Goal: Task Accomplishment & Management: Use online tool/utility

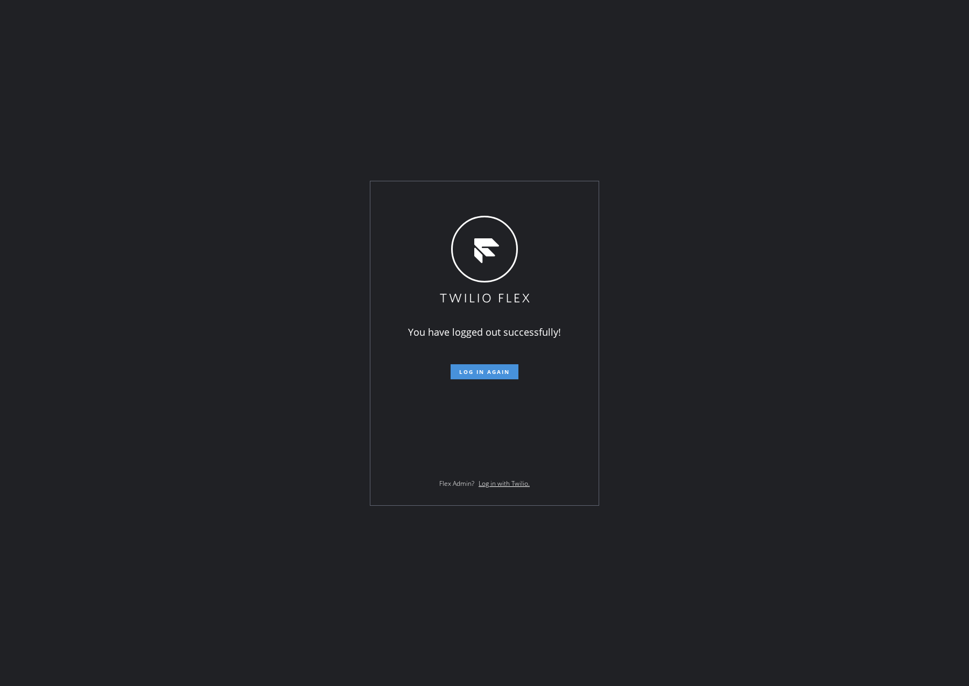
click at [496, 374] on span "Log in again" at bounding box center [484, 372] width 51 height 8
click at [490, 373] on span "Log in again" at bounding box center [484, 372] width 51 height 8
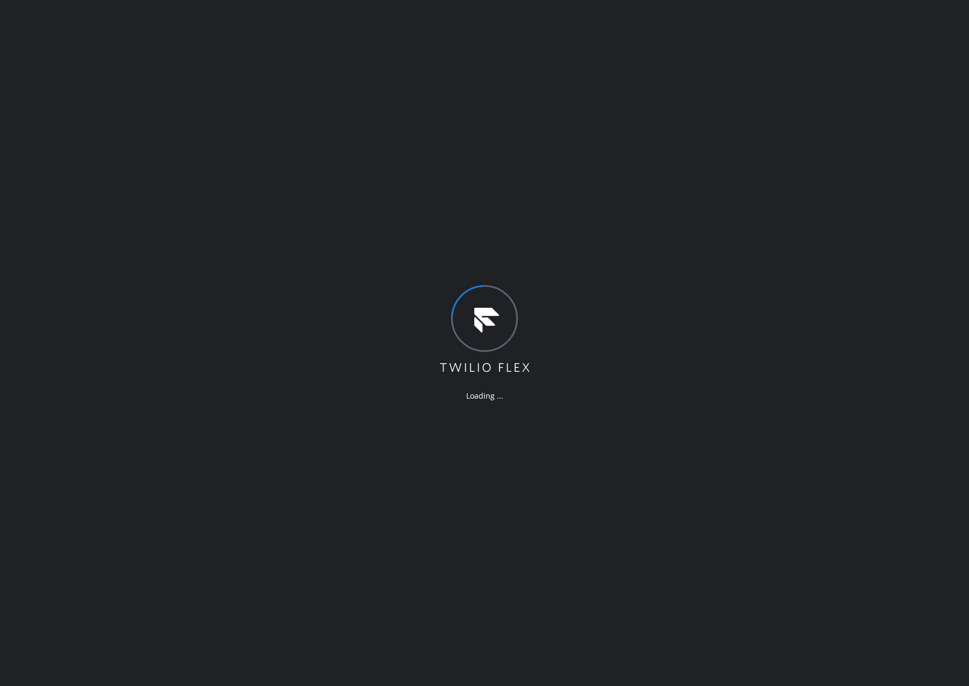
click at [767, 386] on div "Loading ..." at bounding box center [484, 343] width 969 height 686
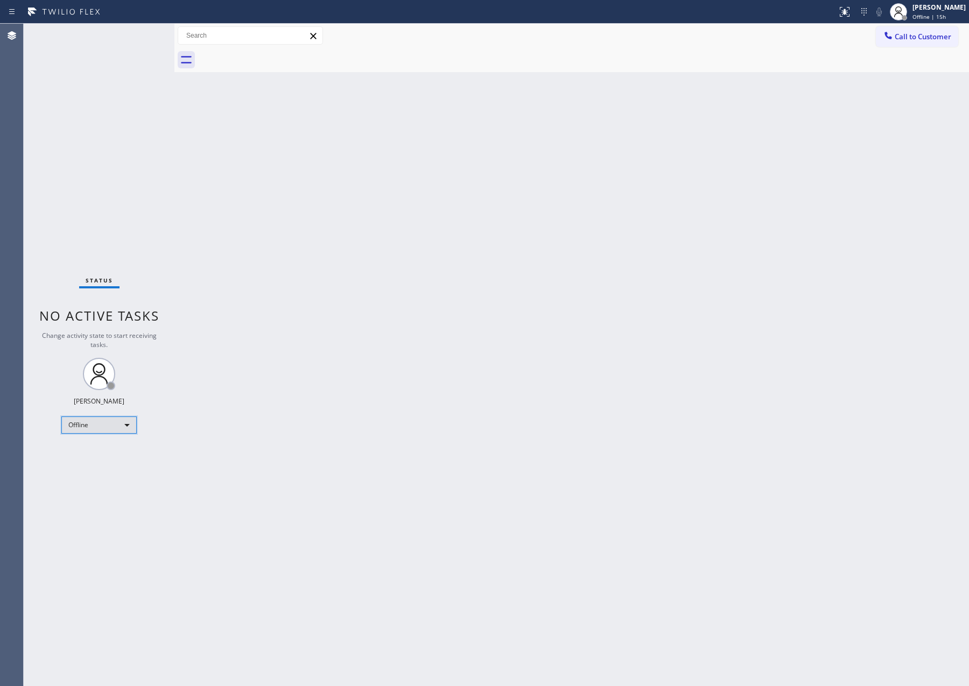
click at [118, 419] on div "Offline" at bounding box center [98, 425] width 75 height 17
click at [115, 459] on li "Available" at bounding box center [98, 452] width 73 height 13
click at [509, 407] on div "Back to Dashboard Change Sender ID Customers Technicians Select a contact Outbo…" at bounding box center [571, 355] width 794 height 663
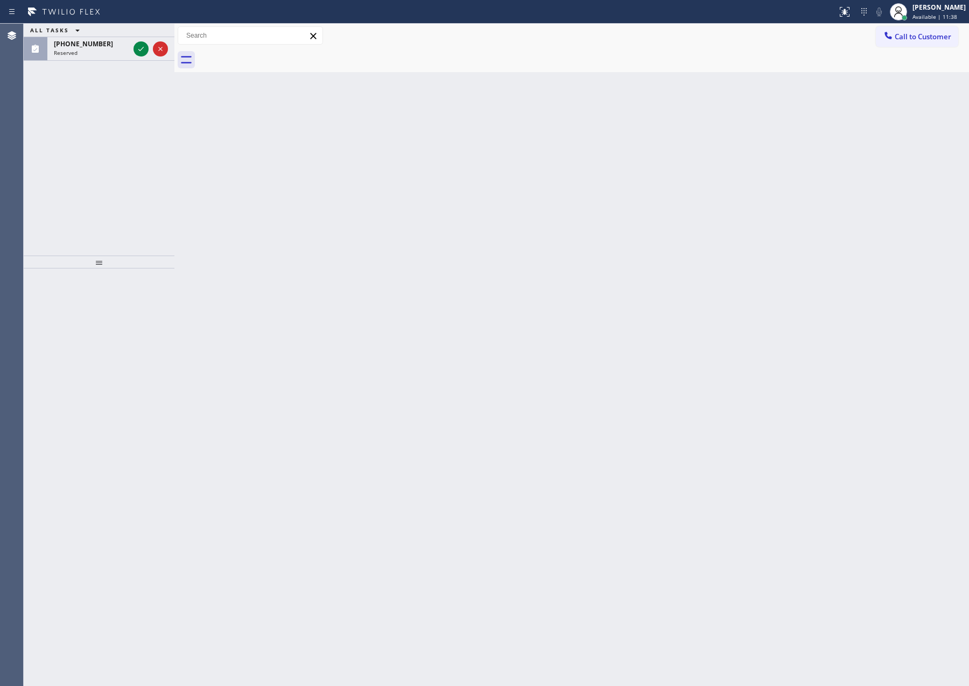
click at [601, 383] on div "Back to Dashboard Change Sender ID Customers Technicians Select a contact Outbo…" at bounding box center [571, 355] width 794 height 663
click at [29, 76] on div "ALL TASKS ALL TASKS ACTIVE TASKS TASKS IN WRAP UP (208) 874-6379 Reserved" at bounding box center [99, 140] width 151 height 232
click at [138, 49] on icon at bounding box center [141, 49] width 13 height 13
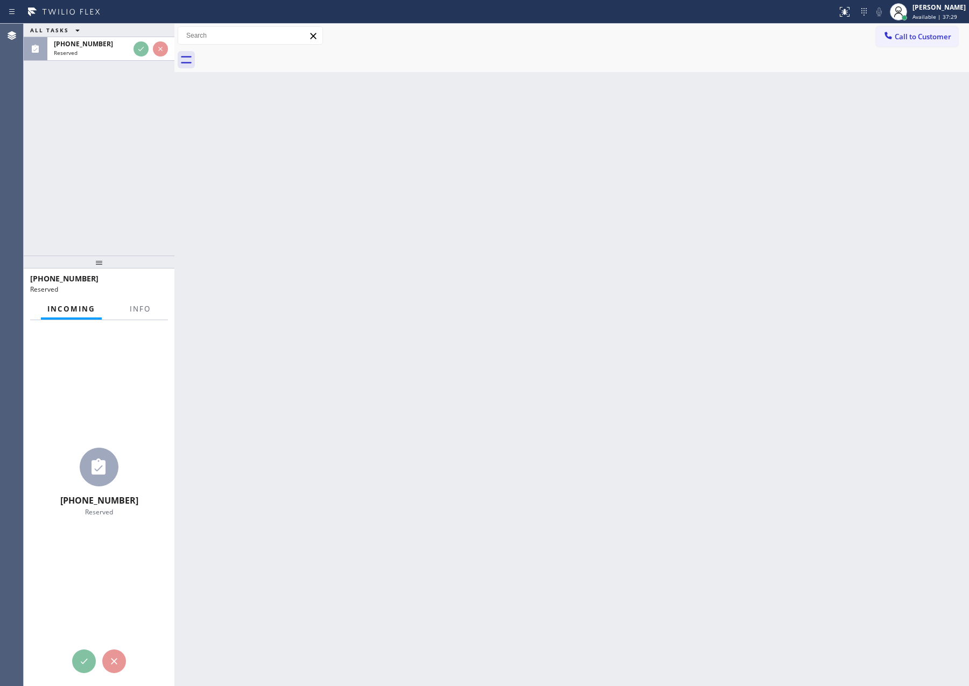
click at [145, 147] on div "ALL TASKS ALL TASKS ACTIVE TASKS TASKS IN WRAP UP (208) 874-6379 Reserved" at bounding box center [99, 140] width 151 height 232
drag, startPoint x: 146, startPoint y: 147, endPoint x: 693, endPoint y: 286, distance: 564.2
click at [209, 171] on div "ALL TASKS ALL TASKS ACTIVE TASKS TASKS IN WRAP UP (208) 874-6379 Reserved (208)…" at bounding box center [496, 355] width 945 height 663
click at [702, 284] on div "Back to Dashboard Change Sender ID Customers Technicians Select a contact Outbo…" at bounding box center [571, 355] width 794 height 663
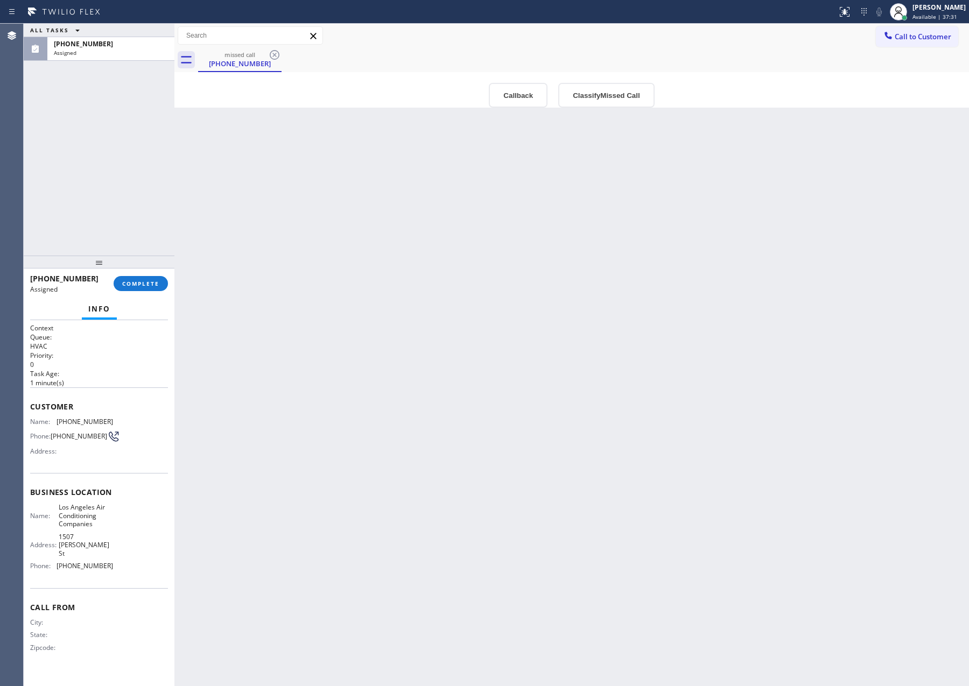
type input "(213) 725-2114"
drag, startPoint x: 520, startPoint y: 305, endPoint x: 583, endPoint y: 152, distance: 165.8
click at [549, 298] on div "Back to Dashboard Change Sender ID Customers Technicians Select a contact Outbo…" at bounding box center [571, 355] width 794 height 663
click at [512, 98] on button "Callback" at bounding box center [518, 95] width 59 height 25
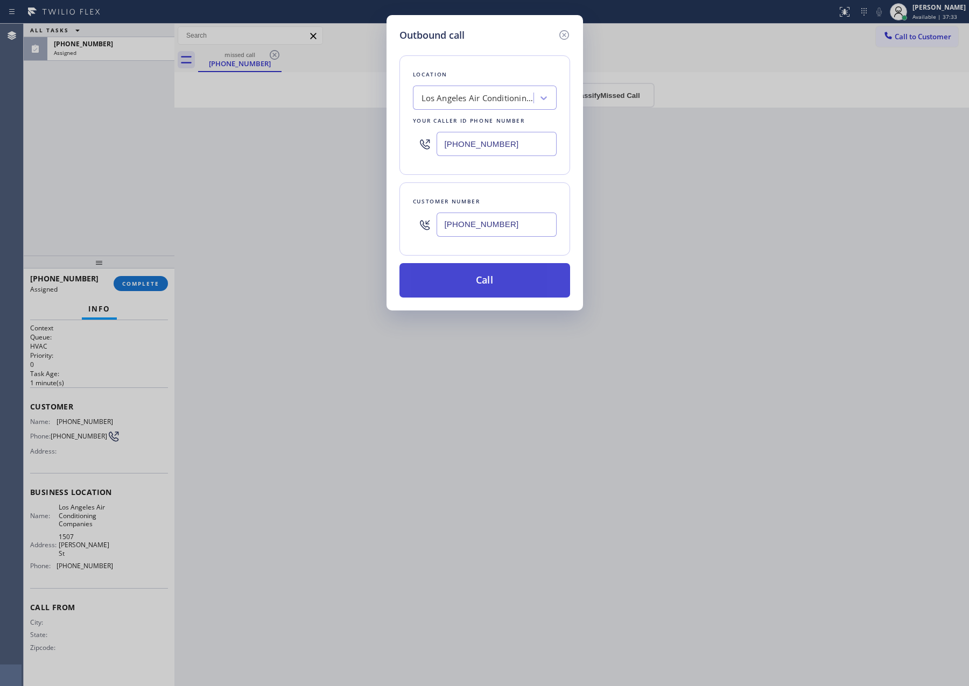
click at [513, 281] on button "Call" at bounding box center [484, 280] width 171 height 34
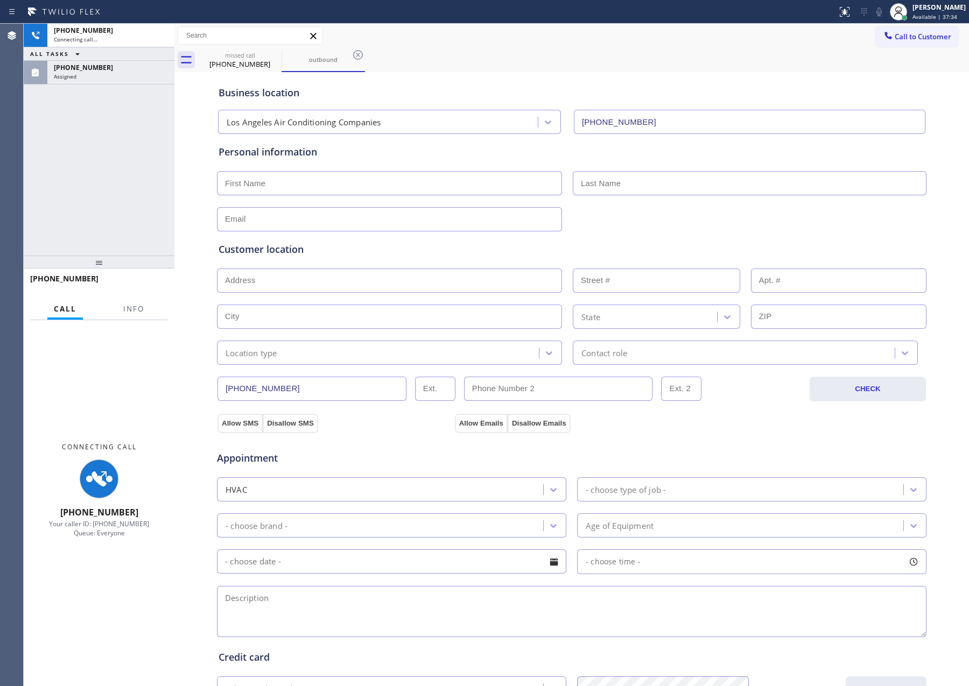
type input "(213) 725-2114"
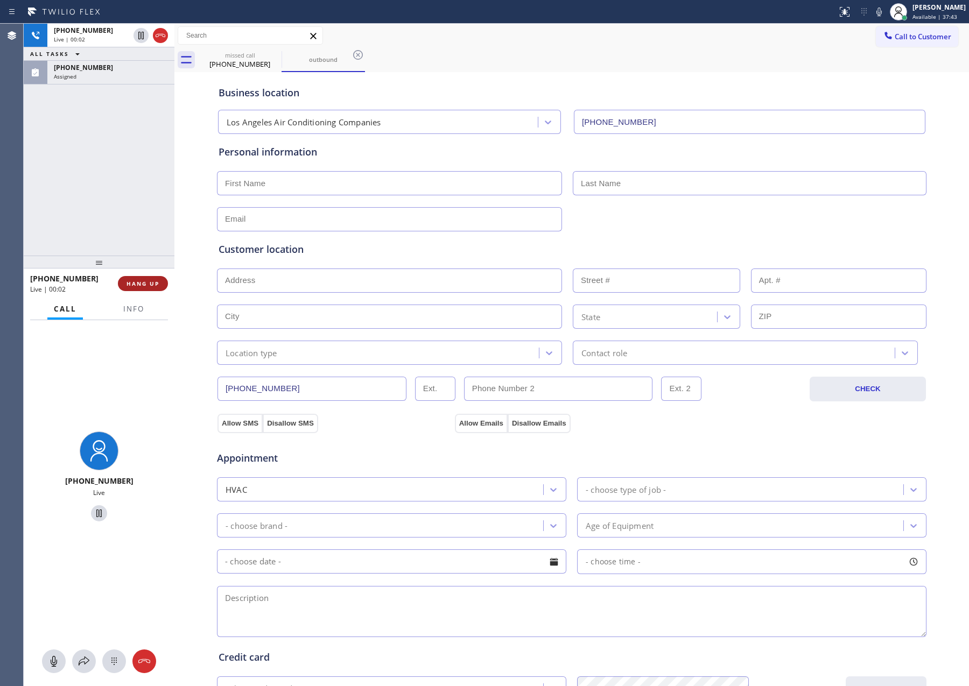
click at [144, 284] on span "HANG UP" at bounding box center [142, 284] width 33 height 8
click at [144, 163] on div "+12088746379 Live | 00:03 ALL TASKS ALL TASKS ACTIVE TASKS TASKS IN WRAP UP (20…" at bounding box center [99, 140] width 151 height 232
click at [147, 164] on div "+12088746379 Live | 00:03 ALL TASKS ALL TASKS ACTIVE TASKS TASKS IN WRAP UP (20…" at bounding box center [99, 140] width 151 height 232
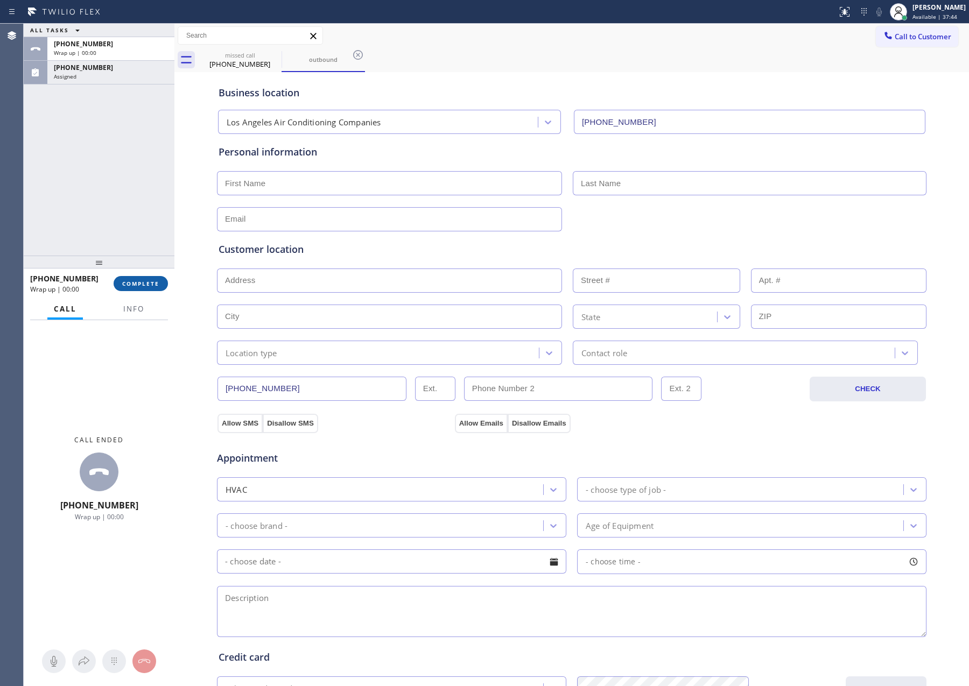
drag, startPoint x: 147, startPoint y: 273, endPoint x: 150, endPoint y: 279, distance: 6.5
click at [149, 273] on div "+12088746379 Wrap up | 00:00 COMPLETE" at bounding box center [99, 284] width 138 height 28
drag, startPoint x: 132, startPoint y: 191, endPoint x: 130, endPoint y: 199, distance: 8.5
click at [129, 193] on div "ALL TASKS ALL TASKS ACTIVE TASKS TASKS IN WRAP UP +12088746379 Wrap up | 00:01 …" at bounding box center [99, 140] width 151 height 232
click at [144, 286] on span "COMPLETE" at bounding box center [140, 284] width 37 height 8
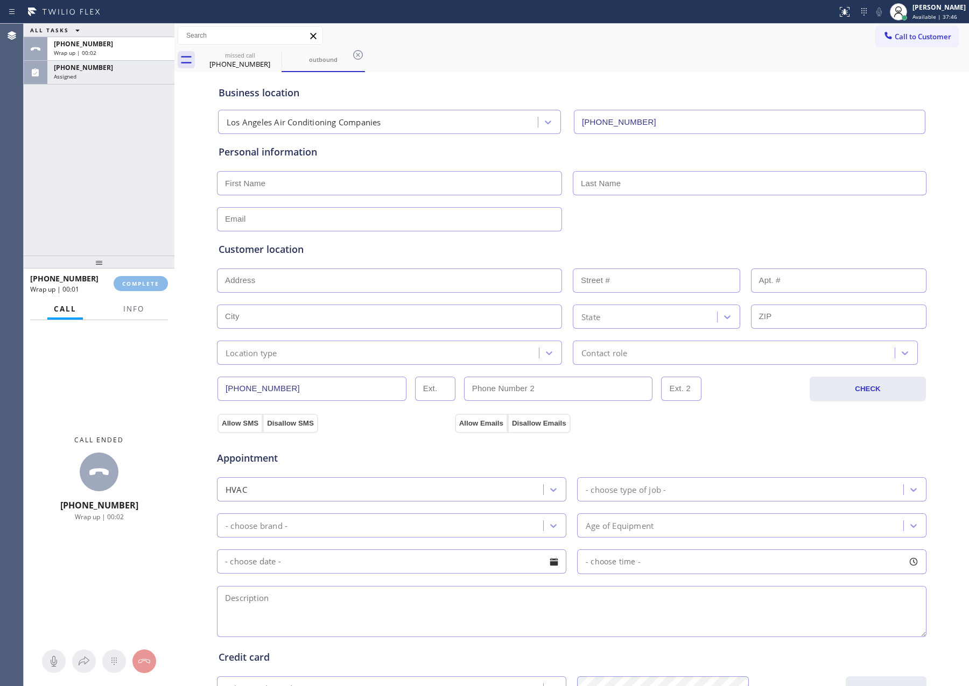
click at [144, 179] on div "ALL TASKS ALL TASKS ACTIVE TASKS TASKS IN WRAP UP +12088746379 Wrap up | 00:02 …" at bounding box center [99, 140] width 151 height 232
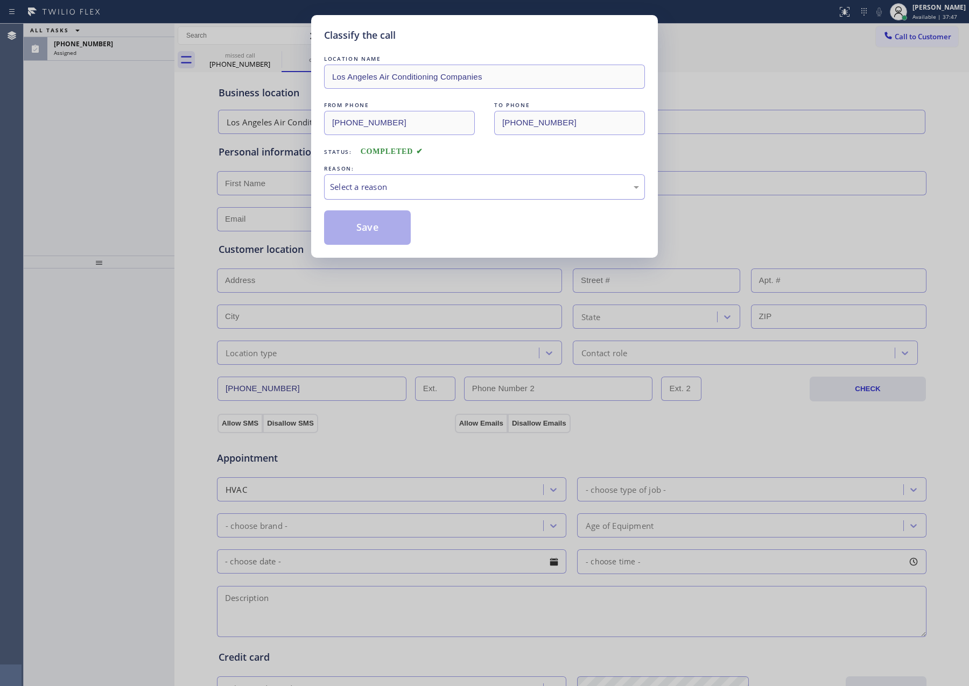
click at [355, 187] on div "Select a reason" at bounding box center [484, 187] width 309 height 12
click at [375, 227] on button "Save" at bounding box center [367, 227] width 87 height 34
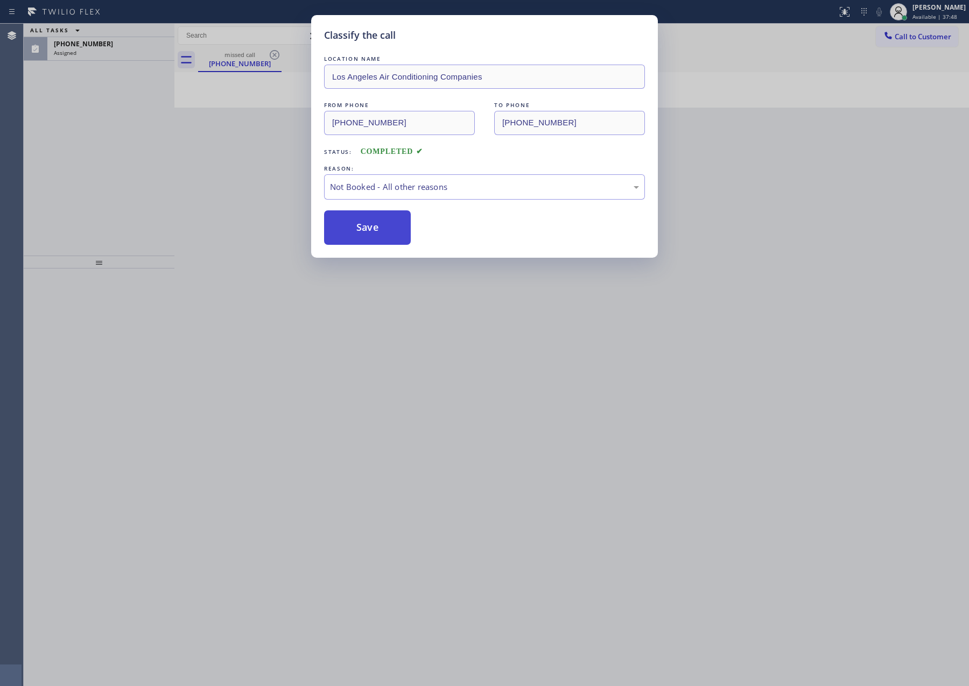
click at [375, 227] on button "Save" at bounding box center [367, 227] width 87 height 34
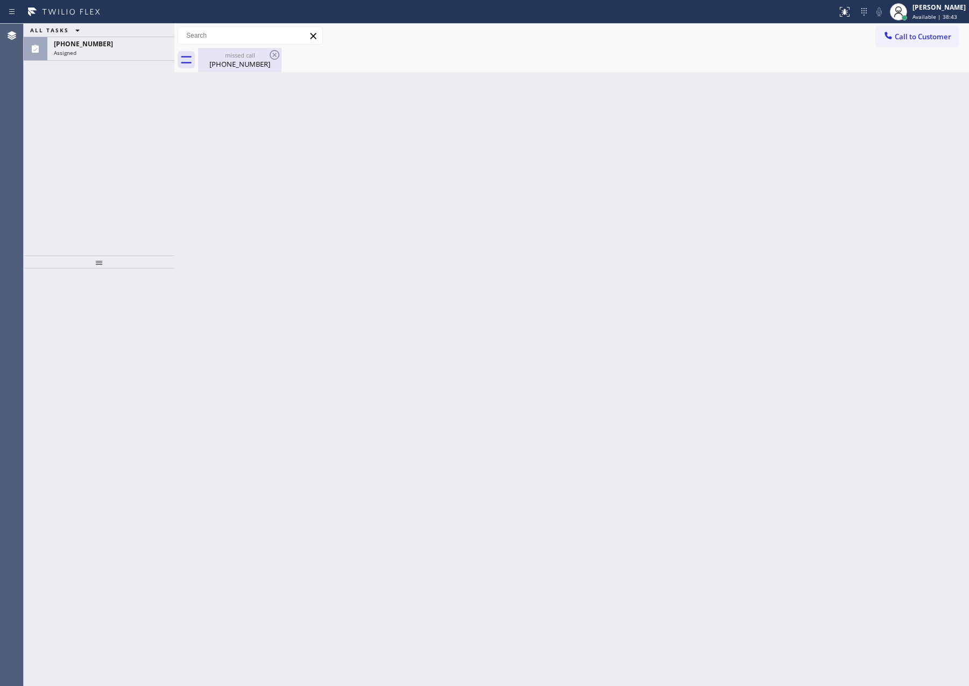
drag, startPoint x: 255, startPoint y: 74, endPoint x: 241, endPoint y: 57, distance: 22.5
click at [254, 71] on div "Back to Dashboard Change Sender ID Customers Technicians Select a contact Outbo…" at bounding box center [571, 355] width 794 height 663
click at [241, 57] on div "missed call" at bounding box center [239, 55] width 81 height 8
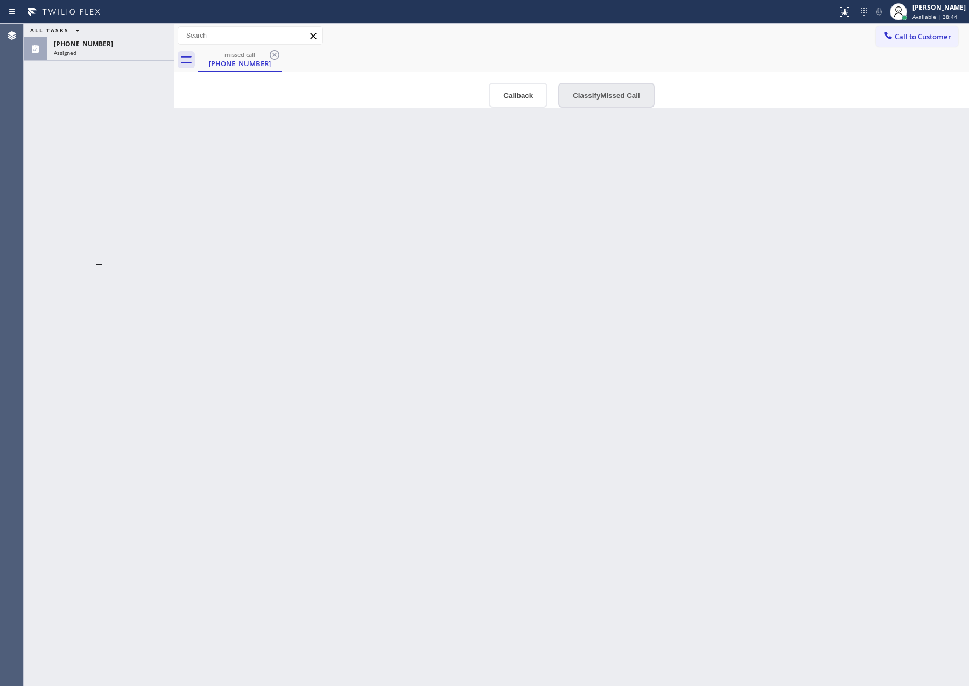
click at [591, 102] on button "Classify Missed Call" at bounding box center [606, 95] width 96 height 25
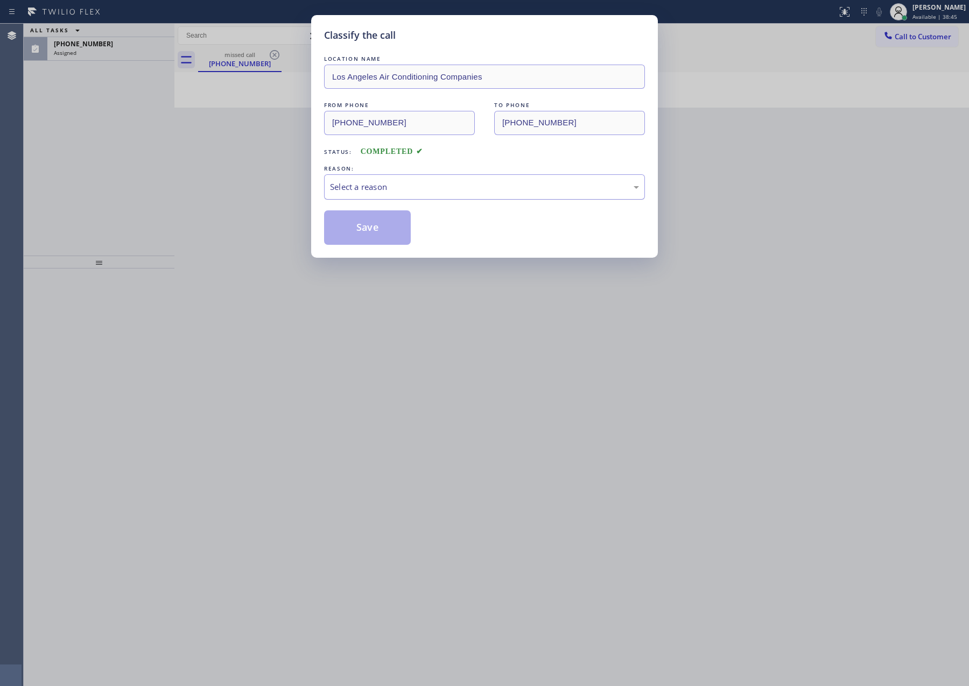
click at [400, 181] on div "Select a reason" at bounding box center [484, 187] width 309 height 12
click at [400, 220] on button "Save" at bounding box center [367, 227] width 87 height 34
click at [393, 242] on button "Save" at bounding box center [367, 227] width 87 height 34
click at [392, 236] on button "Save" at bounding box center [367, 227] width 87 height 34
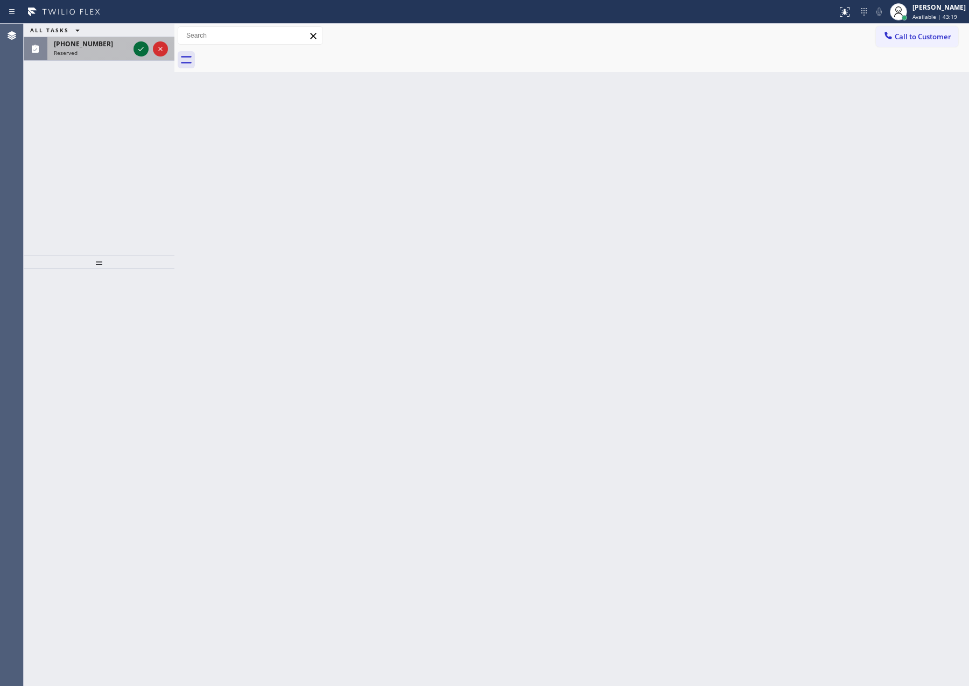
click at [145, 51] on icon at bounding box center [141, 49] width 13 height 13
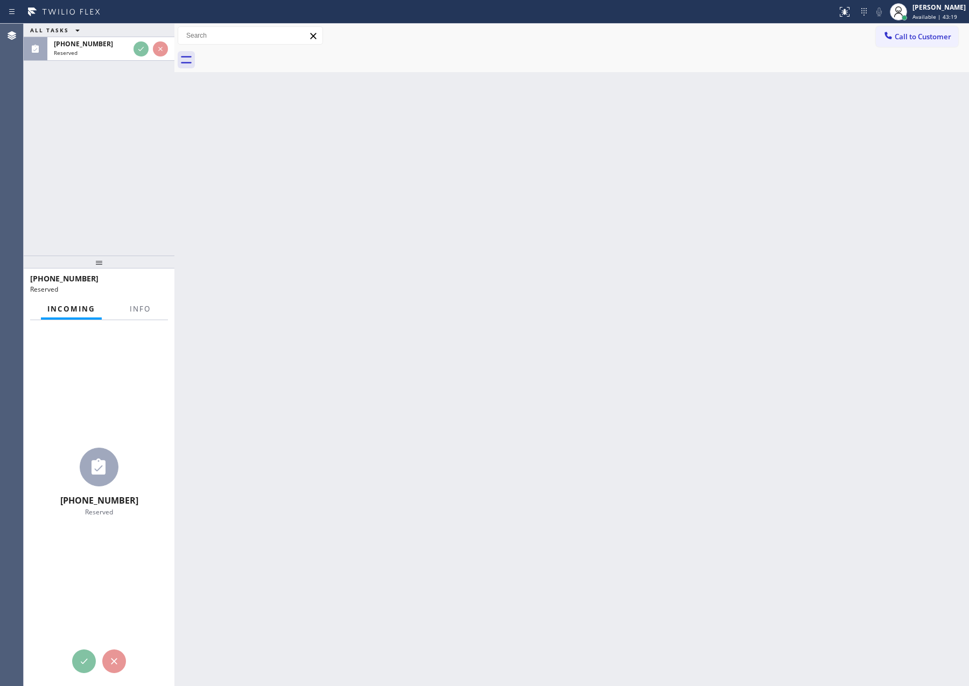
drag, startPoint x: 152, startPoint y: 204, endPoint x: 661, endPoint y: 420, distance: 553.2
click at [181, 222] on div "ALL TASKS ALL TASKS ACTIVE TASKS TASKS IN WRAP UP (562) 587-7382 Reserved (562)…" at bounding box center [496, 355] width 945 height 663
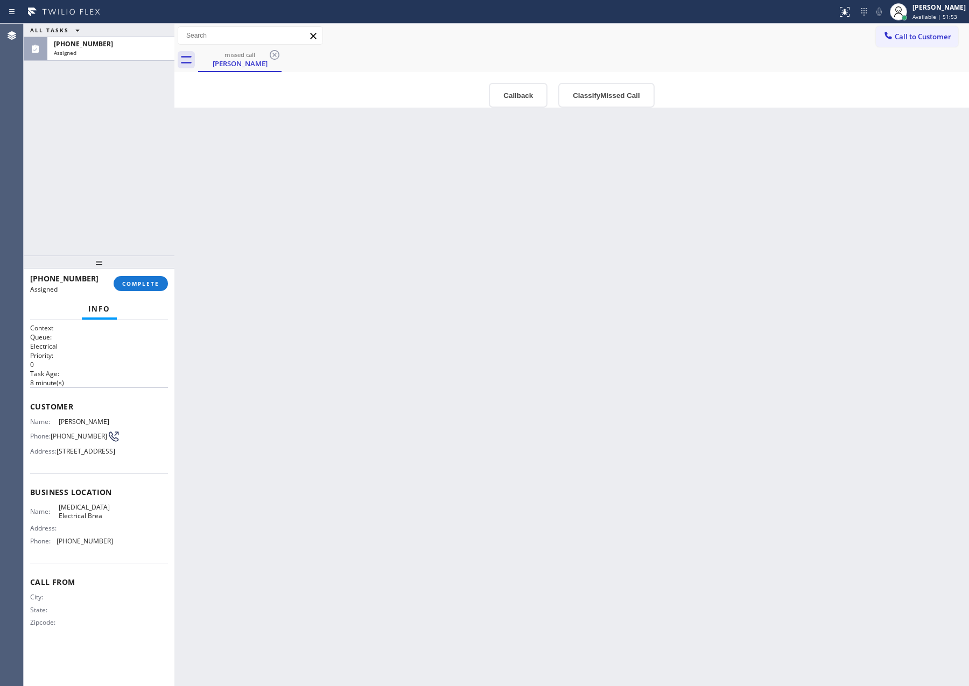
drag, startPoint x: 550, startPoint y: 376, endPoint x: 362, endPoint y: 346, distance: 189.7
click at [407, 354] on div "Back to Dashboard Change Sender ID Customers Technicians Select a contact Outbo…" at bounding box center [571, 355] width 794 height 663
click at [174, 283] on div at bounding box center [174, 355] width 0 height 663
drag, startPoint x: 136, startPoint y: 281, endPoint x: 175, endPoint y: 174, distance: 113.4
click at [137, 280] on span "COMPLETE" at bounding box center [140, 284] width 37 height 8
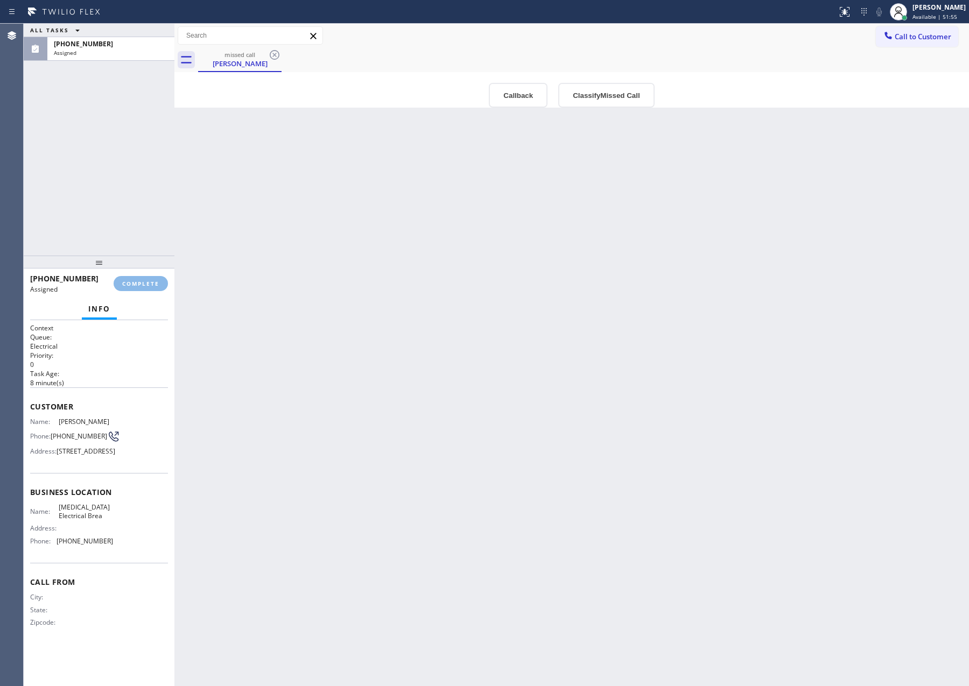
click at [174, 173] on div at bounding box center [174, 355] width 0 height 663
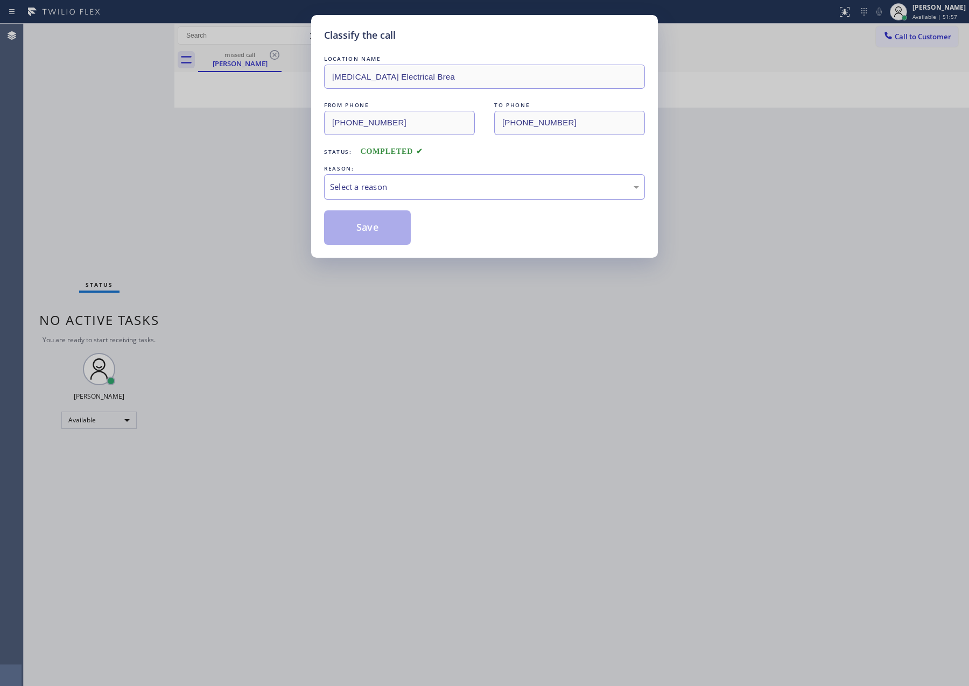
click at [410, 182] on div "Select a reason" at bounding box center [484, 187] width 309 height 12
click at [407, 236] on button "Save" at bounding box center [367, 227] width 87 height 34
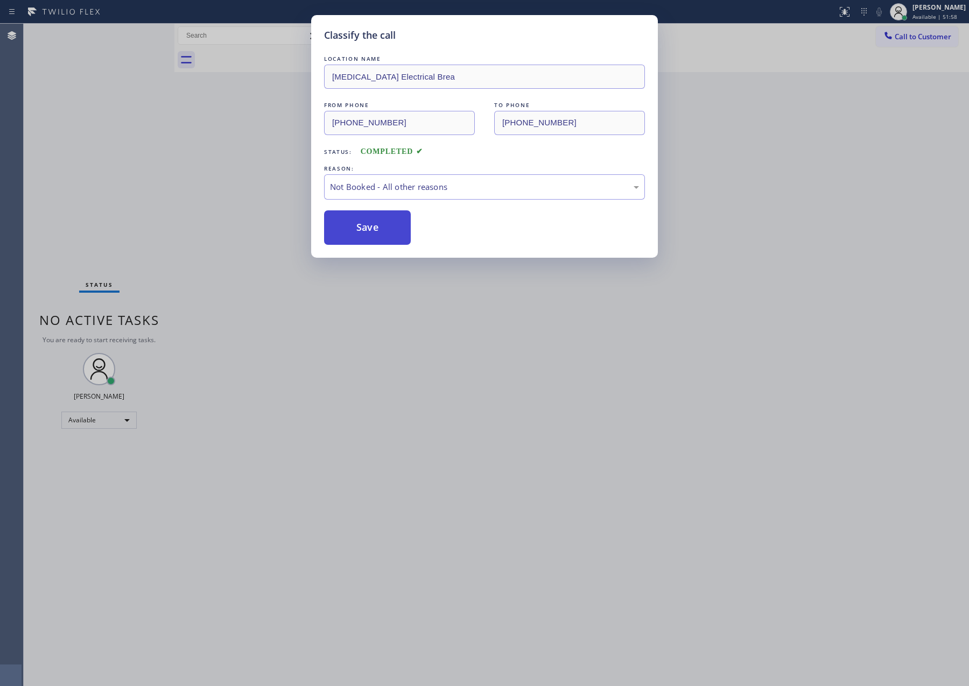
click at [407, 236] on button "Save" at bounding box center [367, 227] width 87 height 34
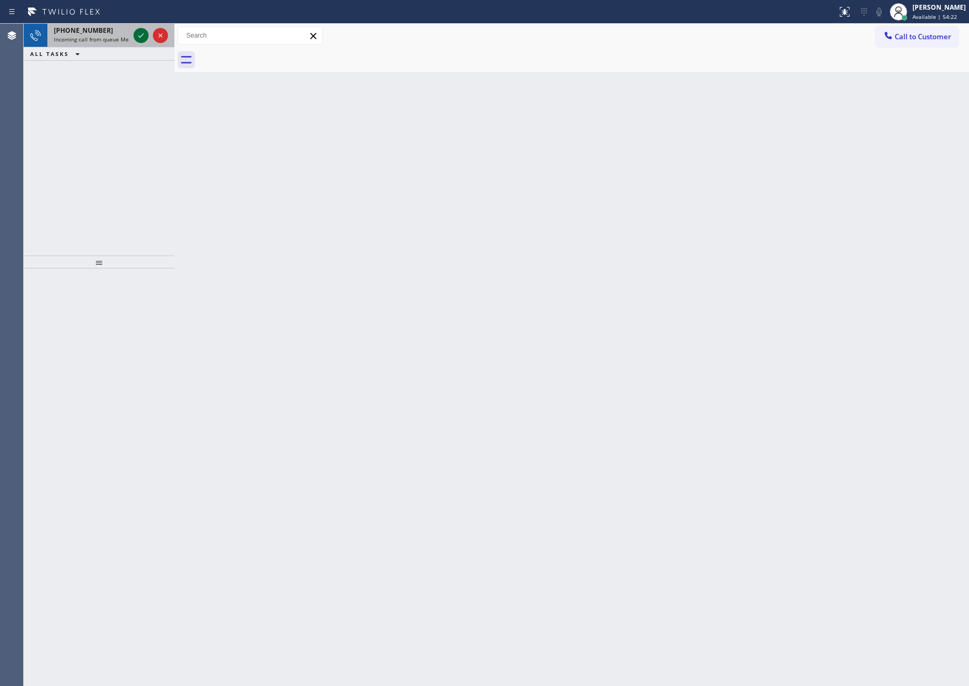
click at [142, 36] on icon at bounding box center [141, 35] width 13 height 13
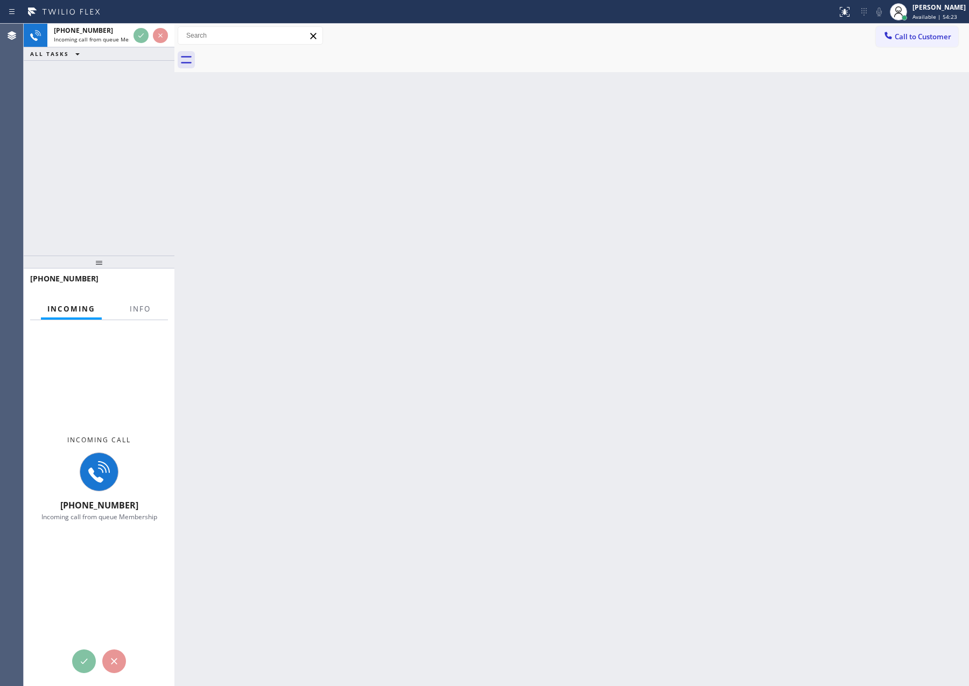
click at [150, 98] on div "+15169969737 Incoming call from queue Membership ALL TASKS ALL TASKS ACTIVE TAS…" at bounding box center [99, 140] width 151 height 232
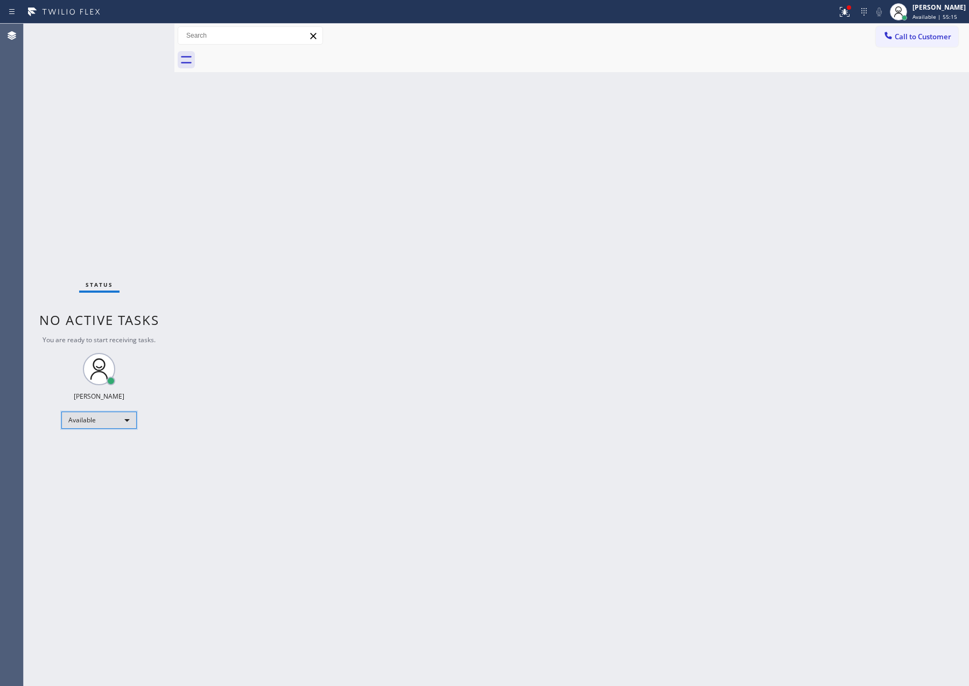
click at [115, 420] on div "Available" at bounding box center [98, 420] width 75 height 17
click at [102, 466] on li "Unavailable" at bounding box center [98, 461] width 73 height 13
click at [412, 406] on div "Back to Dashboard Change Sender ID Customers Technicians Select a contact Outbo…" at bounding box center [571, 355] width 794 height 663
click at [723, 477] on div "Back to Dashboard Change Sender ID Customers Technicians Select a contact Outbo…" at bounding box center [571, 355] width 794 height 663
click at [116, 413] on div "Status No active tasks Change activity state to start receiving tasks. Eva Mahi…" at bounding box center [99, 355] width 151 height 663
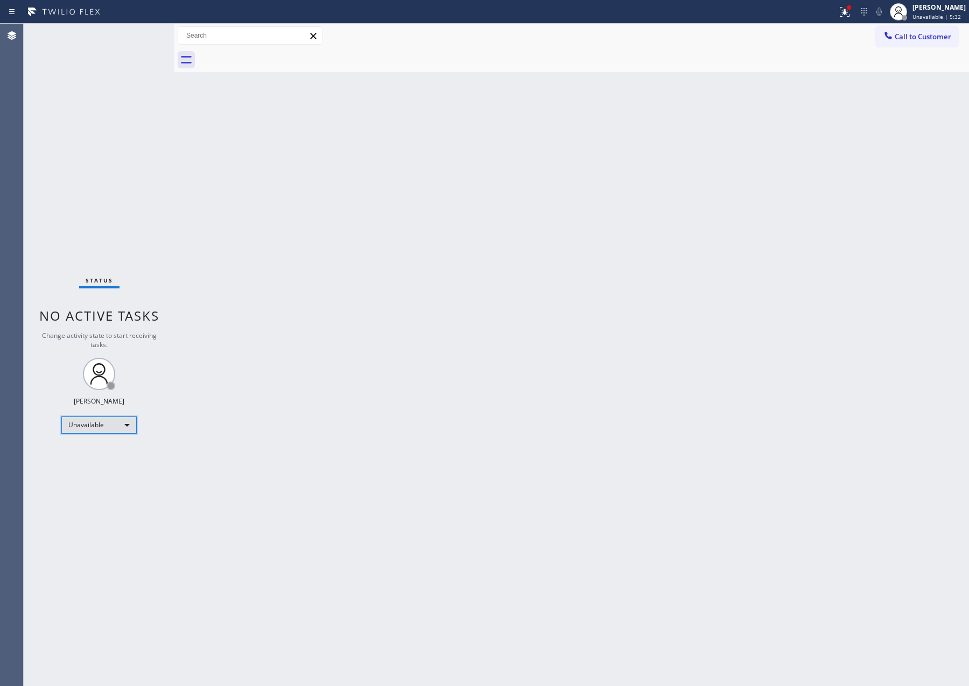
click at [125, 430] on div "Unavailable" at bounding box center [98, 425] width 75 height 17
click at [104, 457] on li "Available" at bounding box center [98, 452] width 73 height 13
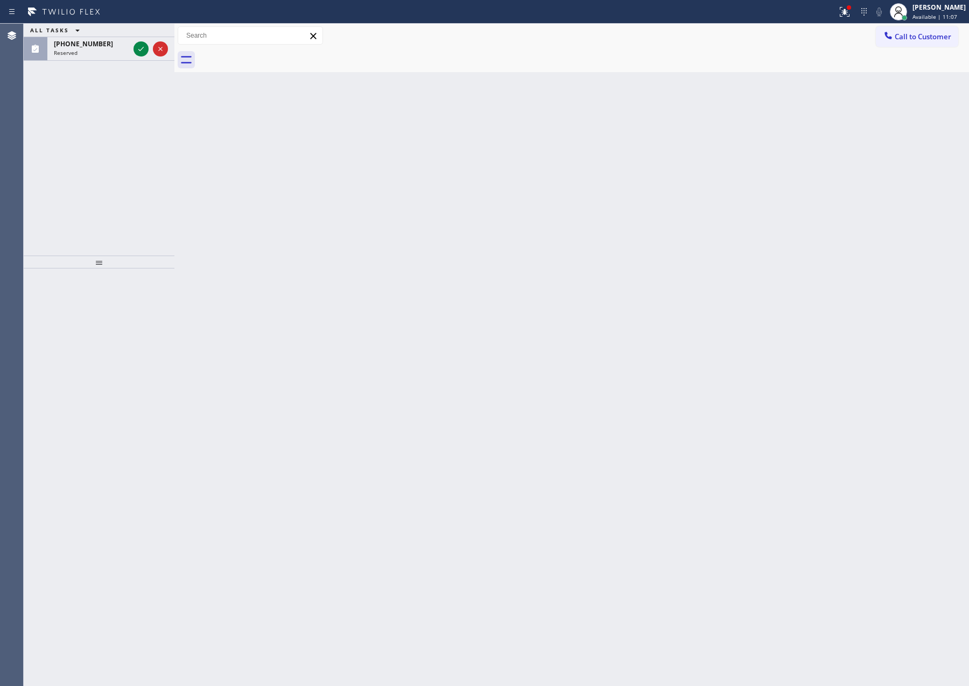
drag, startPoint x: 147, startPoint y: 112, endPoint x: 126, endPoint y: 67, distance: 49.8
click at [147, 112] on div "ALL TASKS ALL TASKS ACTIVE TASKS TASKS IN WRAP UP (256) 794-3372 Reserved" at bounding box center [99, 140] width 151 height 232
click at [140, 47] on icon at bounding box center [141, 49] width 13 height 13
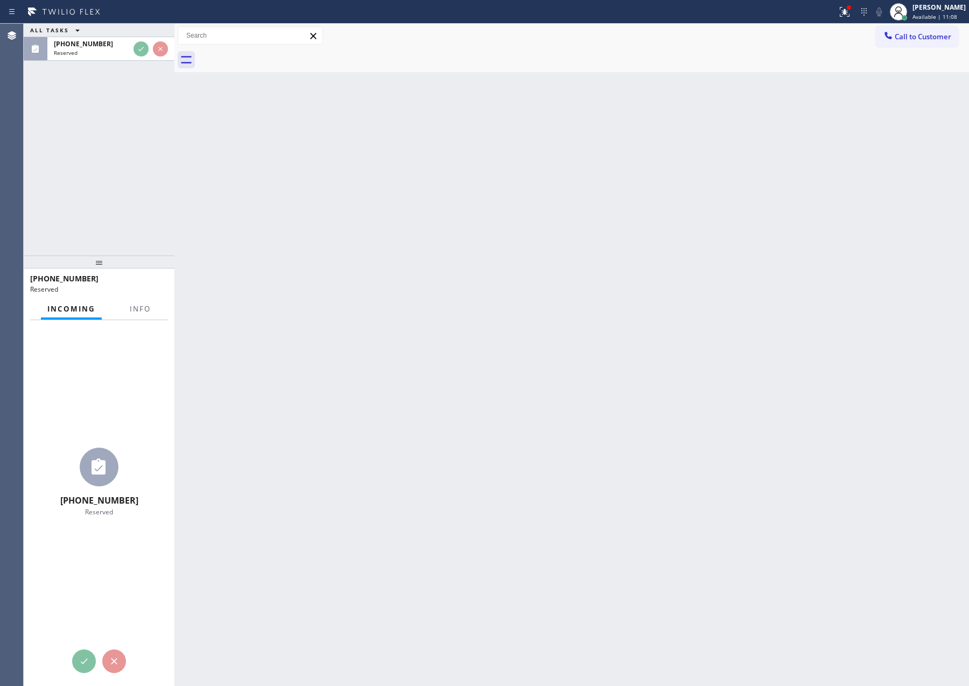
click at [100, 222] on div "ALL TASKS ALL TASKS ACTIVE TASKS TASKS IN WRAP UP (256) 794-3372 Reserved" at bounding box center [99, 140] width 151 height 232
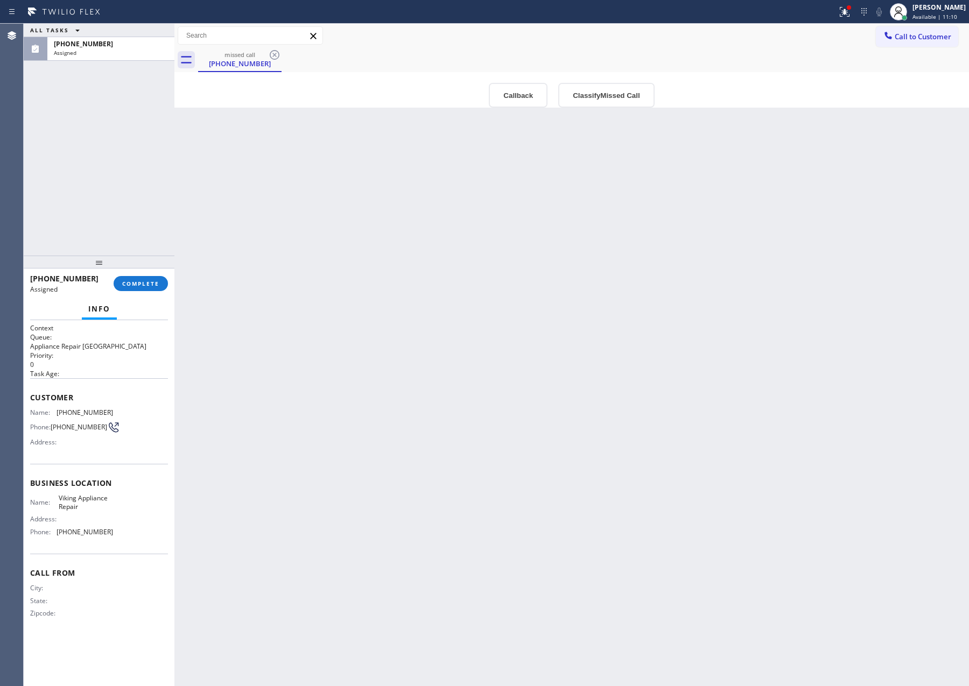
click at [510, 590] on div "Back to Dashboard Change Sender ID Customers Technicians Select a contact Outbo…" at bounding box center [571, 355] width 794 height 663
click at [144, 34] on icon at bounding box center [141, 35] width 13 height 13
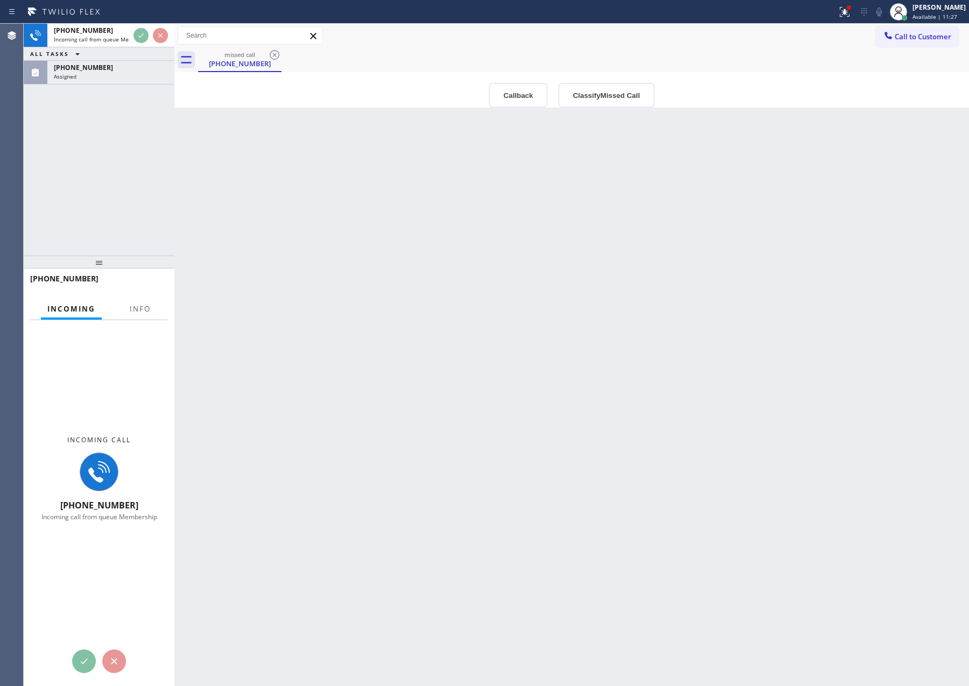
click at [145, 199] on div "+13104626734 Incoming call from queue Membership ALL TASKS ALL TASKS ACTIVE TAS…" at bounding box center [99, 140] width 151 height 232
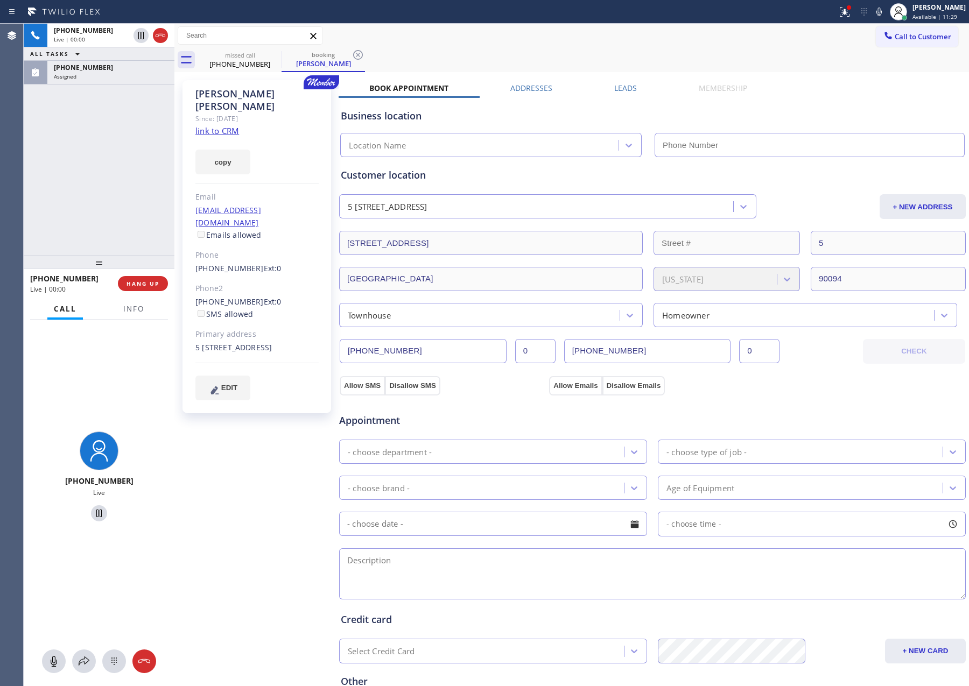
type input "(323) 686-6278"
drag, startPoint x: 220, startPoint y: 121, endPoint x: 175, endPoint y: 123, distance: 45.3
click at [220, 125] on link "link to CRM" at bounding box center [217, 130] width 44 height 11
drag, startPoint x: 18, startPoint y: 160, endPoint x: 459, endPoint y: 19, distance: 462.3
click at [68, 144] on div "Agent Desktop Classify the call LOCATION NAME Los Angeles Air Conditioning Comp…" at bounding box center [484, 355] width 969 height 663
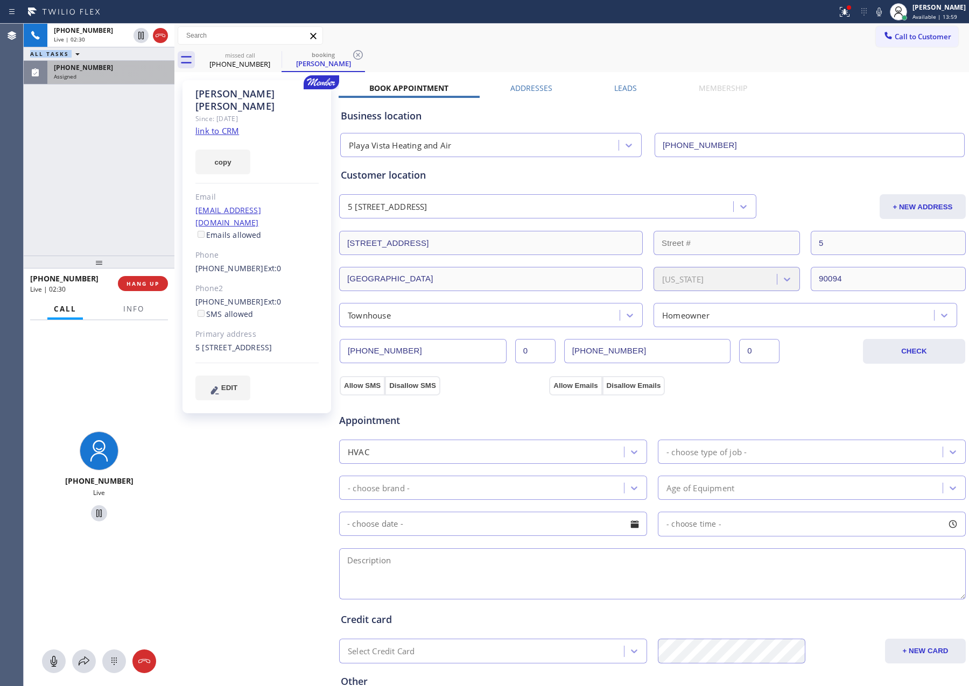
click at [137, 76] on div "Assigned" at bounding box center [111, 77] width 114 height 8
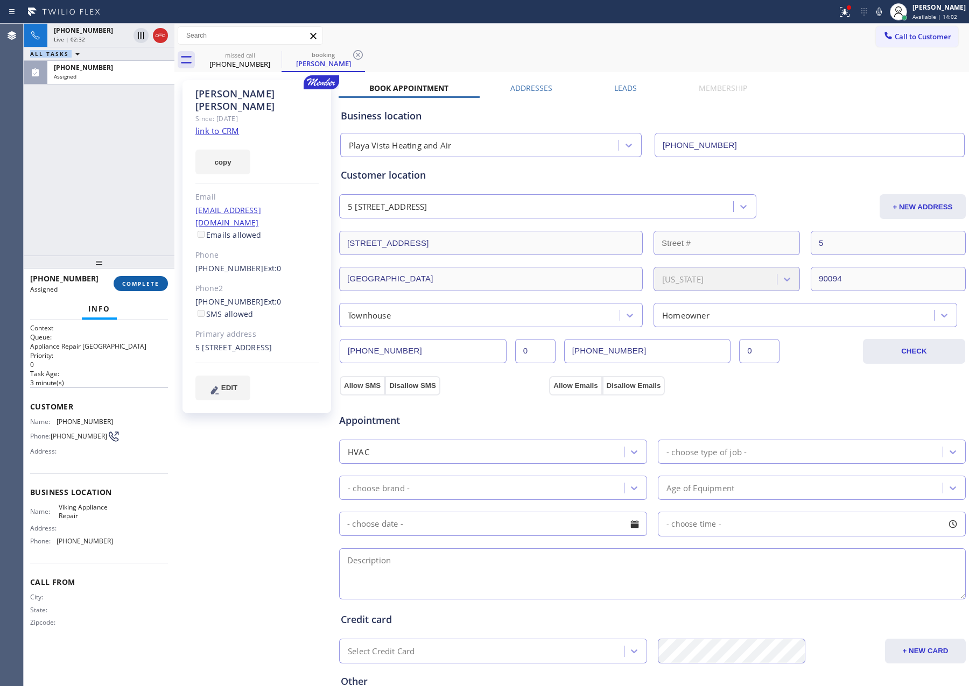
click at [144, 284] on span "COMPLETE" at bounding box center [140, 284] width 37 height 8
click at [117, 147] on div "+13104626734 Live | 02:33 ALL TASKS ALL TASKS ACTIVE TASKS TASKS IN WRAP UP (25…" at bounding box center [99, 140] width 151 height 232
click at [117, 153] on div "+13104626734 Live | 02:33 ALL TASKS ALL TASKS ACTIVE TASKS TASKS IN WRAP UP (25…" at bounding box center [99, 140] width 151 height 232
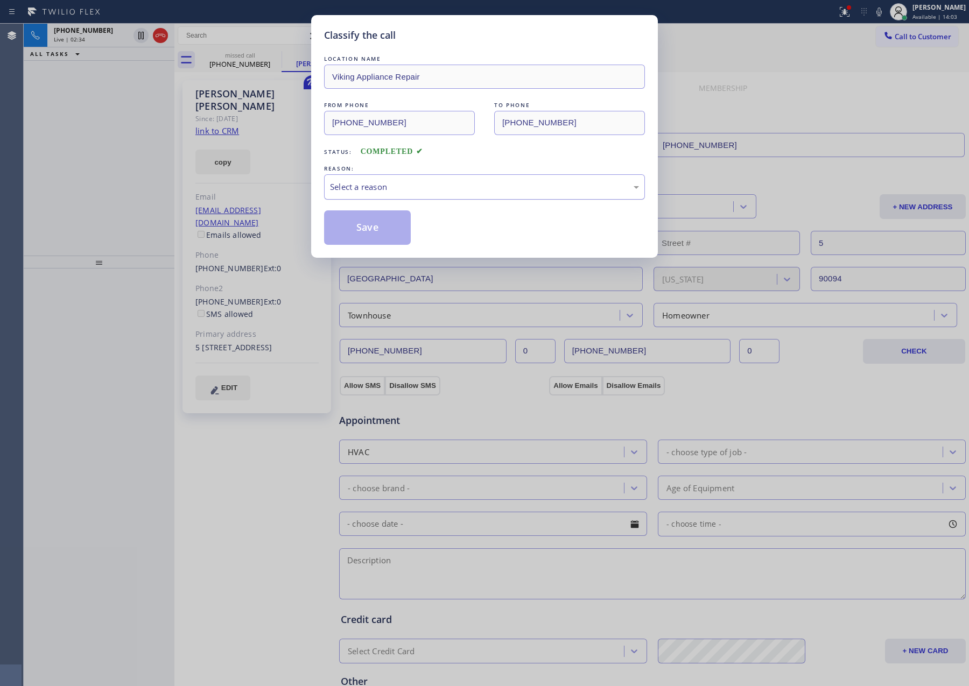
drag, startPoint x: 378, startPoint y: 188, endPoint x: 378, endPoint y: 197, distance: 9.1
click at [378, 197] on div "Select a reason" at bounding box center [484, 186] width 321 height 25
click at [364, 229] on button "Save" at bounding box center [367, 227] width 87 height 34
click at [150, 173] on div "Classify the call LOCATION NAME Viking Appliance Repair FROM PHONE (256) 794-33…" at bounding box center [484, 343] width 969 height 686
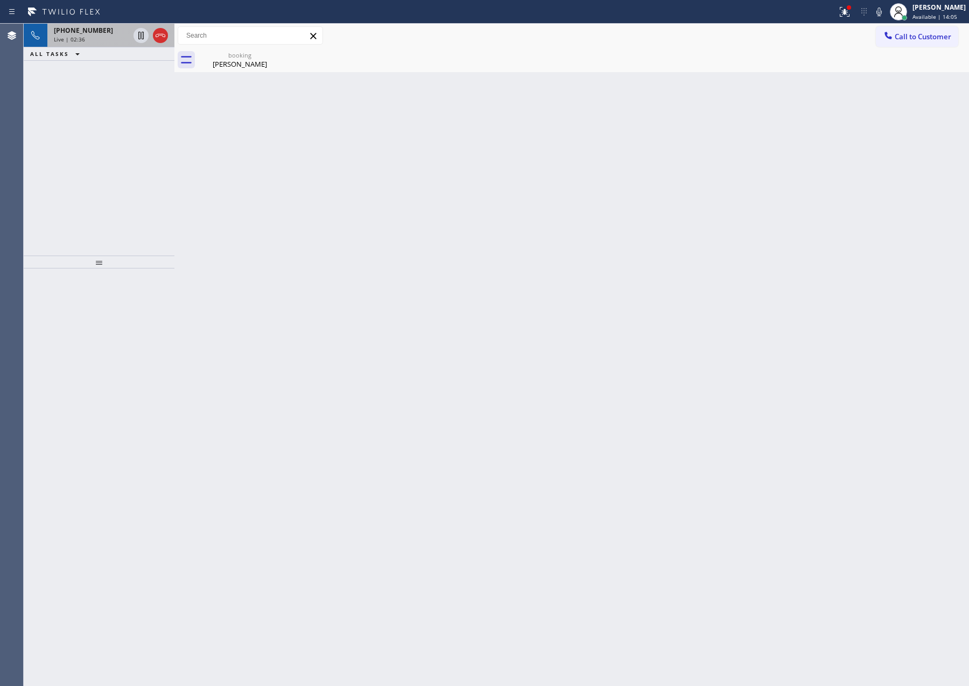
click at [83, 38] on span "Live | 02:36" at bounding box center [69, 40] width 31 height 8
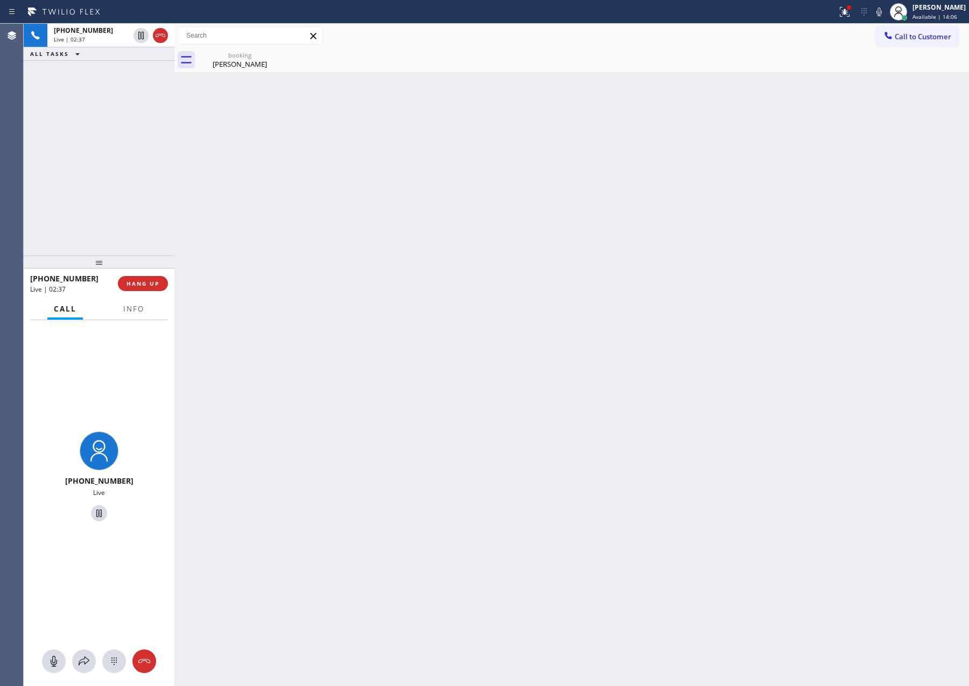
click at [52, 671] on button at bounding box center [54, 662] width 24 height 24
click at [99, 139] on div "+13104626734 Live | 02:38 ALL TASKS ALL TASKS ACTIVE TASKS TASKS IN WRAP UP" at bounding box center [99, 140] width 151 height 232
click at [52, 656] on icon at bounding box center [53, 661] width 13 height 13
click at [115, 189] on div "+13104626734 Live | 06:22 ALL TASKS ALL TASKS ACTIVE TASKS TASKS IN WRAP UP" at bounding box center [99, 140] width 151 height 232
drag, startPoint x: 27, startPoint y: 165, endPoint x: 50, endPoint y: 503, distance: 338.2
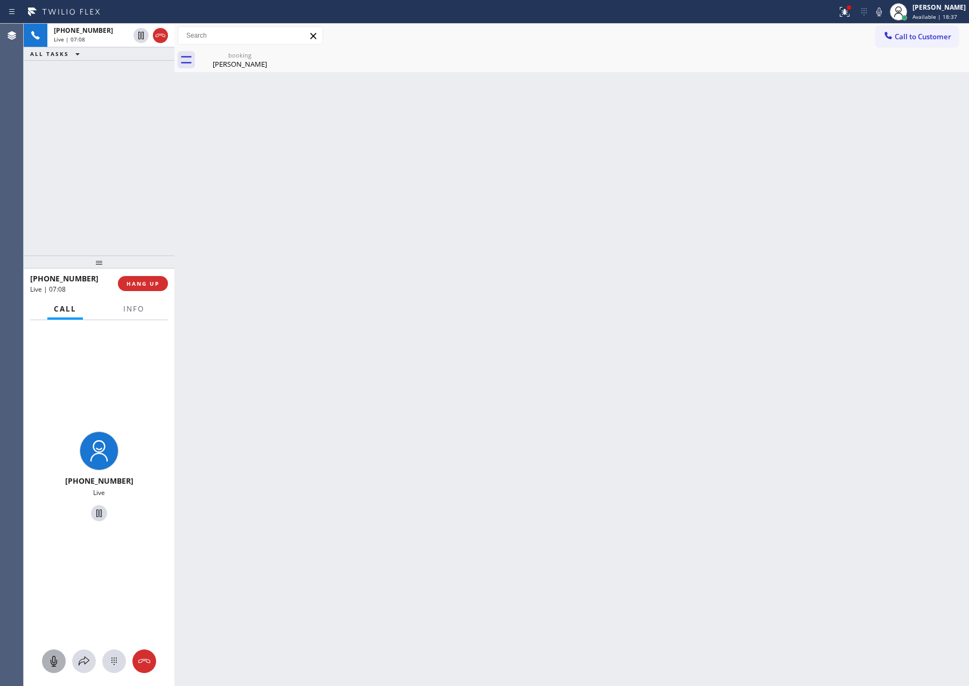
click at [27, 166] on div "+13104626734 Live | 07:08 ALL TASKS ALL TASKS ACTIVE TASKS TASKS IN WRAP UP" at bounding box center [99, 140] width 151 height 232
click at [231, 57] on div "booking" at bounding box center [239, 55] width 81 height 8
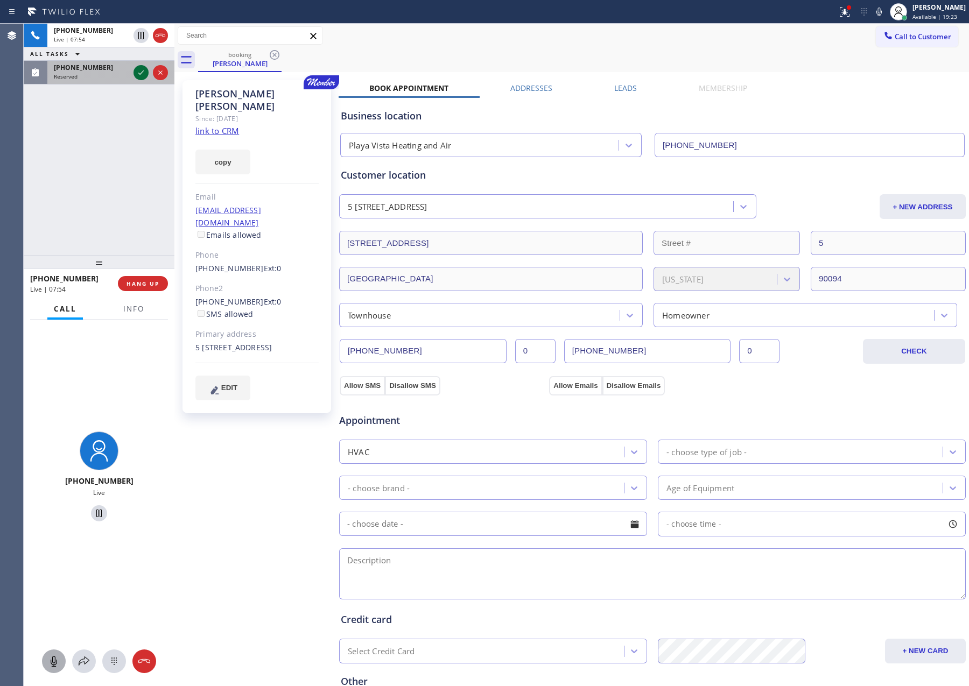
click at [135, 76] on icon at bounding box center [141, 72] width 13 height 13
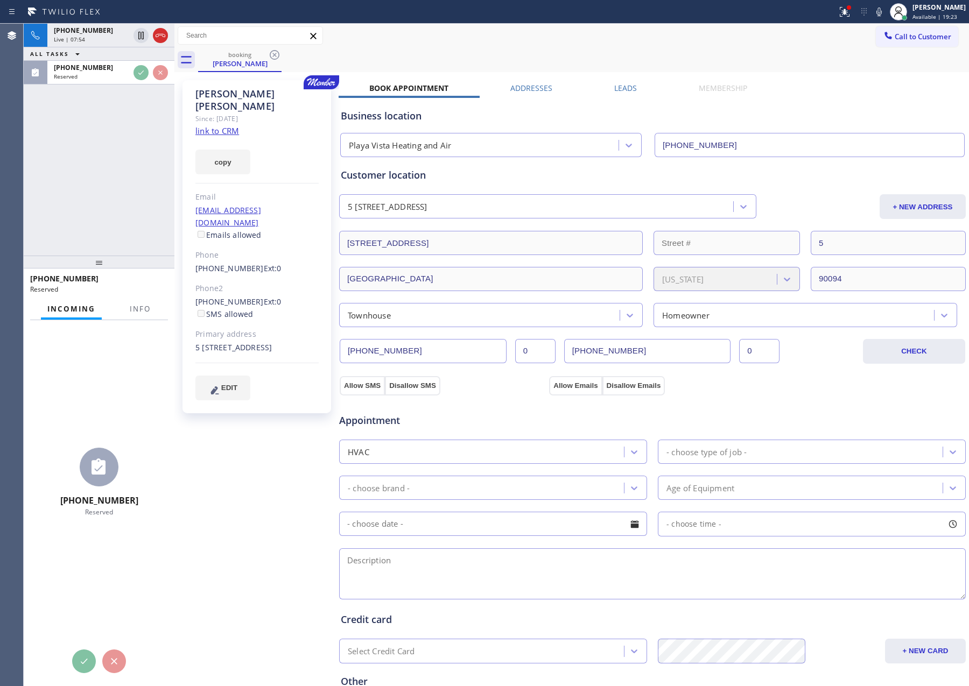
click at [146, 139] on div "+13104626734 Live | 07:54 ALL TASKS ALL TASKS ACTIVE TASKS TASKS IN WRAP UP (66…" at bounding box center [99, 140] width 151 height 232
click at [144, 143] on div "+13104626734 Live | 07:54 ALL TASKS ALL TASKS ACTIVE TASKS TASKS IN WRAP UP (66…" at bounding box center [99, 140] width 151 height 232
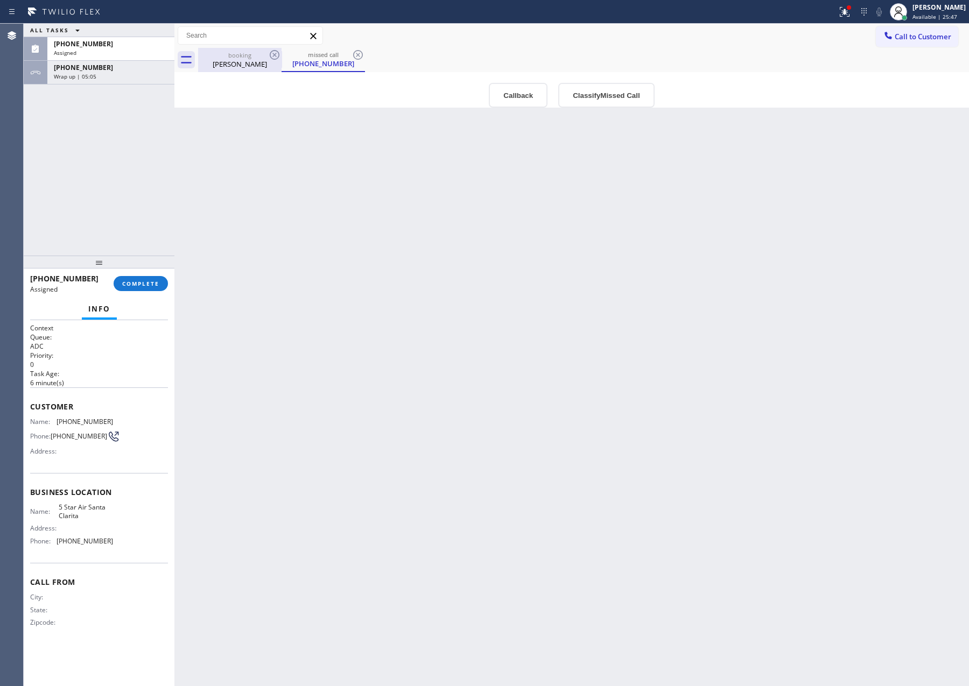
click at [254, 65] on div "Sunnie Givens" at bounding box center [239, 64] width 81 height 10
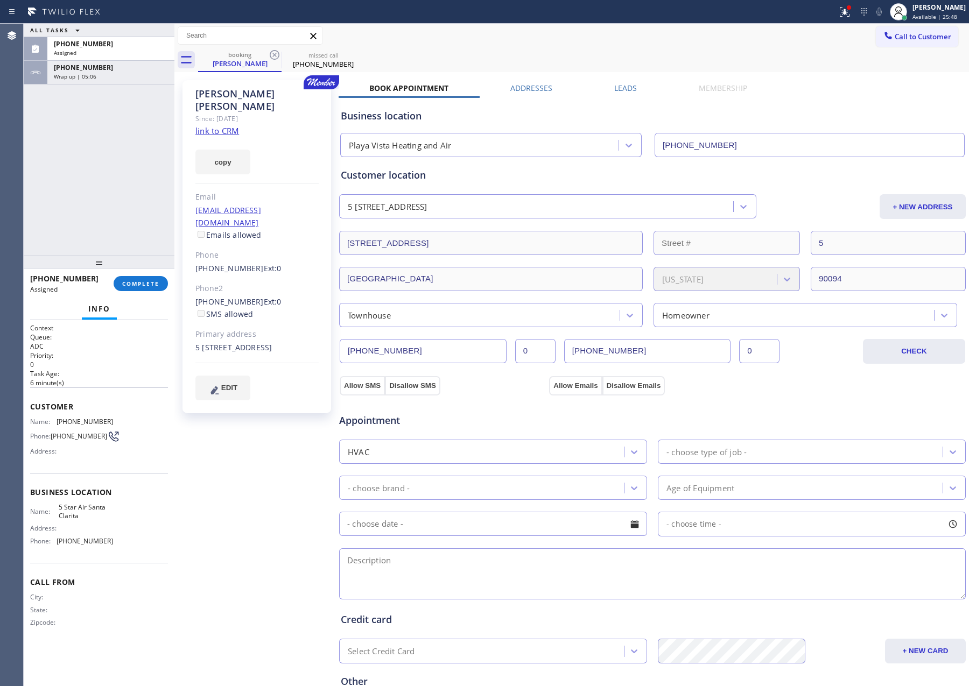
click at [448, 452] on div "HVAC" at bounding box center [482, 451] width 281 height 19
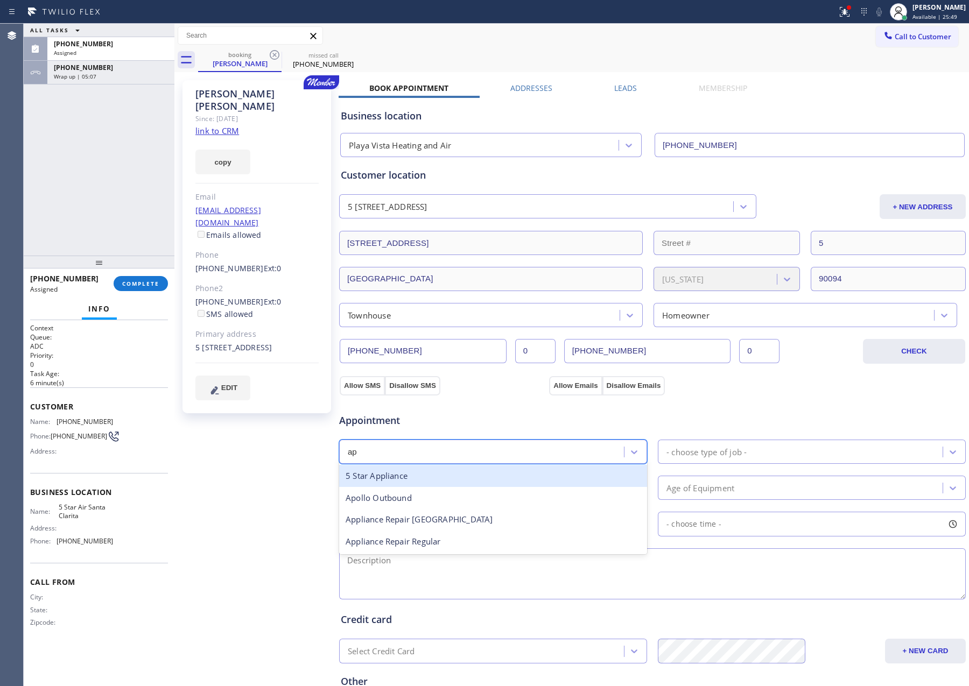
type input "app"
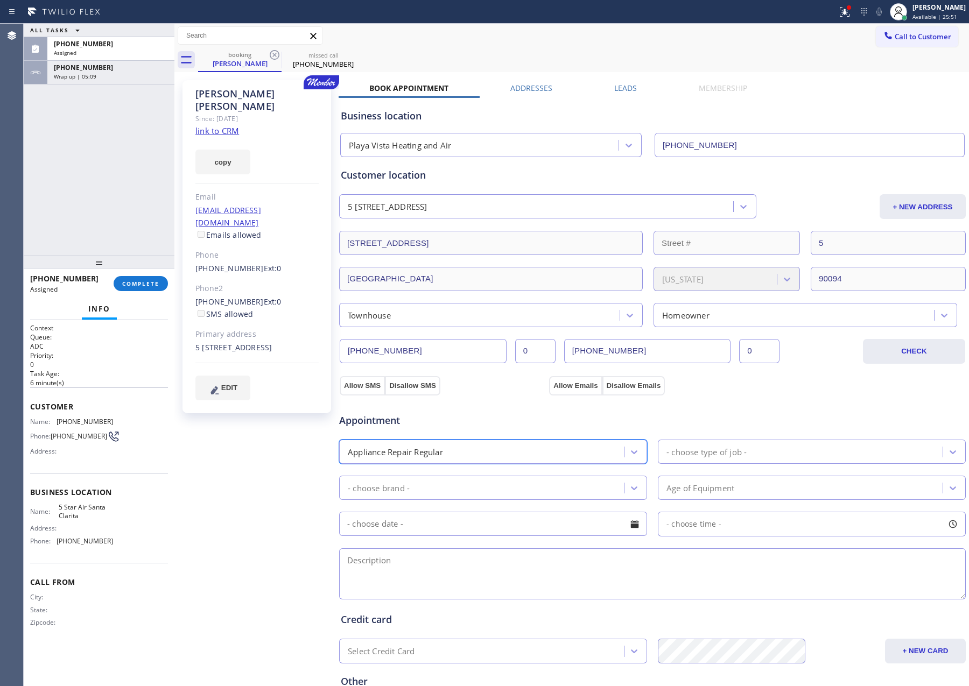
click at [729, 454] on div "- choose type of job -" at bounding box center [706, 452] width 80 height 12
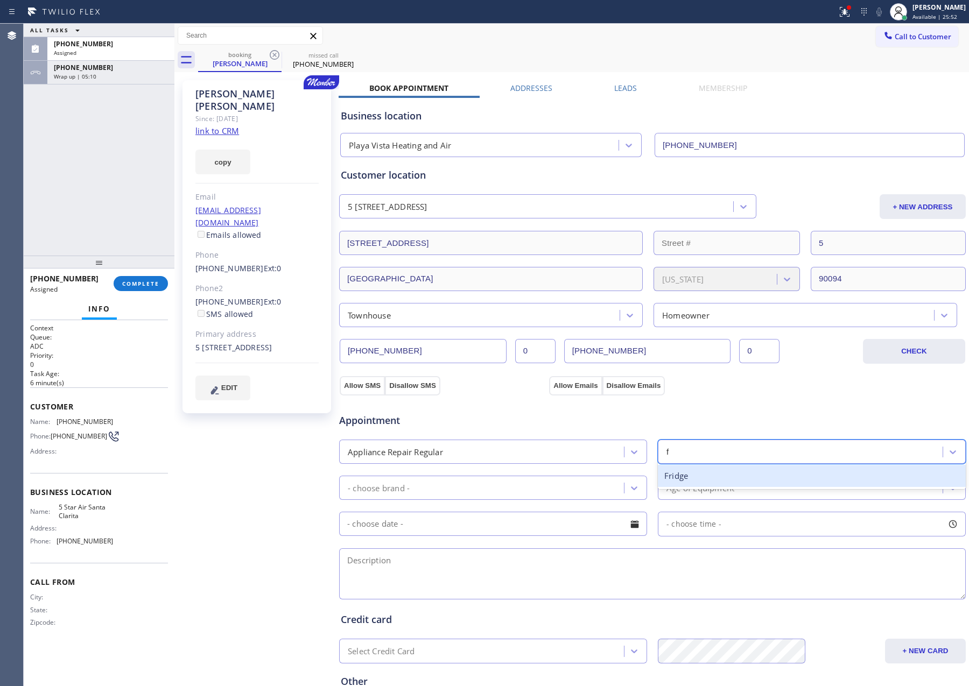
type input "fr"
click at [677, 475] on div "Fridge" at bounding box center [812, 476] width 308 height 22
click at [573, 485] on div "- choose brand -" at bounding box center [482, 487] width 281 height 19
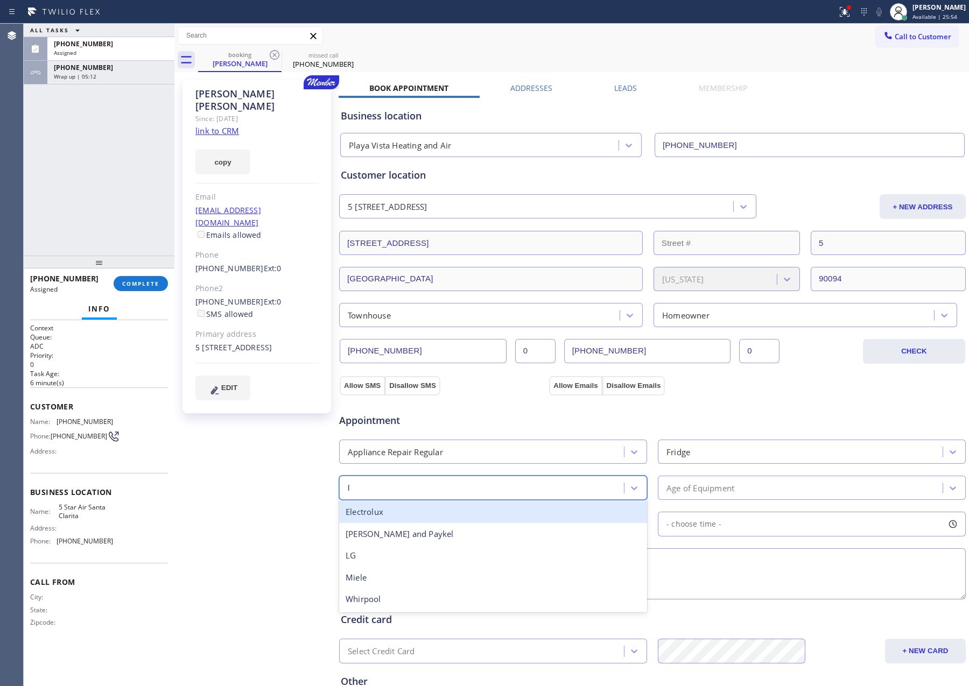
type input "lg"
click at [543, 515] on div "LG" at bounding box center [493, 512] width 308 height 22
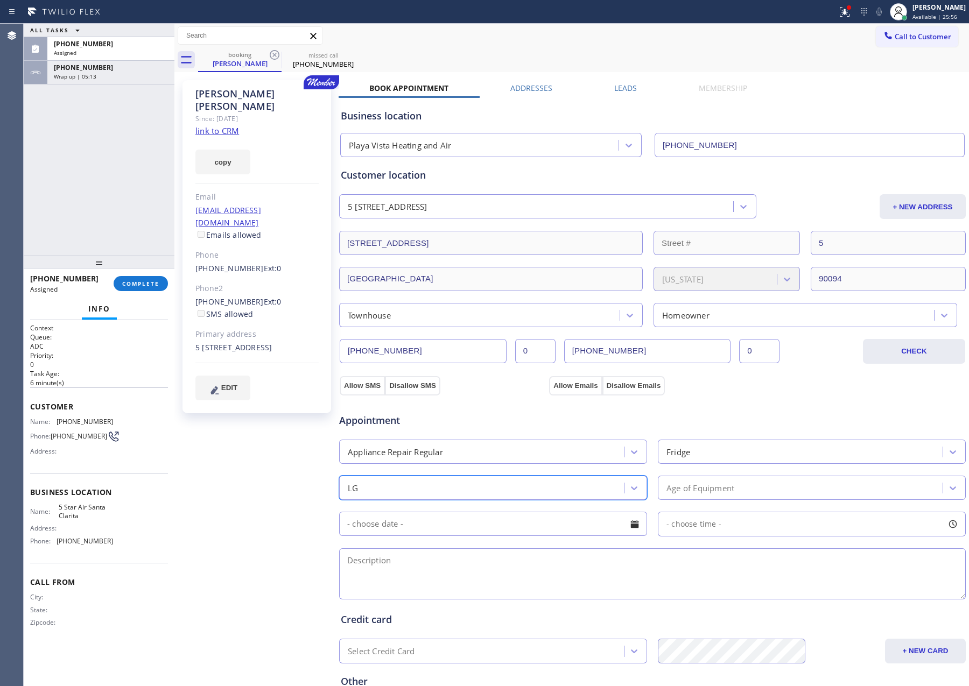
click at [695, 488] on div "Age of Equipment" at bounding box center [700, 488] width 68 height 12
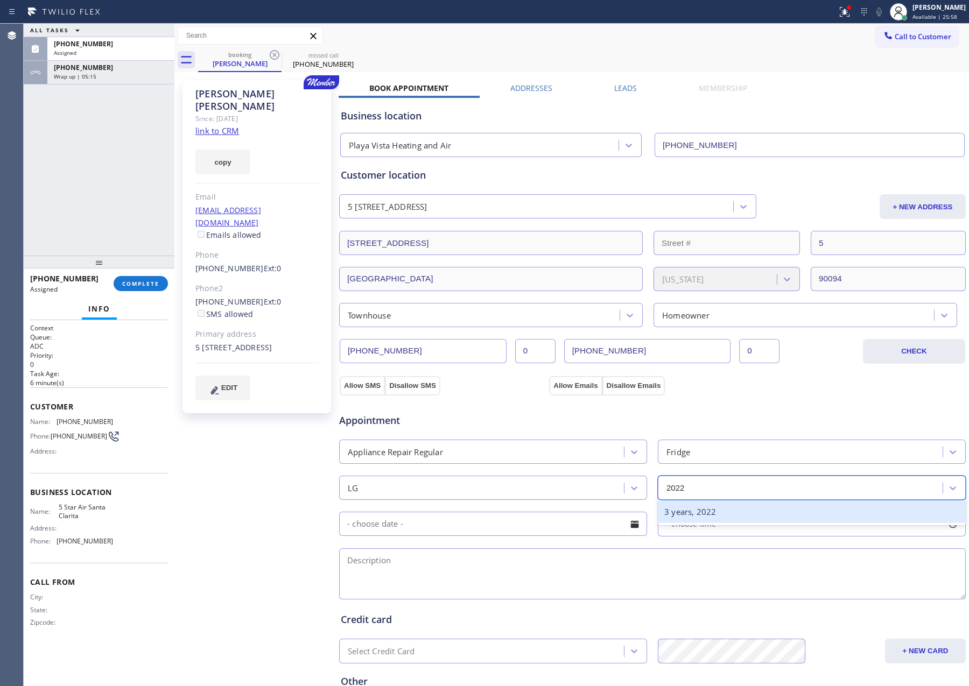
type input "2022"
click at [544, 568] on textarea at bounding box center [652, 573] width 626 height 51
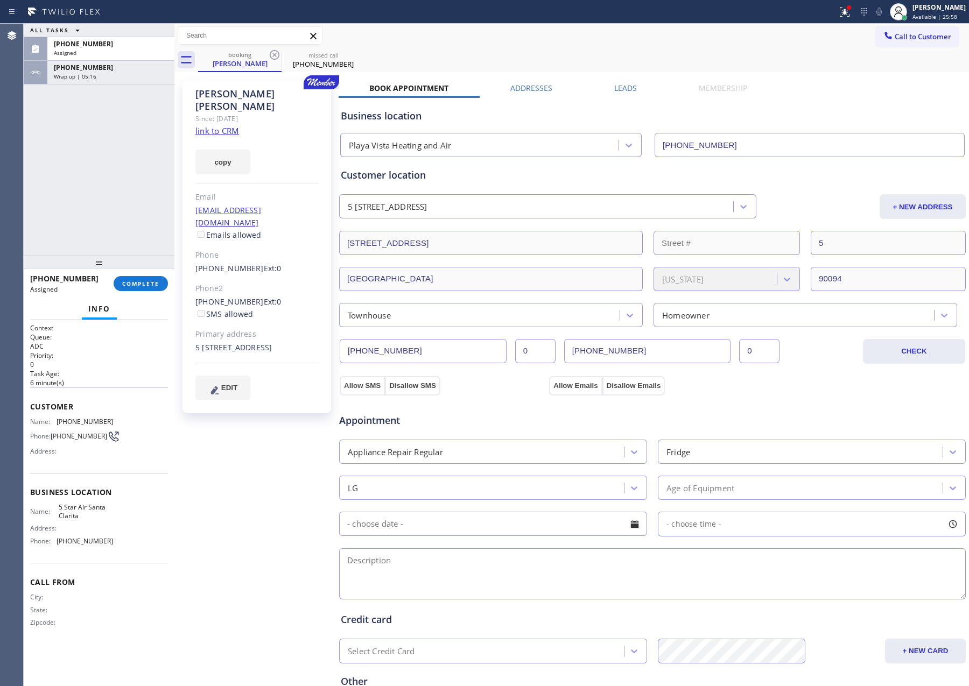
click at [637, 522] on div at bounding box center [634, 524] width 18 height 18
click at [548, 654] on div "23" at bounding box center [550, 652] width 18 height 20
type input "08/23/2025"
click at [753, 520] on div "- choose time -" at bounding box center [812, 524] width 308 height 25
drag, startPoint x: 742, startPoint y: 597, endPoint x: 774, endPoint y: 604, distance: 32.9
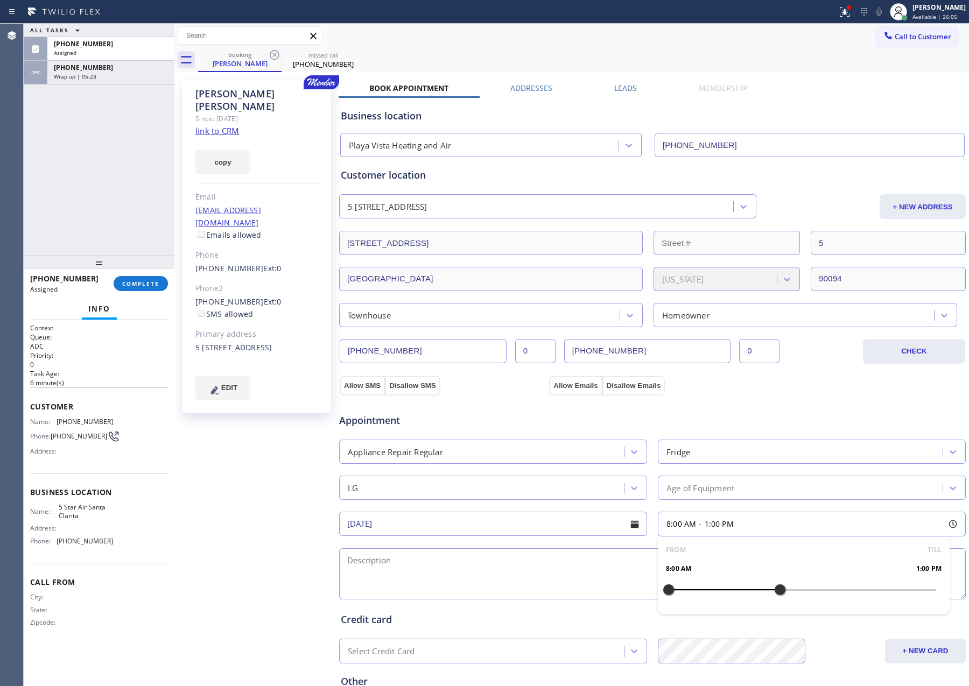
click at [774, 601] on div at bounding box center [779, 590] width 13 height 23
drag, startPoint x: 695, startPoint y: 595, endPoint x: 710, endPoint y: 595, distance: 15.6
click at [710, 595] on div at bounding box center [713, 590] width 13 height 23
click at [570, 580] on textarea at bounding box center [652, 573] width 626 height 51
click at [360, 564] on textarea at bounding box center [652, 573] width 626 height 51
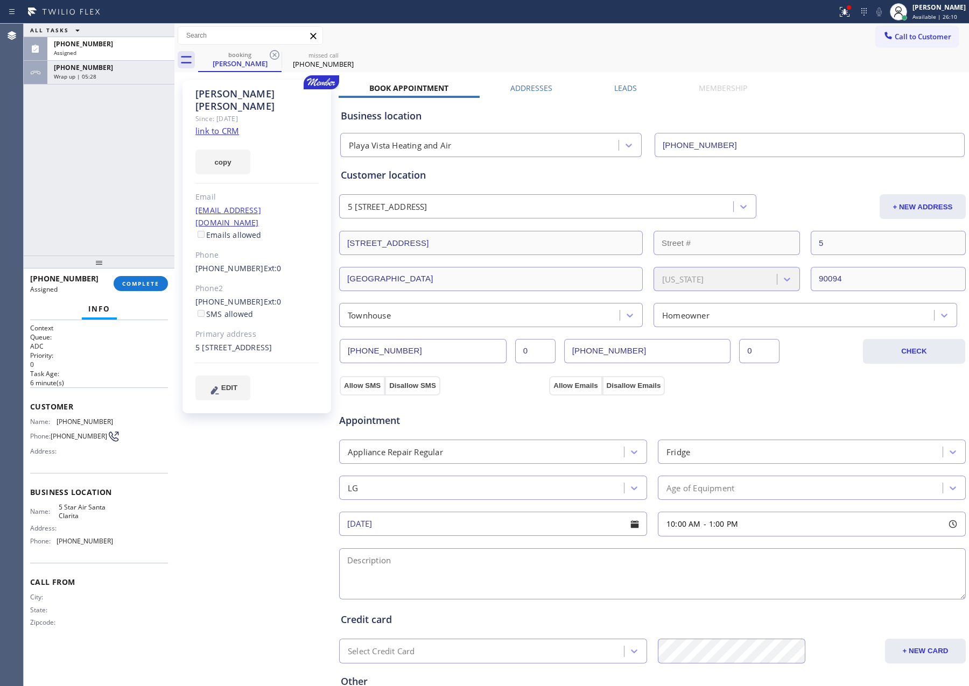
paste textarea "10-1 || Member || LG || Fridge || freezer part is not freezing || 2022 5701 Kiy…"
click at [528, 567] on textarea "10-1 || Member || LG || Fridge || freezer part is not freezing || 2022 5701 Kiy…" at bounding box center [652, 573] width 626 height 51
click at [476, 570] on textarea "10-1 || Member || 10% discountoff labot LG || Fridge || freezer part is not fre…" at bounding box center [652, 573] width 626 height 51
click at [475, 562] on textarea "10-1 || Member || 10% discountoff labot LG || Fridge || freezer part is not fre…" at bounding box center [652, 573] width 626 height 51
click at [566, 568] on textarea "10-1 || Member || 10% discount off labot LG || Fridge || freezer part is not fr…" at bounding box center [652, 573] width 626 height 51
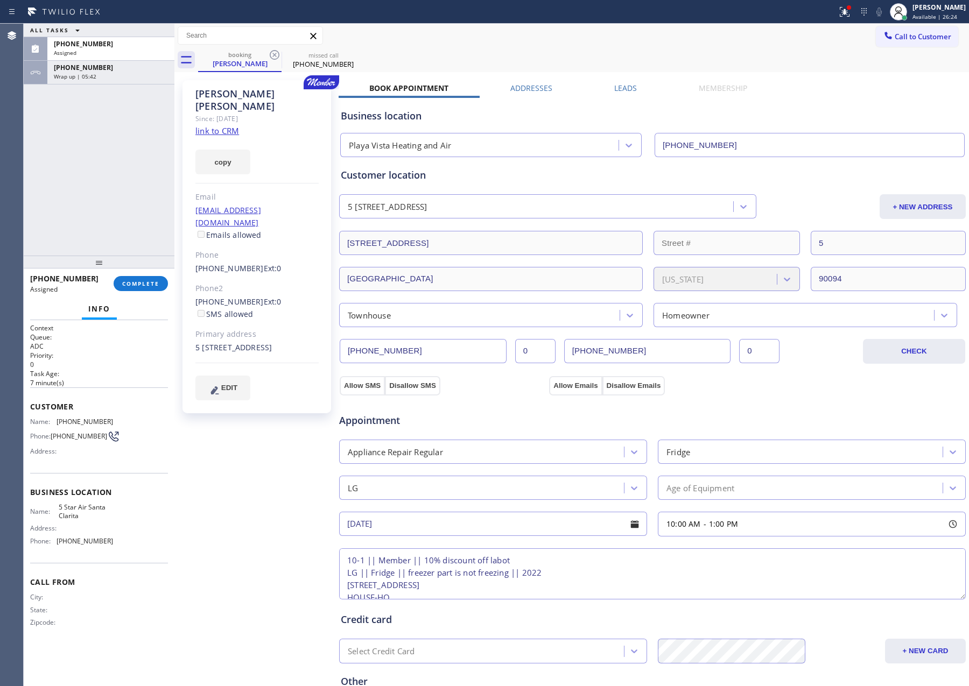
click at [578, 593] on textarea "10-1 || Member || 10% discount off labot LG || Fridge || freezer part is not fr…" at bounding box center [652, 573] width 626 height 51
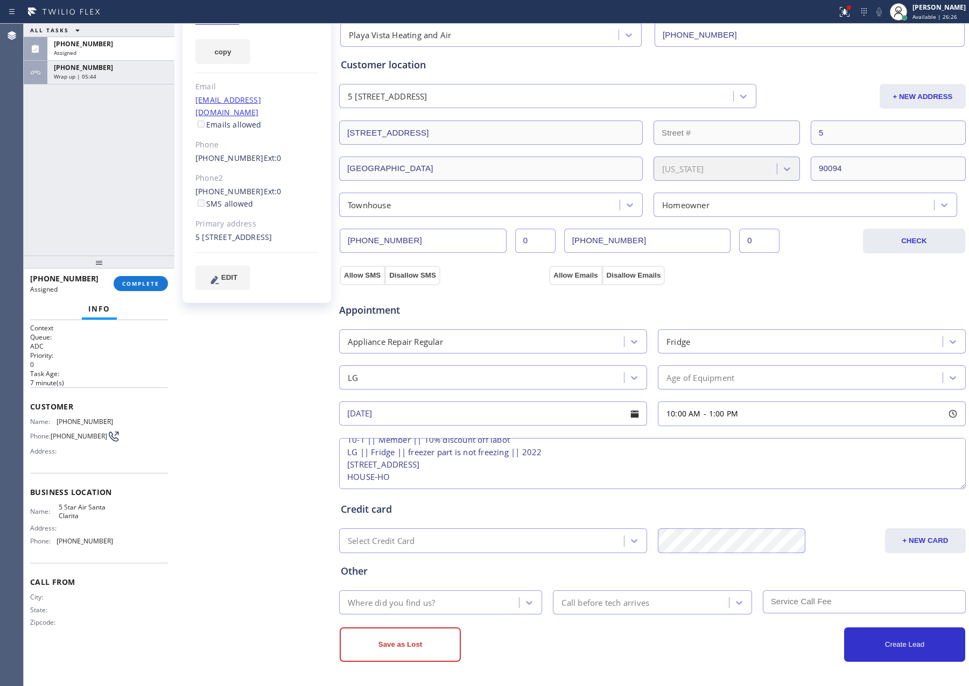
scroll to position [23, 0]
click at [444, 478] on textarea "10-1 || Member || 10% discount off labot LG || Fridge || freezer part is not fr…" at bounding box center [652, 463] width 626 height 51
type textarea "10-1 || Member || 10% discount off labot LG || Fridge || freezer part is not fr…"
click at [466, 604] on div "Where did you find us?" at bounding box center [430, 602] width 177 height 19
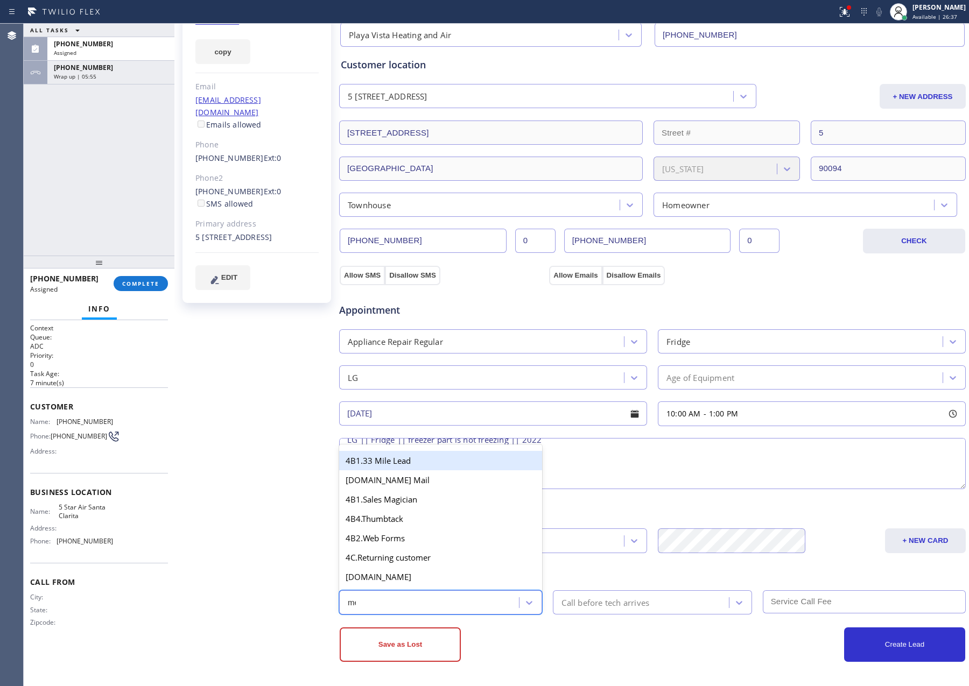
type input "mem"
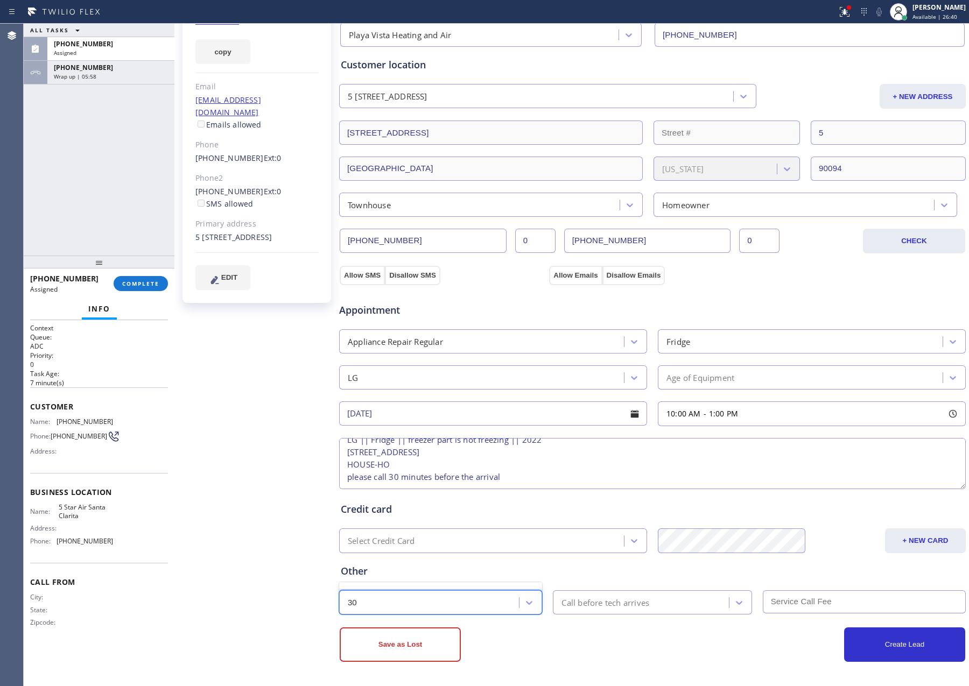
type input "3"
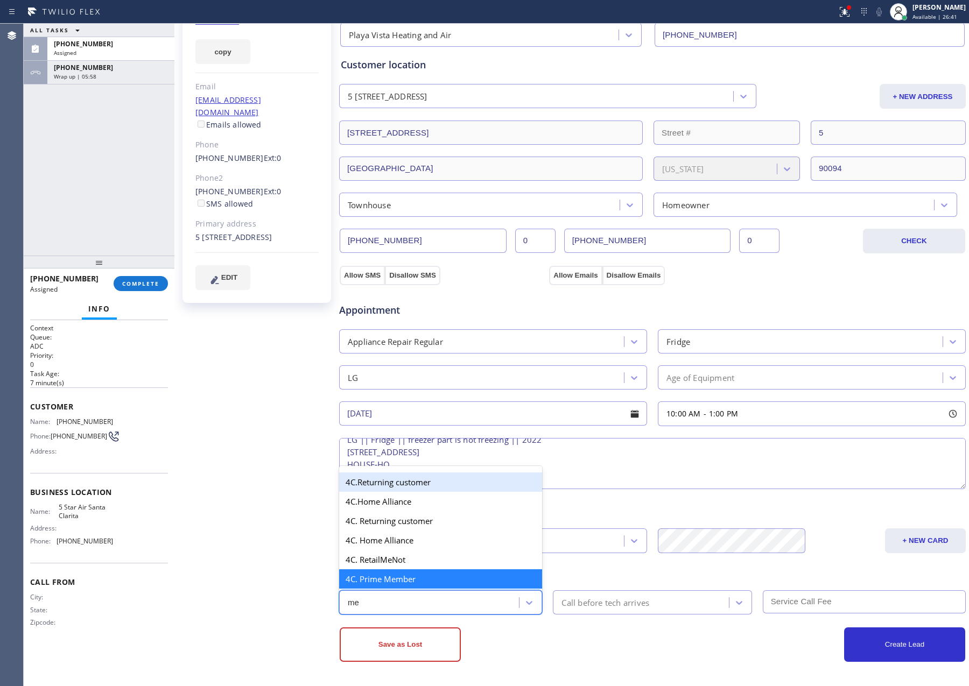
type input "mem"
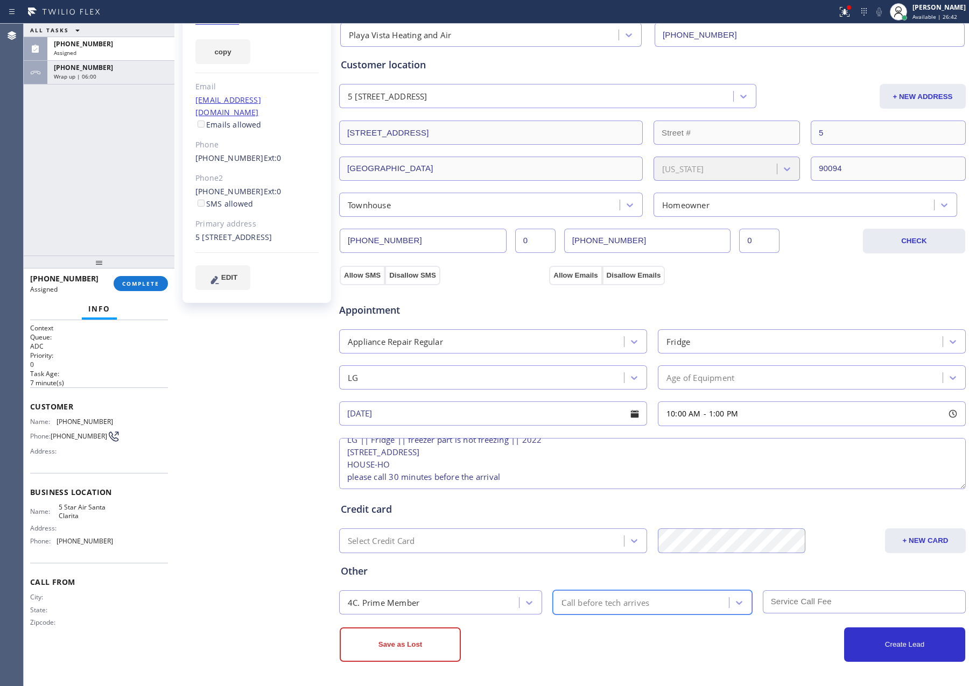
type input "30"
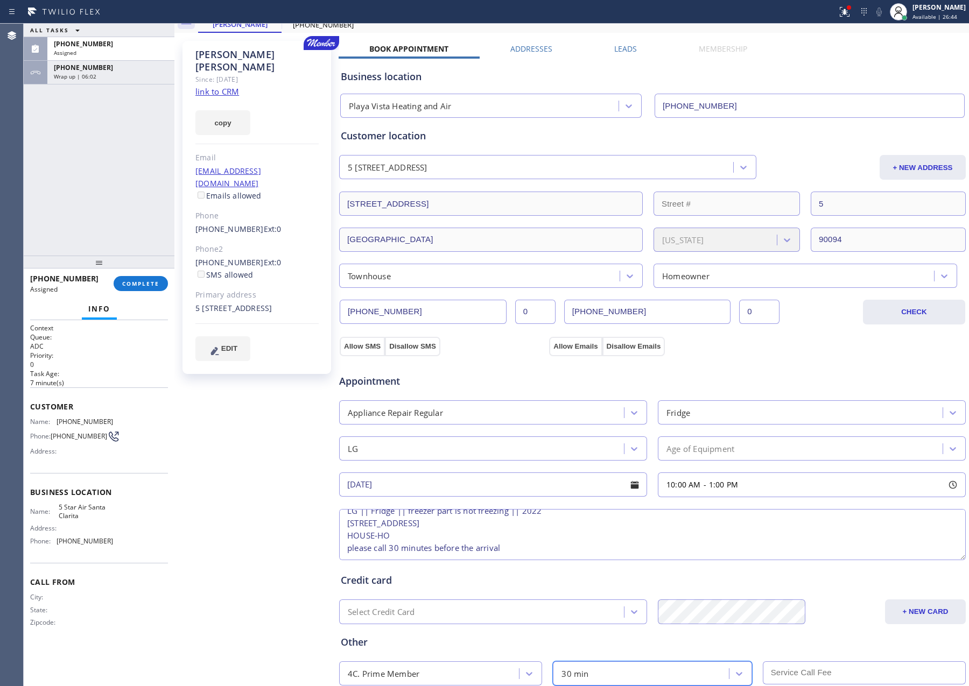
scroll to position [113, 0]
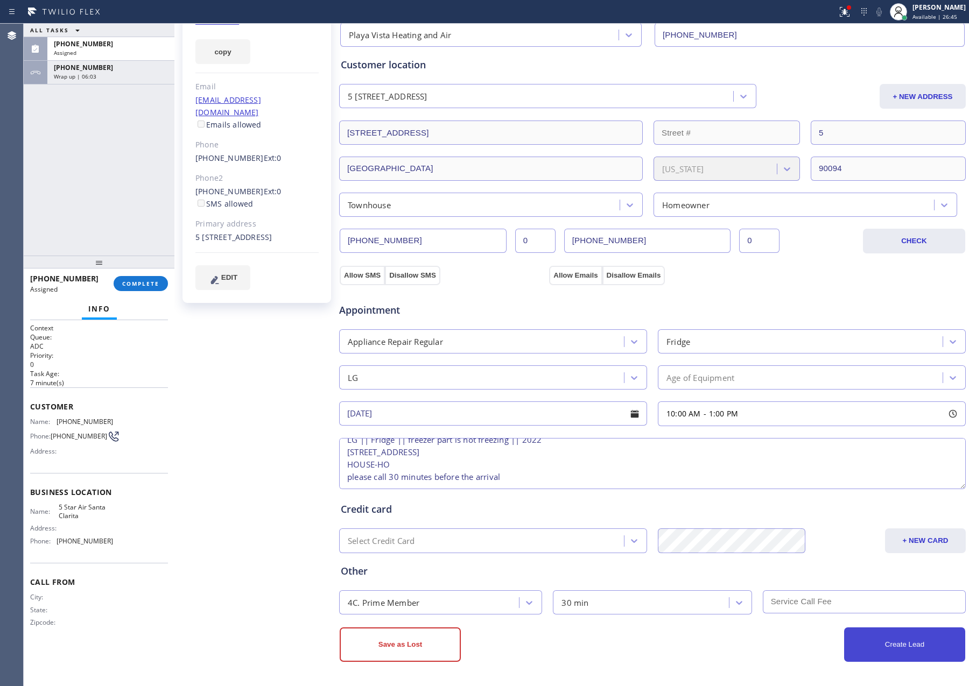
click at [893, 651] on button "Create Lead" at bounding box center [904, 645] width 121 height 34
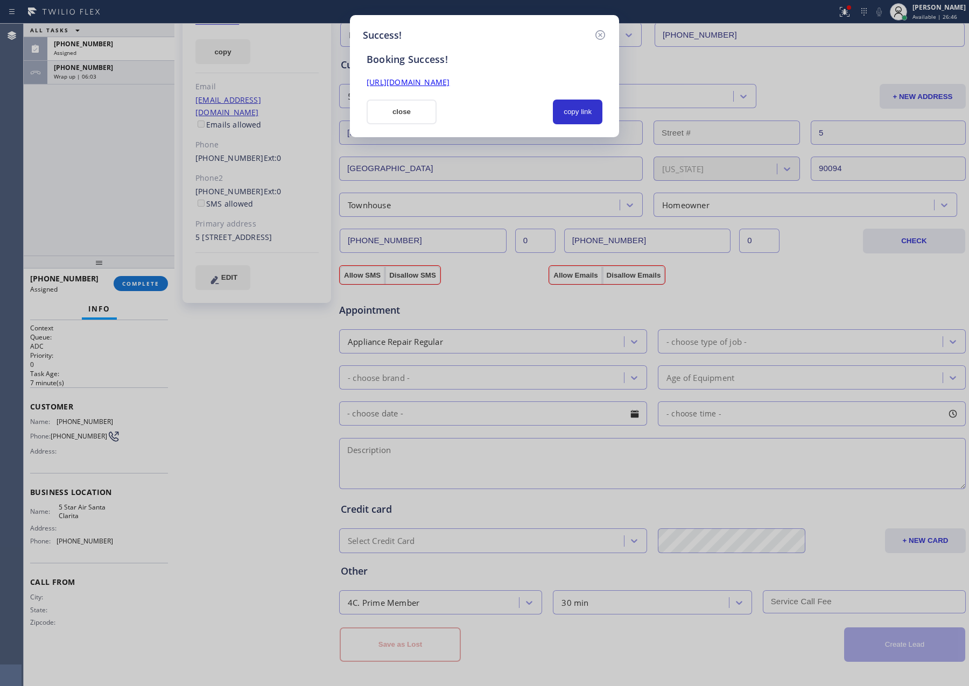
scroll to position [0, 0]
click at [579, 112] on button "copy link" at bounding box center [578, 112] width 50 height 25
click at [517, 129] on div "Success! Booking Success! https://erp.apollosoft.co/customer/473118#portlet_lea…" at bounding box center [484, 76] width 269 height 122
click at [405, 117] on button "close" at bounding box center [402, 112] width 70 height 25
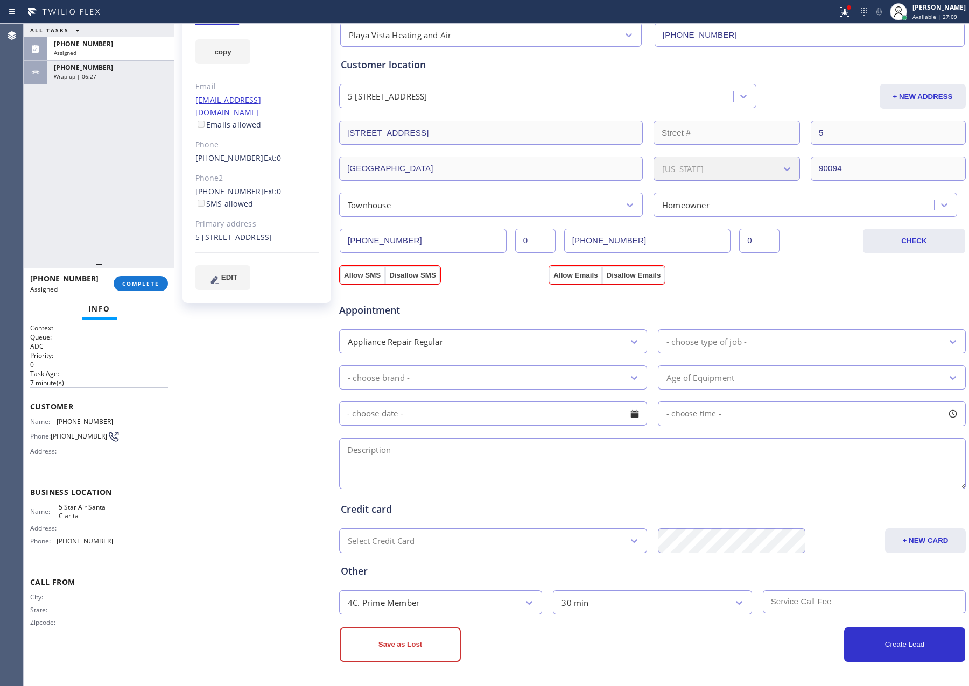
click at [70, 223] on div "ALL TASKS ALL TASKS ACTIVE TASKS TASKS IN WRAP UP (661) 568-7063 Assigned +1310…" at bounding box center [99, 140] width 151 height 232
click at [156, 284] on span "COMPLETE" at bounding box center [140, 284] width 37 height 8
click at [136, 193] on div "ALL TASKS ALL TASKS ACTIVE TASKS TASKS IN WRAP UP (661) 568-7063 Assigned +1310…" at bounding box center [99, 140] width 151 height 232
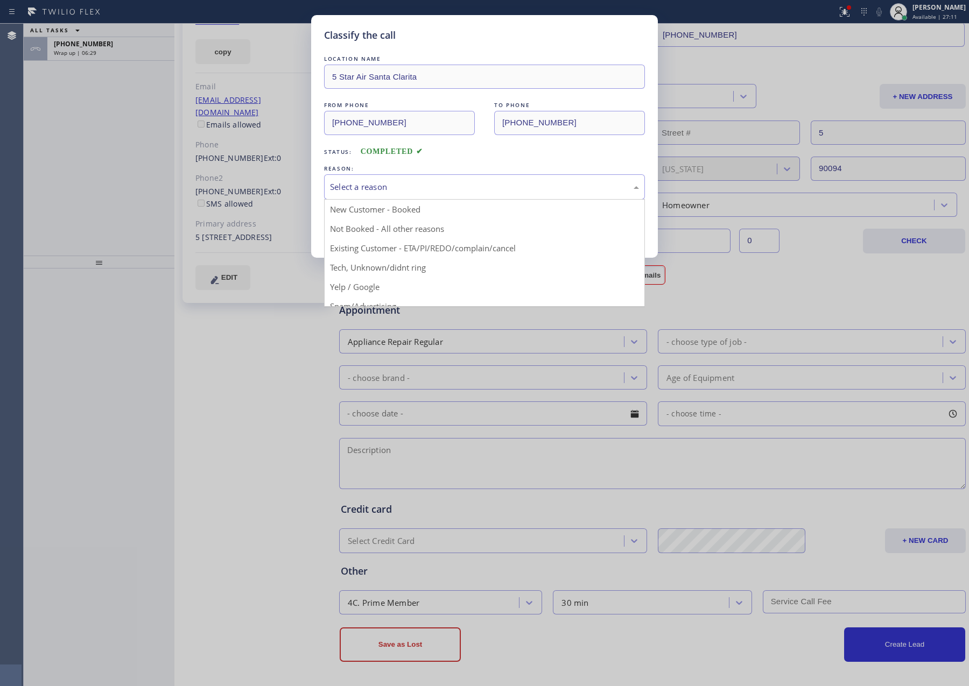
click at [351, 182] on div "Select a reason" at bounding box center [484, 187] width 309 height 12
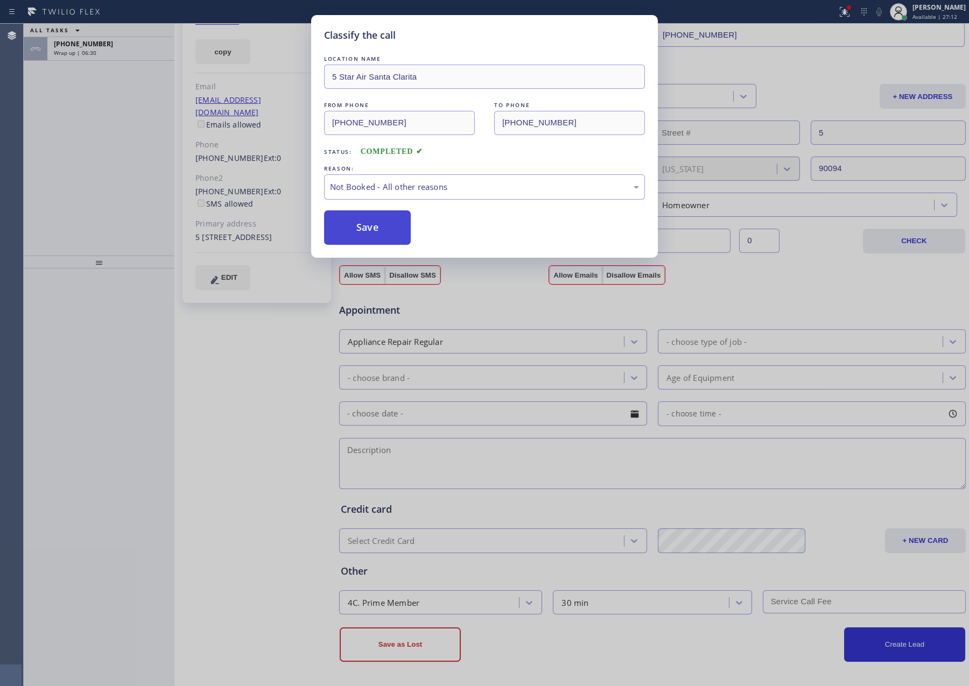
click at [342, 230] on button "Save" at bounding box center [367, 227] width 87 height 34
click at [7, 144] on div "Classify the call LOCATION NAME 5 Star Air Santa Clarita FROM PHONE (661) 568-7…" at bounding box center [484, 343] width 969 height 686
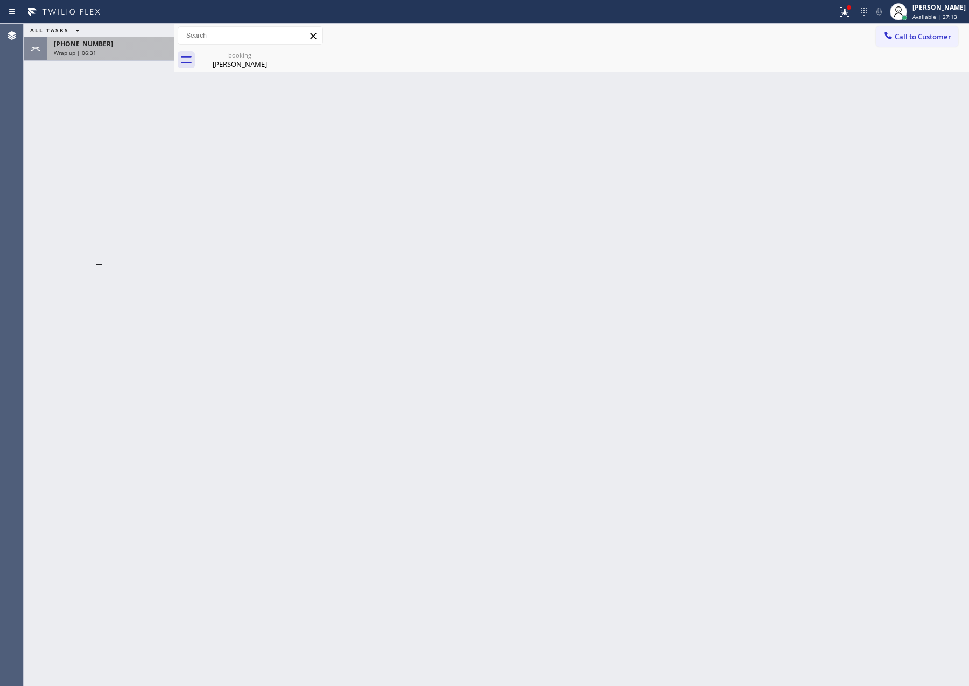
click at [116, 44] on div "+13104626734" at bounding box center [111, 43] width 114 height 9
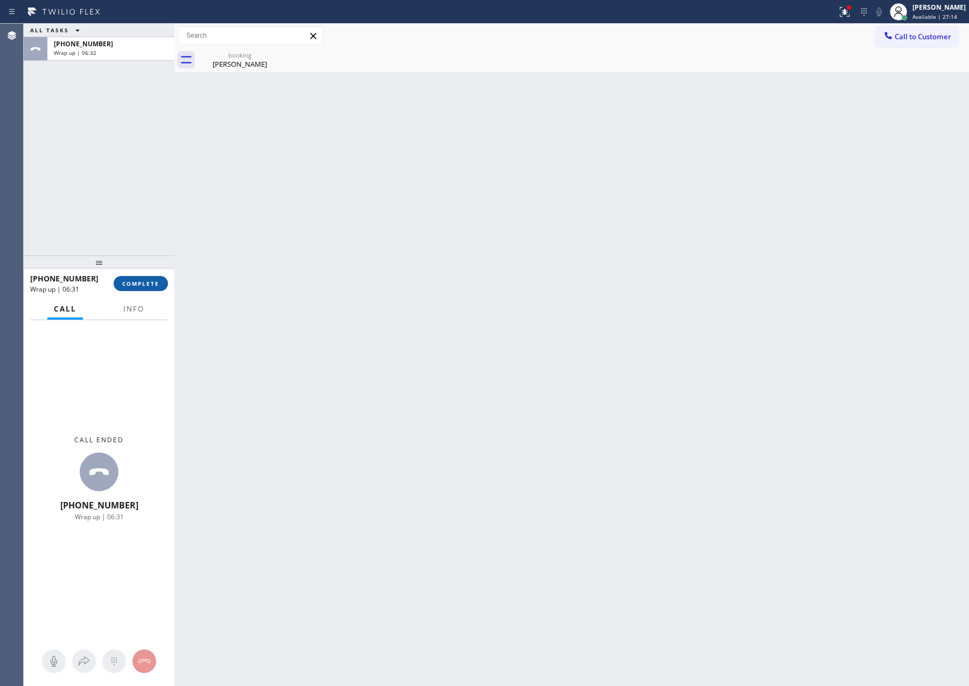
click at [139, 281] on span "COMPLETE" at bounding box center [140, 284] width 37 height 8
drag, startPoint x: 138, startPoint y: 147, endPoint x: 139, endPoint y: 154, distance: 7.1
click at [137, 151] on div "ALL TASKS ALL TASKS ACTIVE TASKS TASKS IN WRAP UP +13104626734 Wrap up | 06:32" at bounding box center [99, 140] width 151 height 232
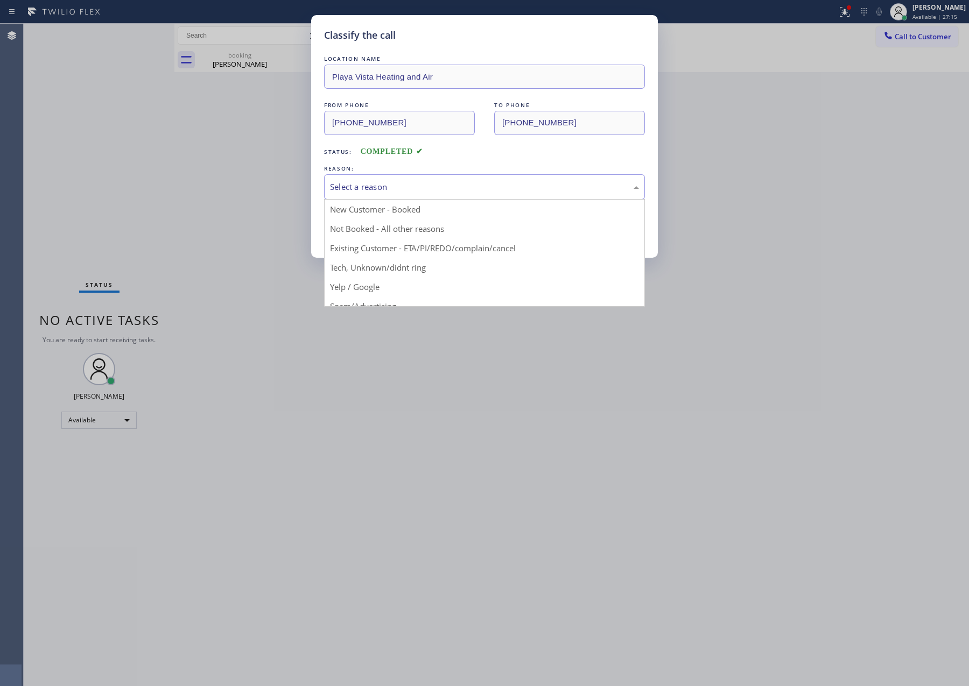
click at [351, 189] on div "Select a reason" at bounding box center [484, 187] width 309 height 12
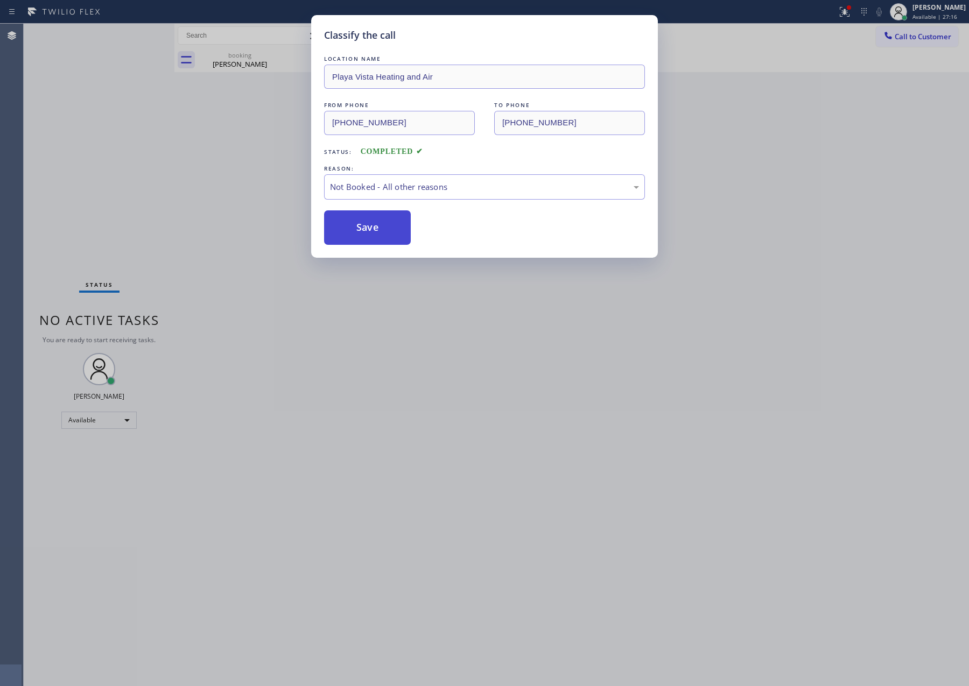
click at [343, 235] on button "Save" at bounding box center [367, 227] width 87 height 34
drag, startPoint x: 343, startPoint y: 235, endPoint x: 753, endPoint y: 11, distance: 467.0
click at [372, 230] on button "Save" at bounding box center [367, 227] width 87 height 34
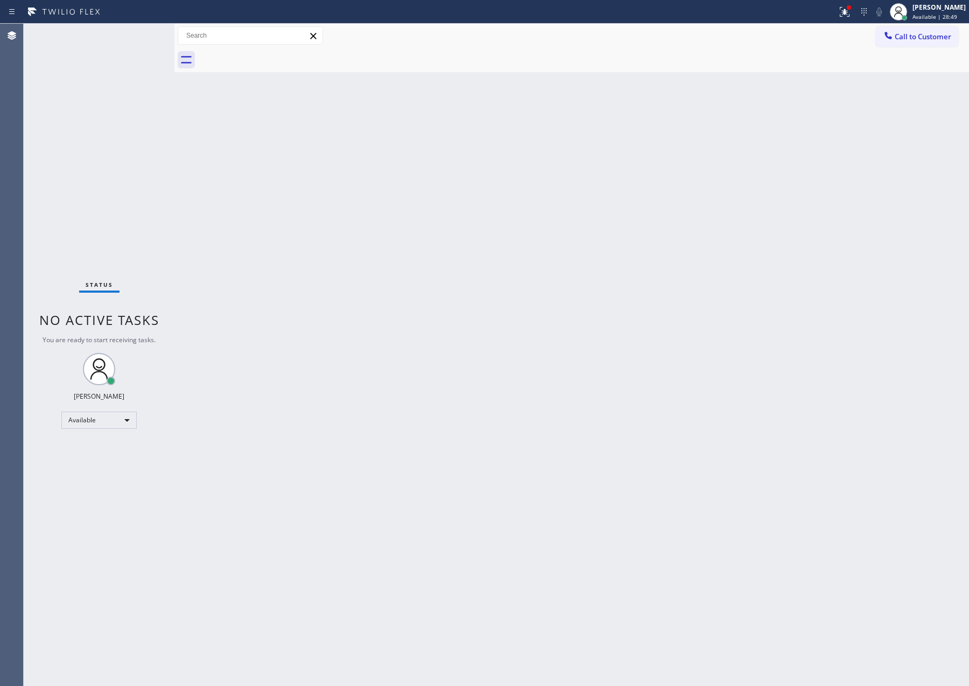
click at [356, 121] on div "Back to Dashboard Change Sender ID Customers Technicians Select a contact Outbo…" at bounding box center [571, 355] width 794 height 663
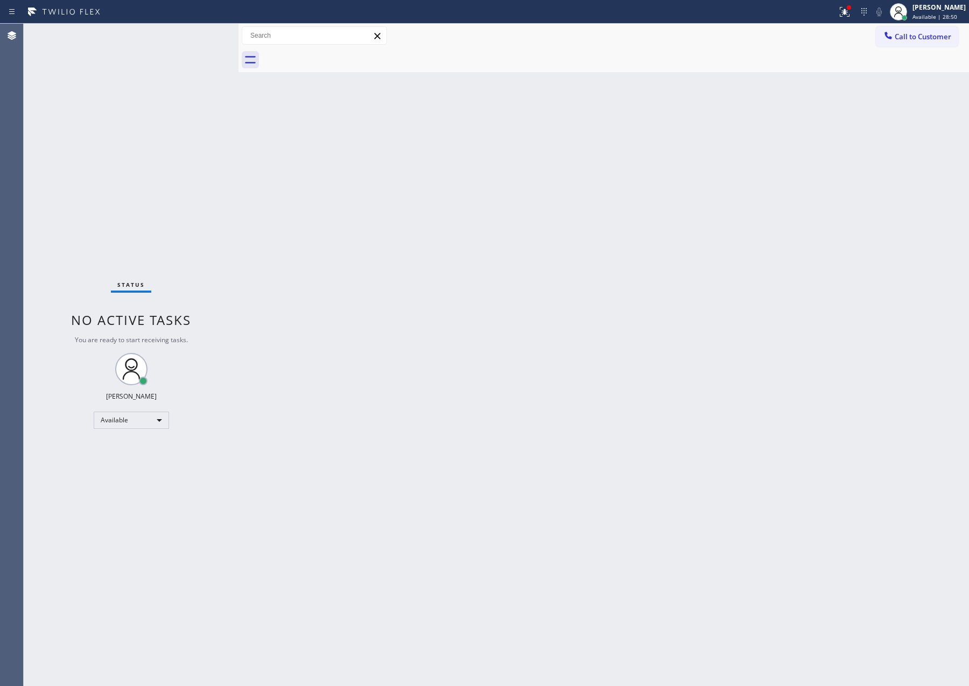
drag, startPoint x: 177, startPoint y: 115, endPoint x: 281, endPoint y: 115, distance: 104.4
click at [238, 115] on div at bounding box center [238, 355] width 0 height 663
drag, startPoint x: 144, startPoint y: 137, endPoint x: 480, endPoint y: 292, distance: 369.4
click at [271, 207] on div "Status No active tasks You are ready to start receiving tasks. Eva Mahinay Avai…" at bounding box center [151, 355] width 255 height 663
click at [480, 292] on div "Back to Dashboard Change Sender ID Customers Technicians Select a contact Outbo…" at bounding box center [624, 355] width 690 height 663
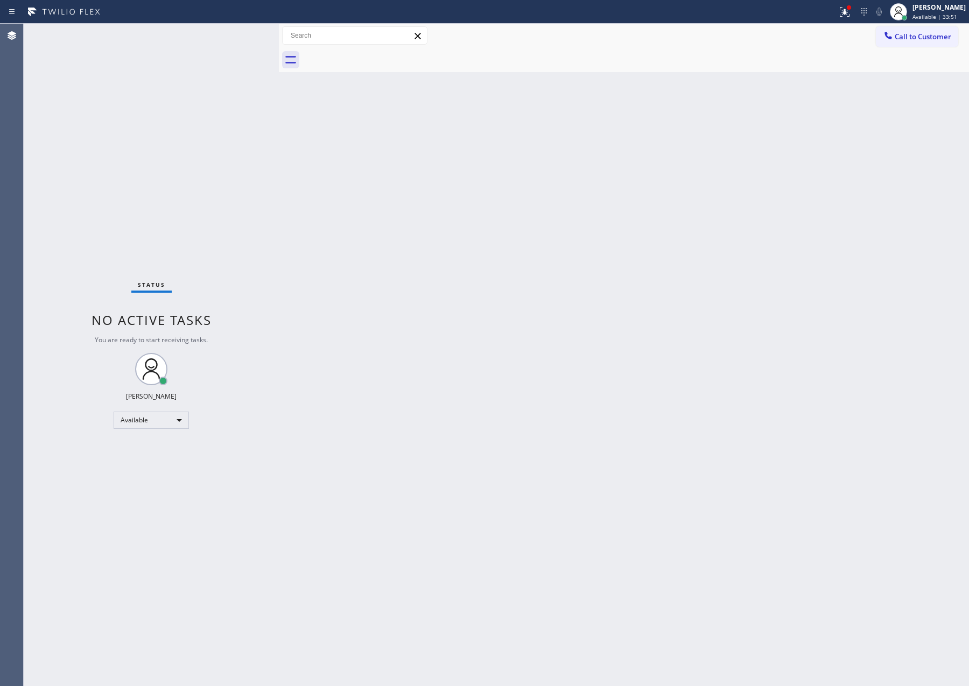
click at [306, 295] on div "Back to Dashboard Change Sender ID Customers Technicians Select a contact Outbo…" at bounding box center [624, 355] width 690 height 663
click at [425, 305] on div "Back to Dashboard Change Sender ID Customers Technicians Select a contact Outbo…" at bounding box center [624, 355] width 690 height 663
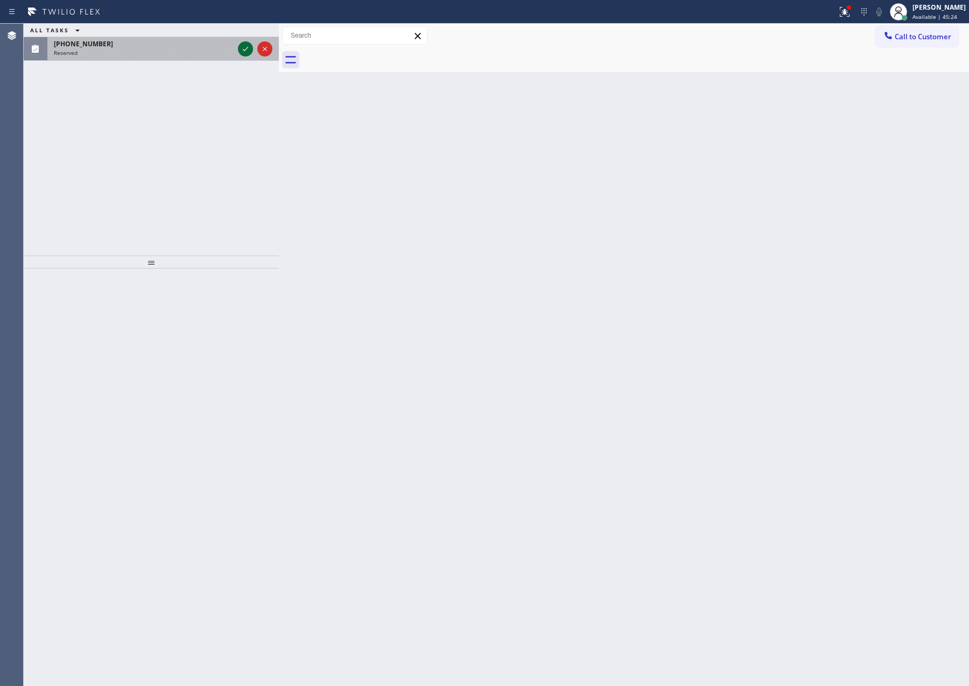
drag, startPoint x: 80, startPoint y: 123, endPoint x: 243, endPoint y: 47, distance: 180.1
click at [97, 123] on div "ALL TASKS ALL TASKS ACTIVE TASKS TASKS IN WRAP UP (714) 687-8392 Reserved" at bounding box center [151, 140] width 255 height 232
click at [245, 48] on icon at bounding box center [245, 49] width 13 height 13
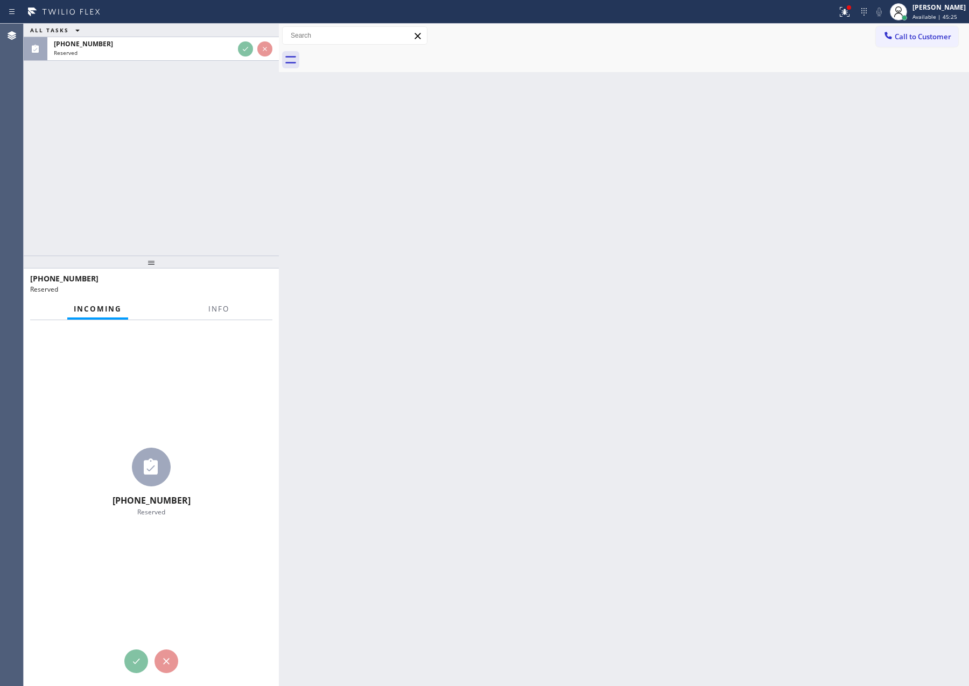
click at [234, 180] on div "ALL TASKS ALL TASKS ACTIVE TASKS TASKS IN WRAP UP (714) 687-8392 Reserved" at bounding box center [151, 140] width 255 height 232
click at [239, 183] on div "ALL TASKS ALL TASKS ACTIVE TASKS TASKS IN WRAP UP (714) 687-8392 Reserved" at bounding box center [151, 140] width 255 height 232
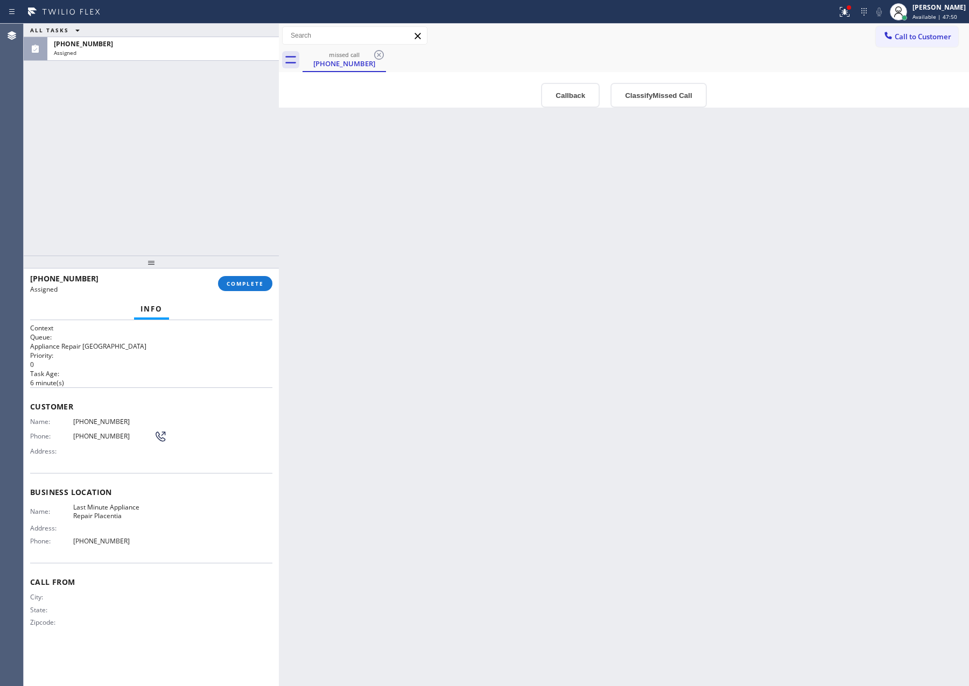
click at [407, 349] on div "Back to Dashboard Change Sender ID Customers Technicians Select a contact Outbo…" at bounding box center [624, 355] width 690 height 663
click at [409, 349] on div "Back to Dashboard Change Sender ID Customers Technicians Select a contact Outbo…" at bounding box center [624, 355] width 690 height 663
click at [409, 350] on div "Back to Dashboard Change Sender ID Customers Technicians Select a contact Outbo…" at bounding box center [624, 355] width 690 height 663
click at [654, 99] on button "Classify Missed Call" at bounding box center [658, 95] width 96 height 25
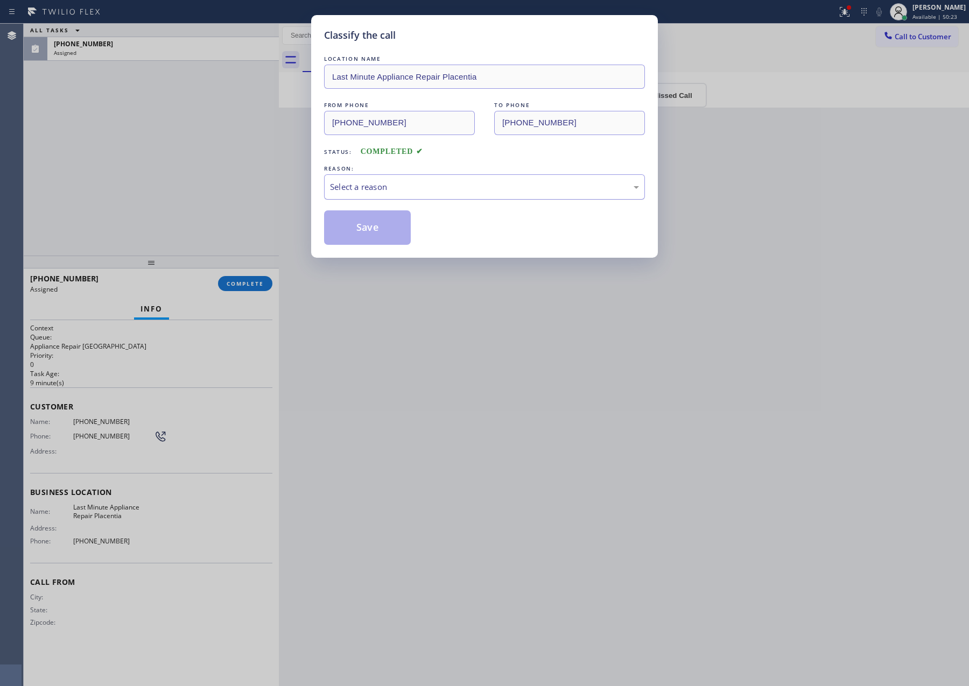
click at [414, 200] on div "Select a reason" at bounding box center [484, 186] width 321 height 25
click at [378, 228] on button "Save" at bounding box center [367, 227] width 87 height 34
click at [109, 157] on div "Classify the call LOCATION NAME Last Minute Appliance Repair Placentia FROM PHO…" at bounding box center [484, 343] width 969 height 686
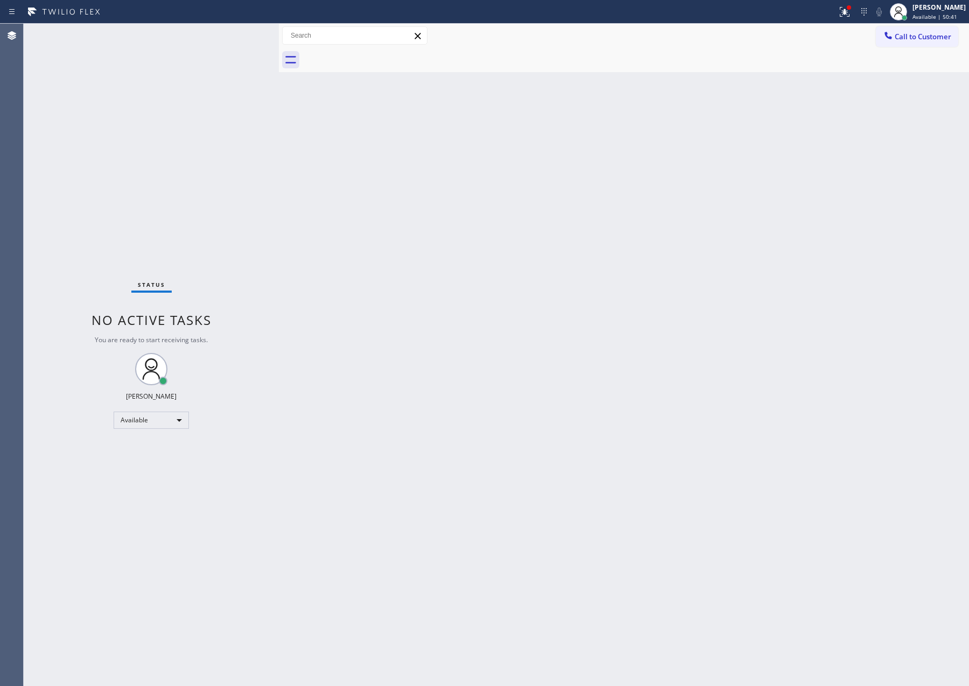
click at [390, 180] on div "Back to Dashboard Change Sender ID Customers Technicians Select a contact Outbo…" at bounding box center [624, 355] width 690 height 663
click at [463, 228] on div "Back to Dashboard Change Sender ID Customers Technicians Select a contact Outbo…" at bounding box center [624, 355] width 690 height 663
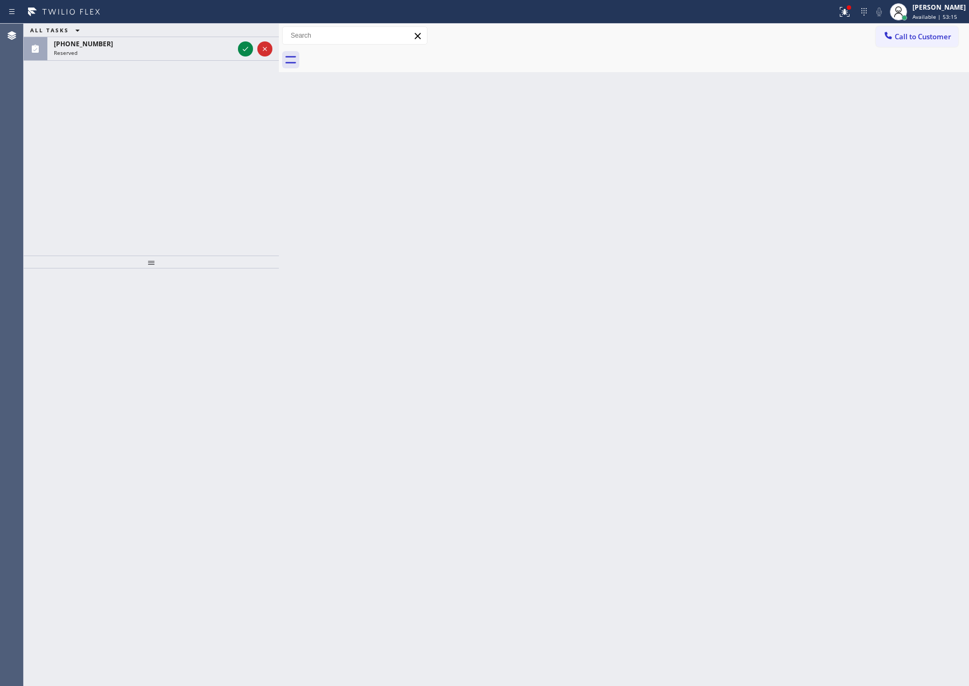
drag, startPoint x: 98, startPoint y: 184, endPoint x: 197, endPoint y: 64, distance: 155.7
click at [170, 142] on div "ALL TASKS ALL TASKS ACTIVE TASKS TASKS IN WRAP UP (209) 898-3009 Reserved" at bounding box center [151, 140] width 255 height 232
click at [250, 50] on icon at bounding box center [245, 49] width 13 height 13
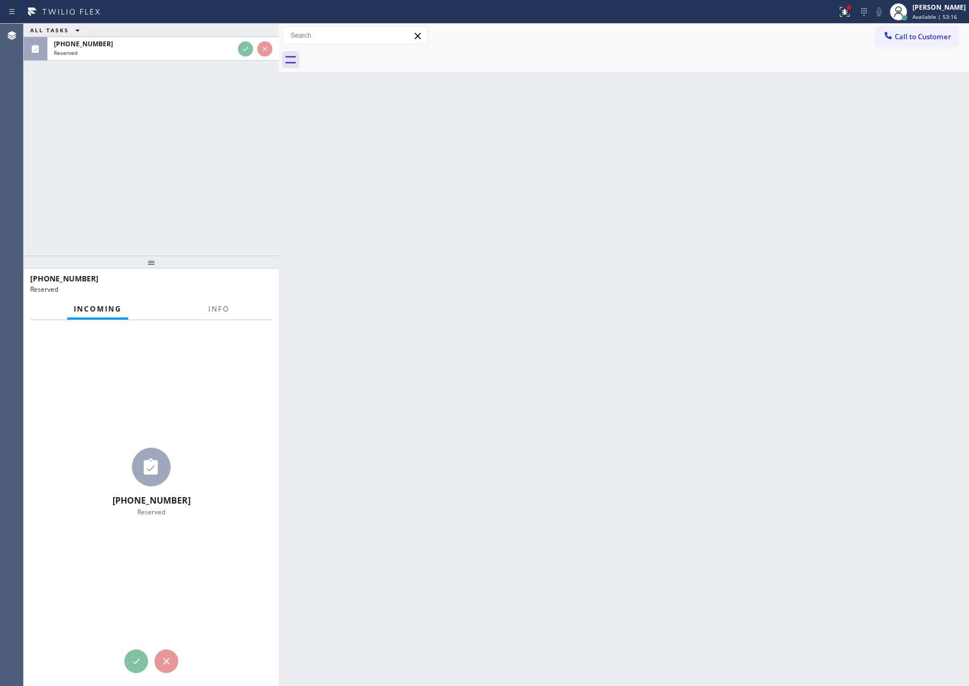
click at [237, 152] on div "ALL TASKS ALL TASKS ACTIVE TASKS TASKS IN WRAP UP (209) 898-3009 Reserved" at bounding box center [151, 140] width 255 height 232
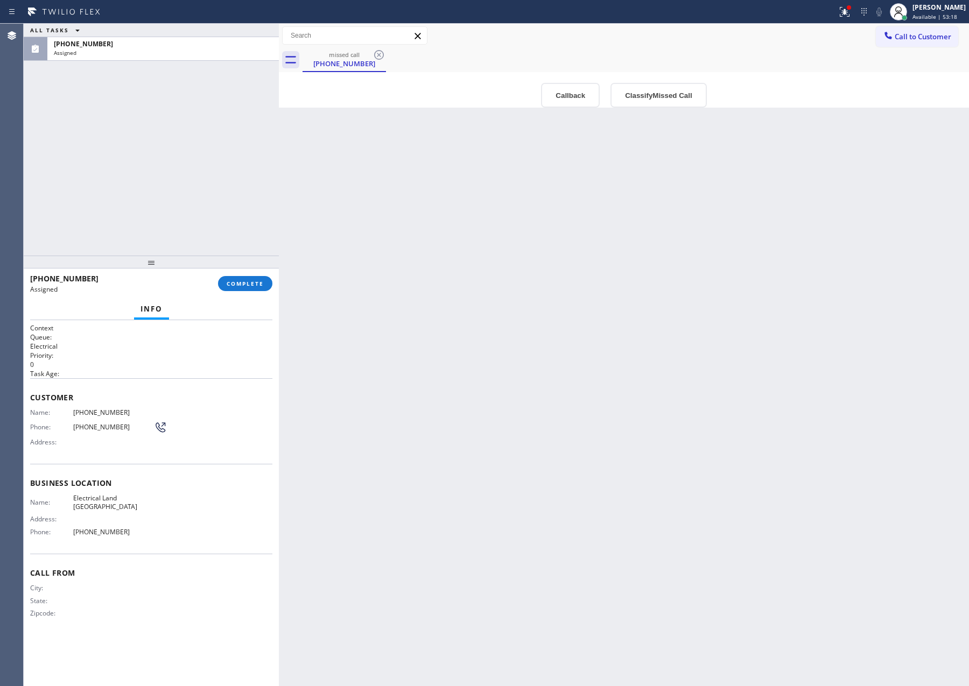
click at [248, 178] on div "ALL TASKS ALL TASKS ACTIVE TASKS TASKS IN WRAP UP (209) 898-3009 Assigned" at bounding box center [151, 140] width 255 height 232
click at [252, 280] on span "COMPLETE" at bounding box center [245, 284] width 37 height 8
click at [248, 170] on div "ALL TASKS ALL TASKS ACTIVE TASKS TASKS IN WRAP UP (209) 898-3009 Assigned" at bounding box center [151, 140] width 255 height 232
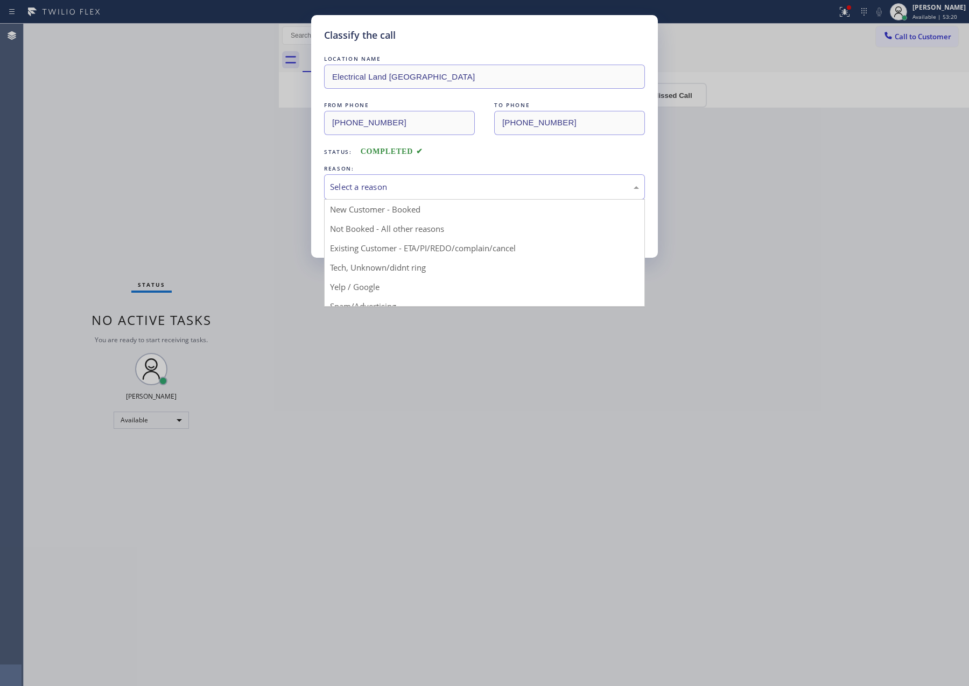
click at [360, 192] on div "Select a reason" at bounding box center [484, 187] width 309 height 12
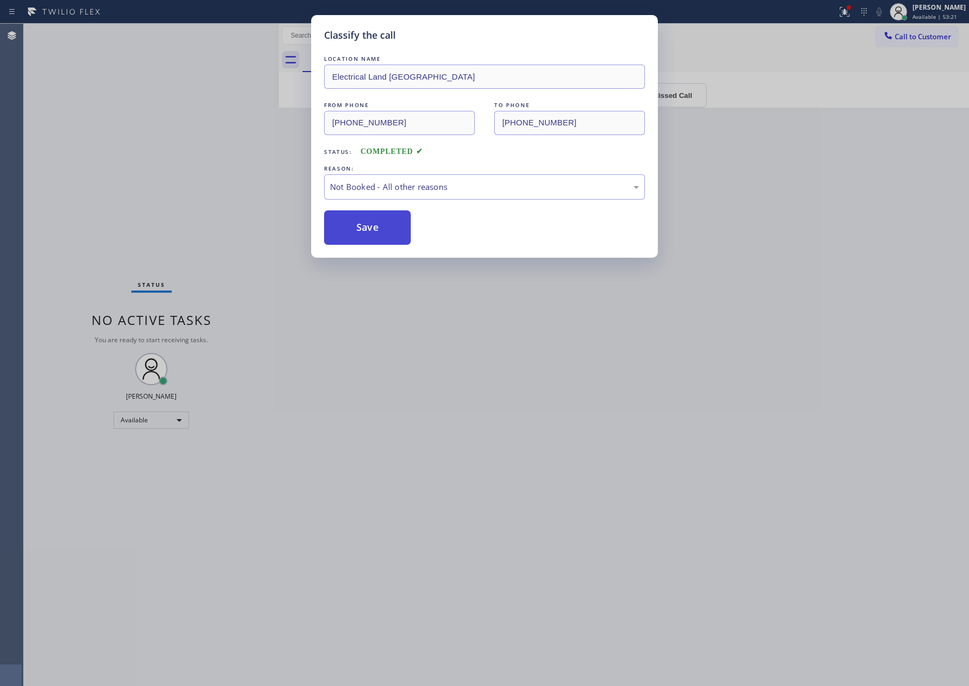
click at [364, 228] on button "Save" at bounding box center [367, 227] width 87 height 34
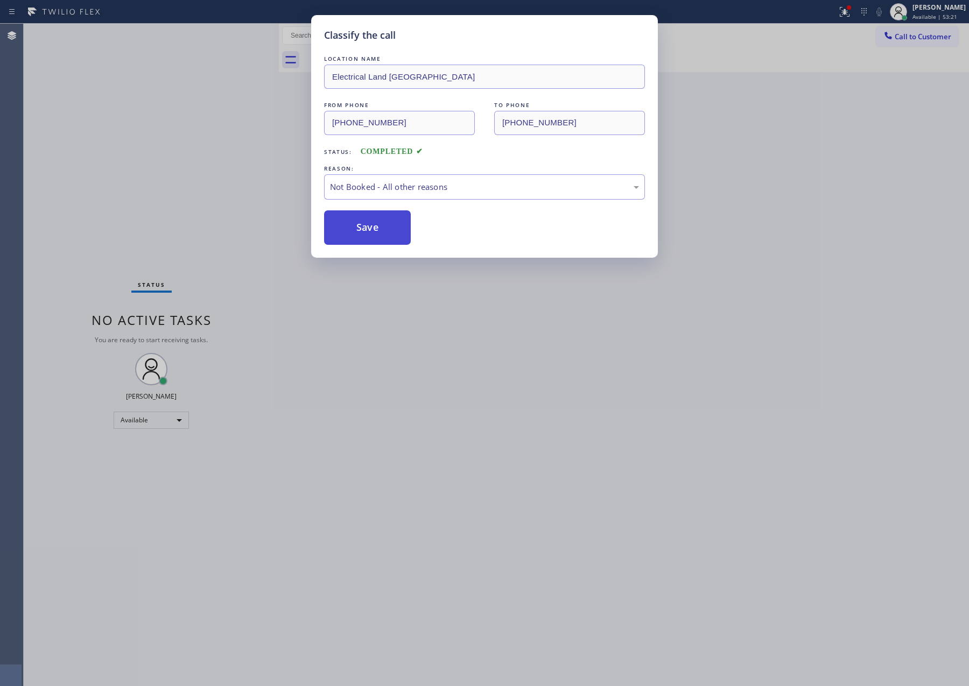
click at [364, 228] on button "Save" at bounding box center [367, 227] width 87 height 34
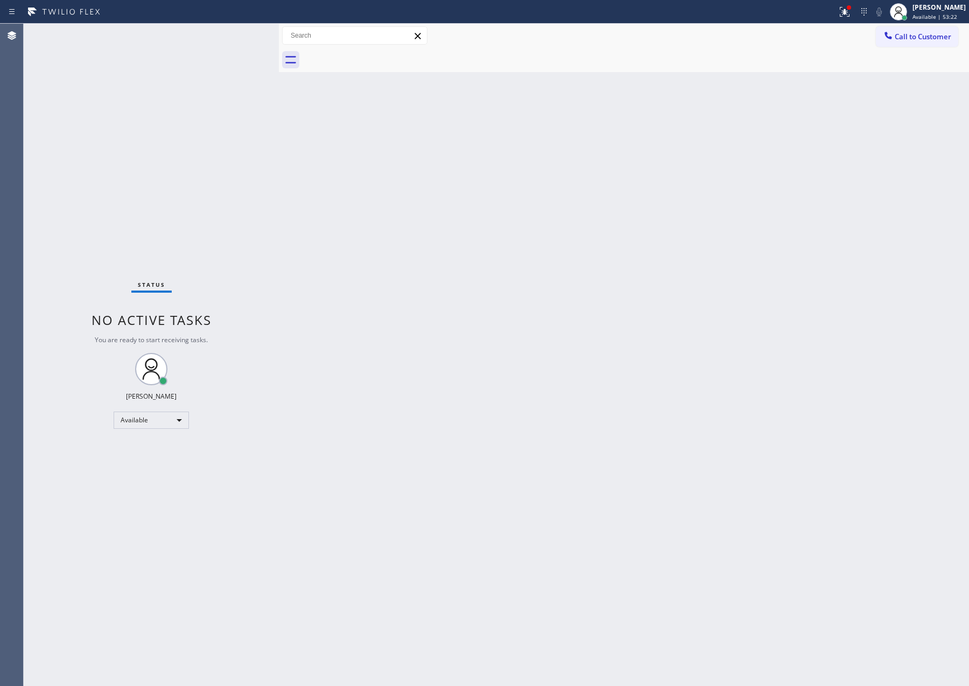
click at [221, 196] on div "Status No active tasks You are ready to start receiving tasks. Eva Mahinay Avai…" at bounding box center [151, 355] width 255 height 663
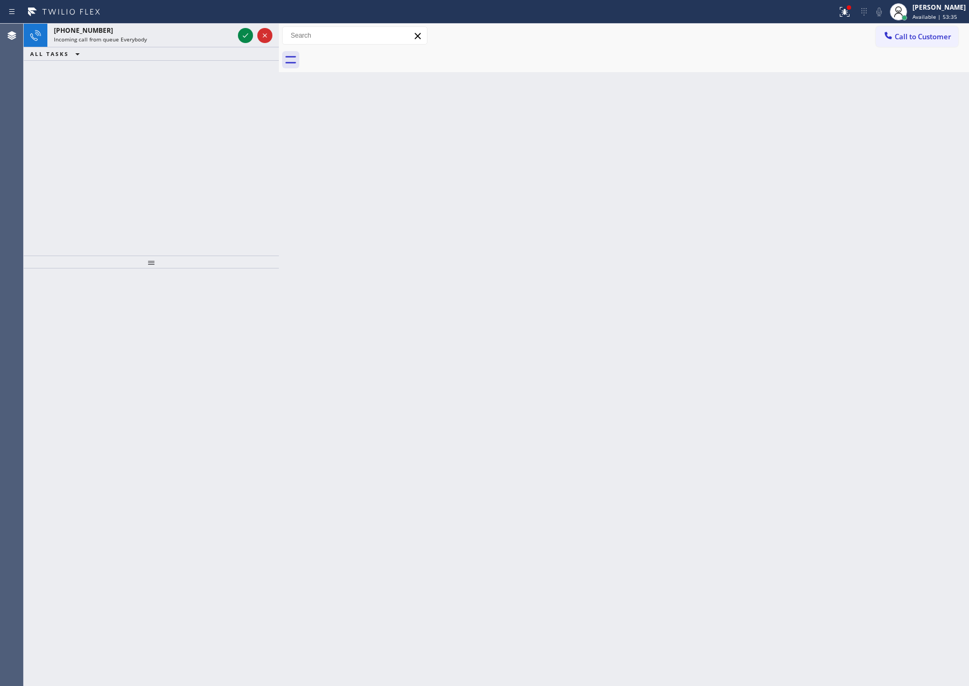
drag, startPoint x: 162, startPoint y: 175, endPoint x: 189, endPoint y: 54, distance: 124.2
click at [167, 175] on div "+17736283879 Incoming call from queue Everybody ALL TASKS ALL TASKS ACTIVE TASK…" at bounding box center [151, 140] width 255 height 232
click at [244, 34] on icon at bounding box center [245, 35] width 13 height 13
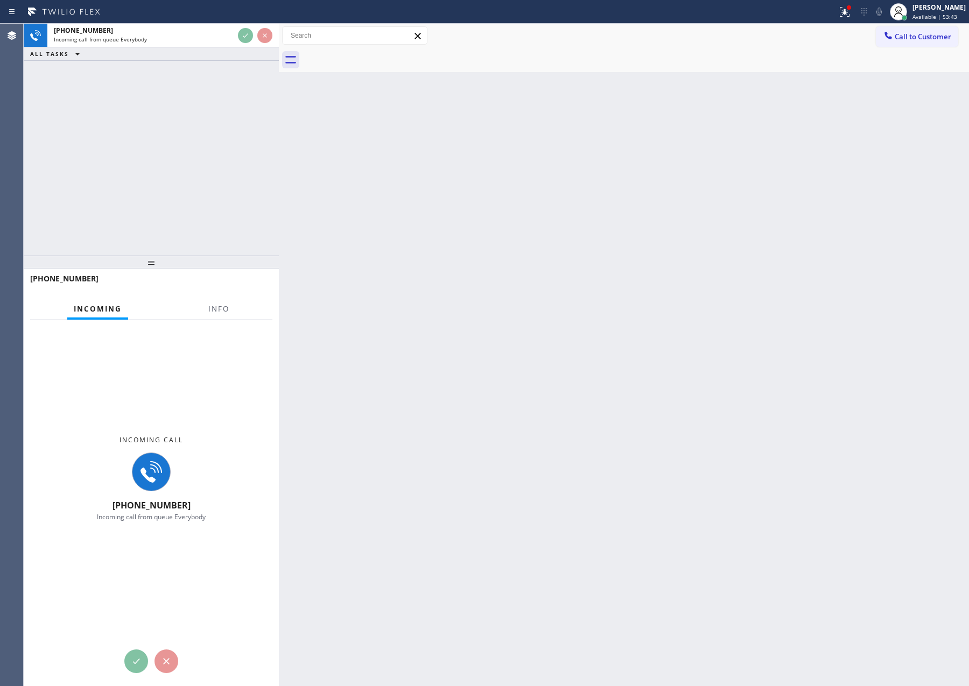
click at [243, 210] on div "+17736283879 Incoming call from queue Everybody ALL TASKS ALL TASKS ACTIVE TASK…" at bounding box center [151, 140] width 255 height 232
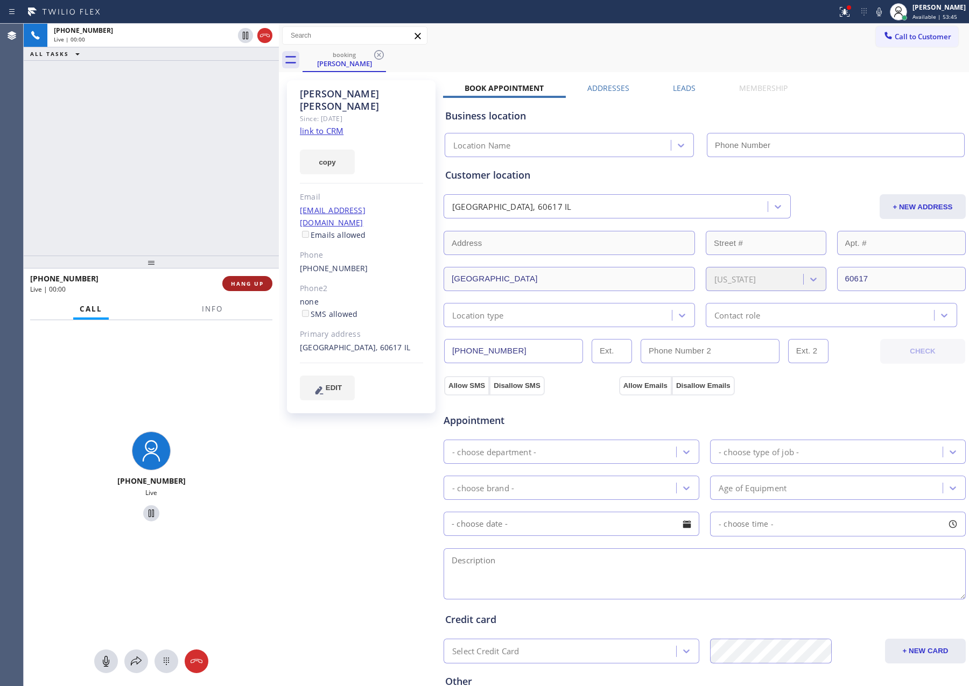
type input "(844) 735-4685"
click at [256, 278] on button "HANG UP" at bounding box center [247, 283] width 50 height 15
click at [231, 95] on div "+17736283879 Live | 00:01 ALL TASKS ALL TASKS ACTIVE TASKS TASKS IN WRAP UP" at bounding box center [151, 140] width 255 height 232
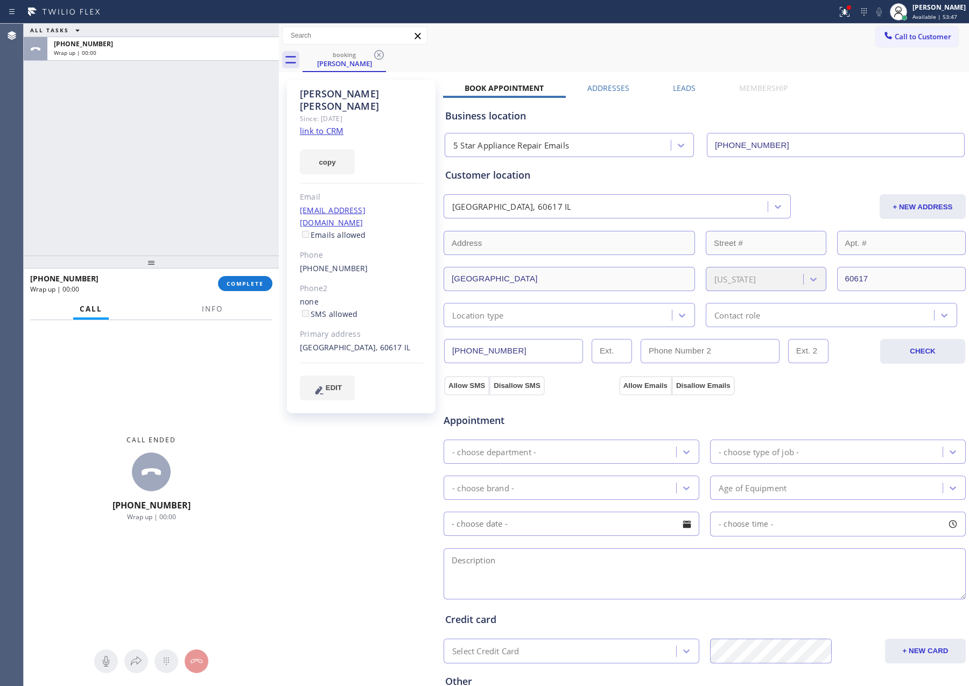
click at [332, 125] on link "link to CRM" at bounding box center [322, 130] width 44 height 11
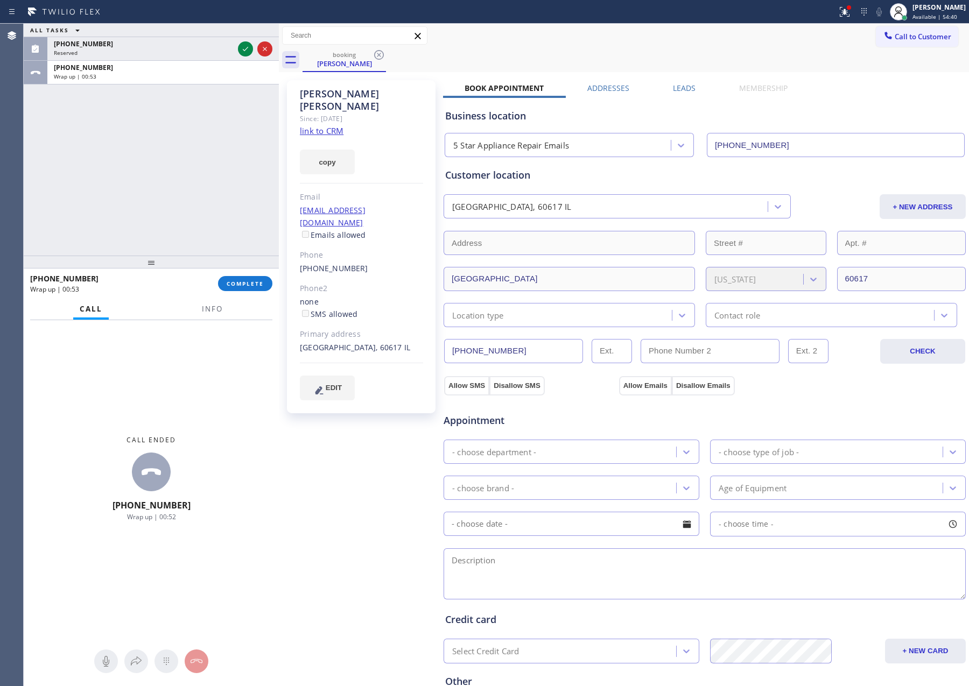
drag, startPoint x: 183, startPoint y: 174, endPoint x: 210, endPoint y: 198, distance: 35.5
click at [185, 179] on div "ALL TASKS ALL TASKS ACTIVE TASKS TASKS IN WRAP UP (773) 628-3879 Reserved +1773…" at bounding box center [151, 140] width 255 height 232
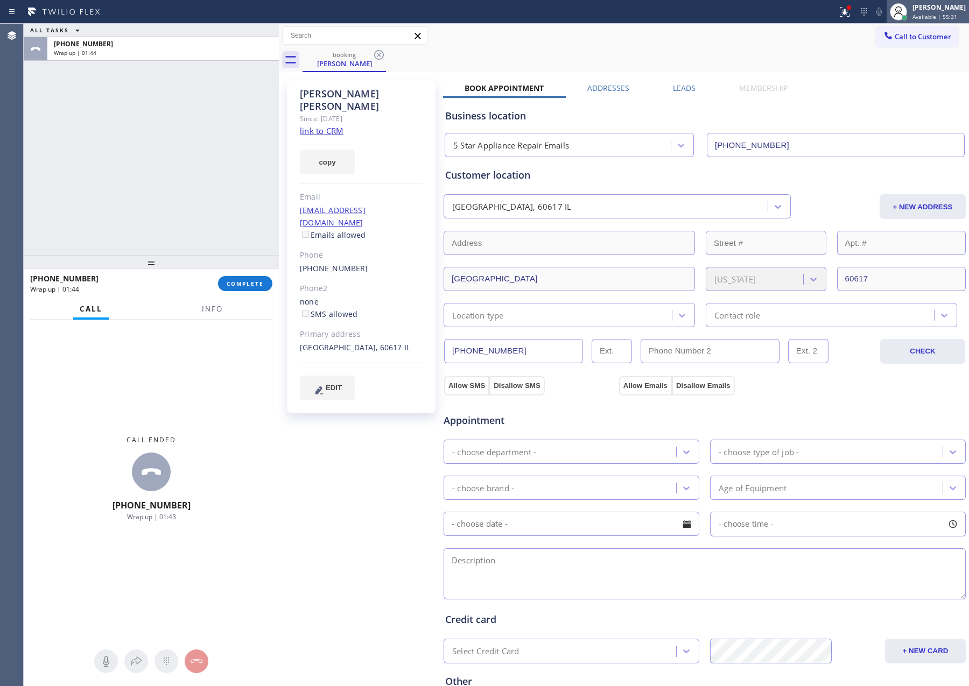
click at [932, 11] on div "Eva Mahinay" at bounding box center [938, 7] width 53 height 9
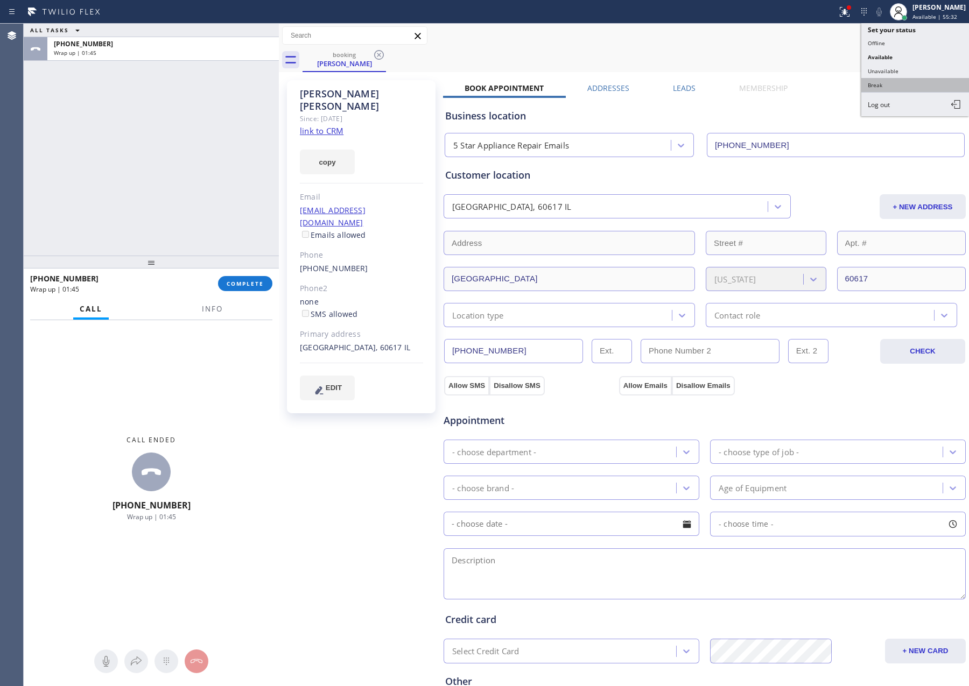
click at [892, 81] on button "Break" at bounding box center [915, 85] width 108 height 14
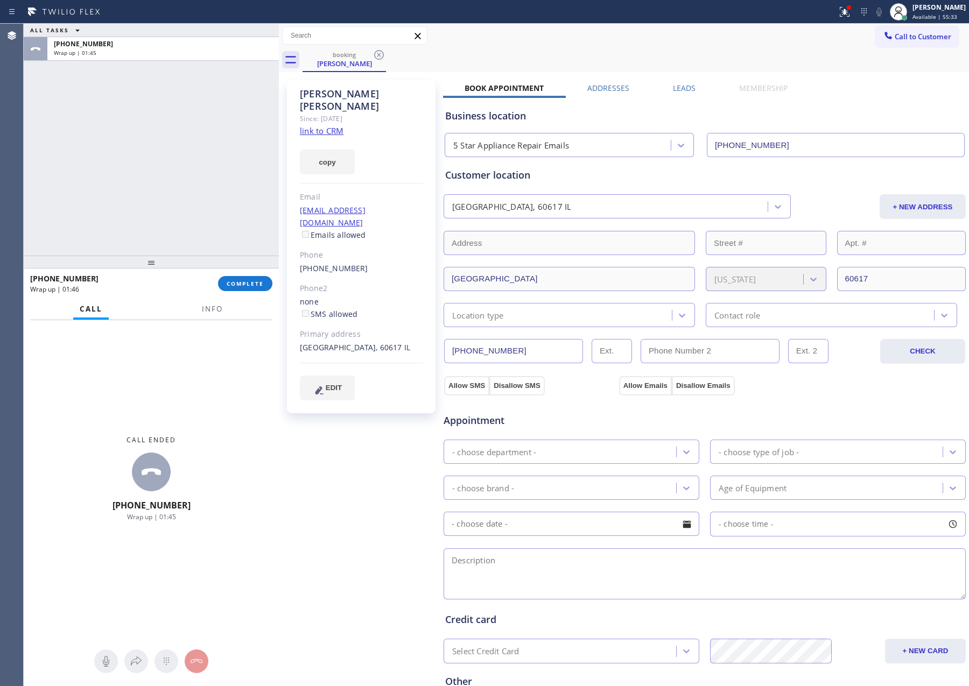
drag, startPoint x: 152, startPoint y: 143, endPoint x: 283, endPoint y: 209, distance: 146.1
click at [160, 157] on div "ALL TASKS ALL TASKS ACTIVE TASKS TASKS IN WRAP UP +17736283879 Wrap up | 01:45" at bounding box center [151, 140] width 255 height 232
drag, startPoint x: 247, startPoint y: 277, endPoint x: 220, endPoint y: 201, distance: 80.5
click at [247, 278] on button "COMPLETE" at bounding box center [245, 283] width 54 height 15
click at [215, 178] on div "ALL TASKS ALL TASKS ACTIVE TASKS TASKS IN WRAP UP +17736283879 Wrap up | 01:46" at bounding box center [151, 140] width 255 height 232
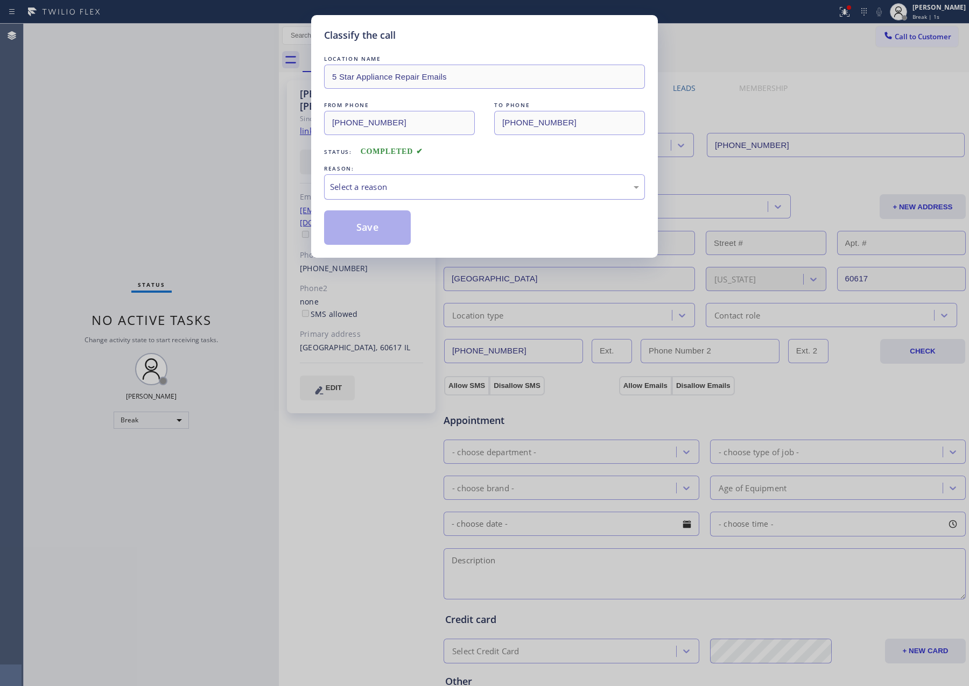
click at [365, 182] on div "Select a reason" at bounding box center [484, 187] width 309 height 12
click at [381, 233] on button "Save" at bounding box center [367, 227] width 87 height 34
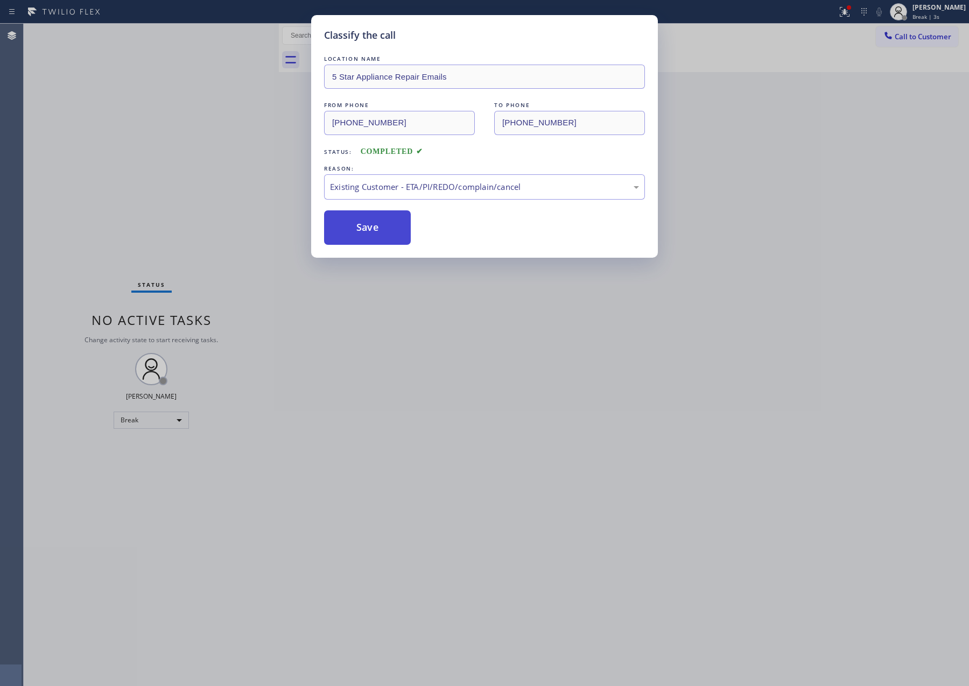
click at [381, 233] on button "Save" at bounding box center [367, 227] width 87 height 34
click at [136, 199] on div "Classify the call LOCATION NAME 5 Star Appliance Repair Emails FROM PHONE (773)…" at bounding box center [484, 343] width 969 height 686
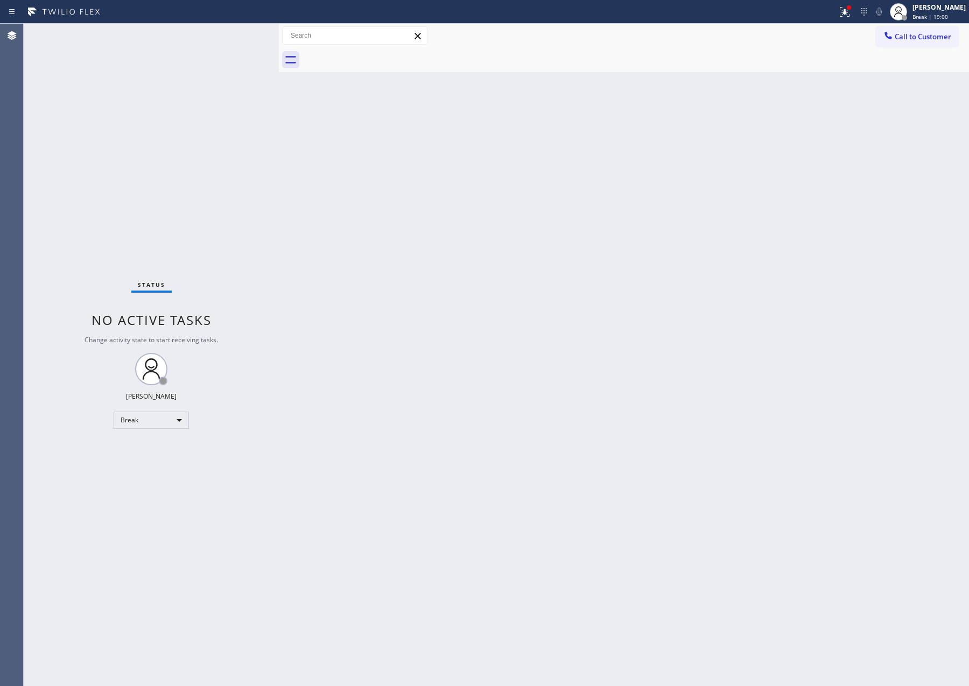
drag, startPoint x: 262, startPoint y: 87, endPoint x: 316, endPoint y: 193, distance: 118.9
click at [263, 87] on div "Status No active tasks Change activity state to start receiving tasks. Eva Mahi…" at bounding box center [151, 355] width 255 height 663
click at [449, 247] on div "Back to Dashboard Change Sender ID Customers Technicians Select a contact Outbo…" at bounding box center [624, 355] width 690 height 663
click at [131, 413] on div "Break" at bounding box center [151, 420] width 75 height 17
click at [174, 451] on li "Available" at bounding box center [150, 448] width 73 height 13
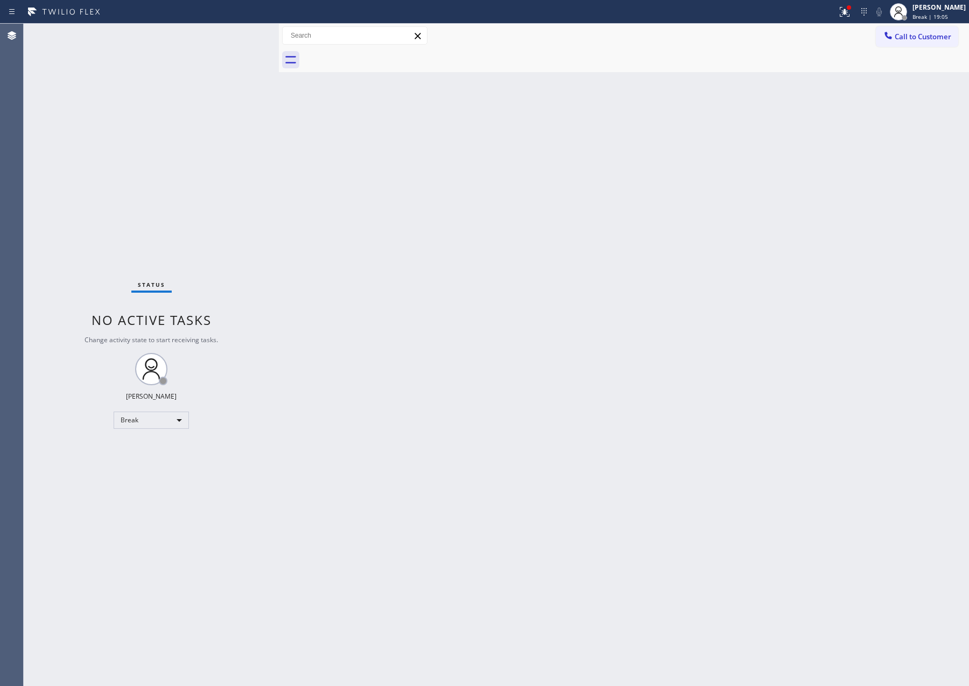
click at [654, 407] on div "Back to Dashboard Change Sender ID Customers Technicians Select a contact Outbo…" at bounding box center [624, 355] width 690 height 663
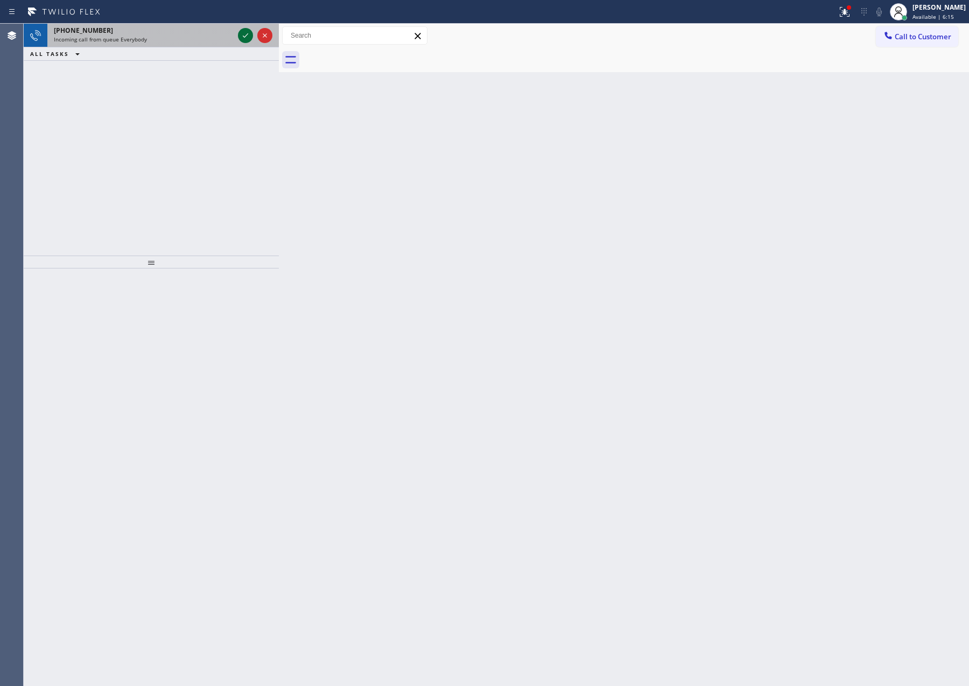
click at [239, 36] on icon at bounding box center [245, 35] width 13 height 13
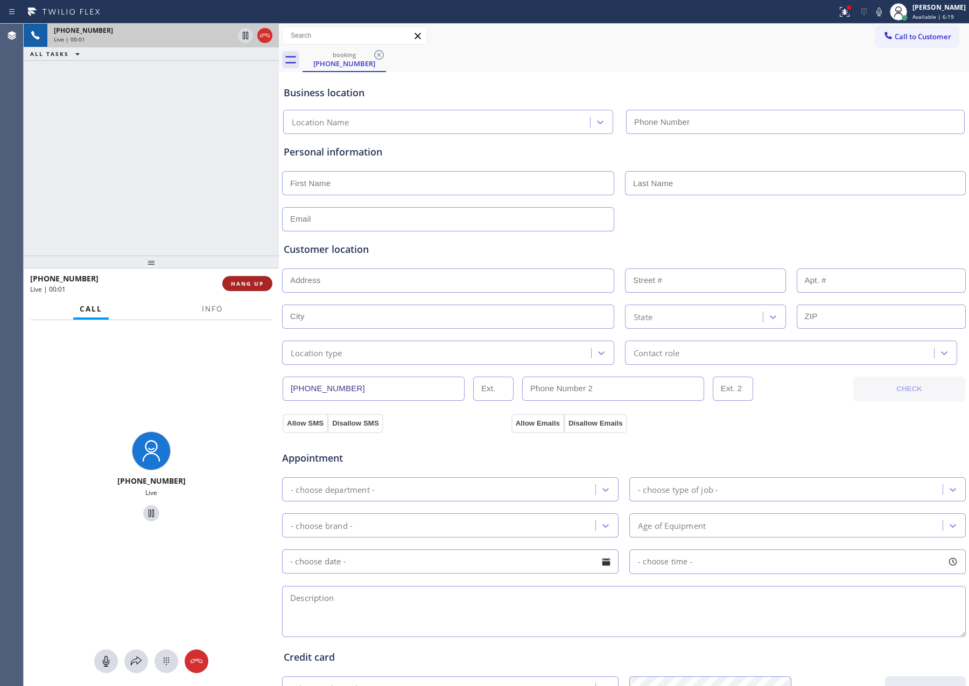
click at [242, 286] on span "HANG UP" at bounding box center [247, 284] width 33 height 8
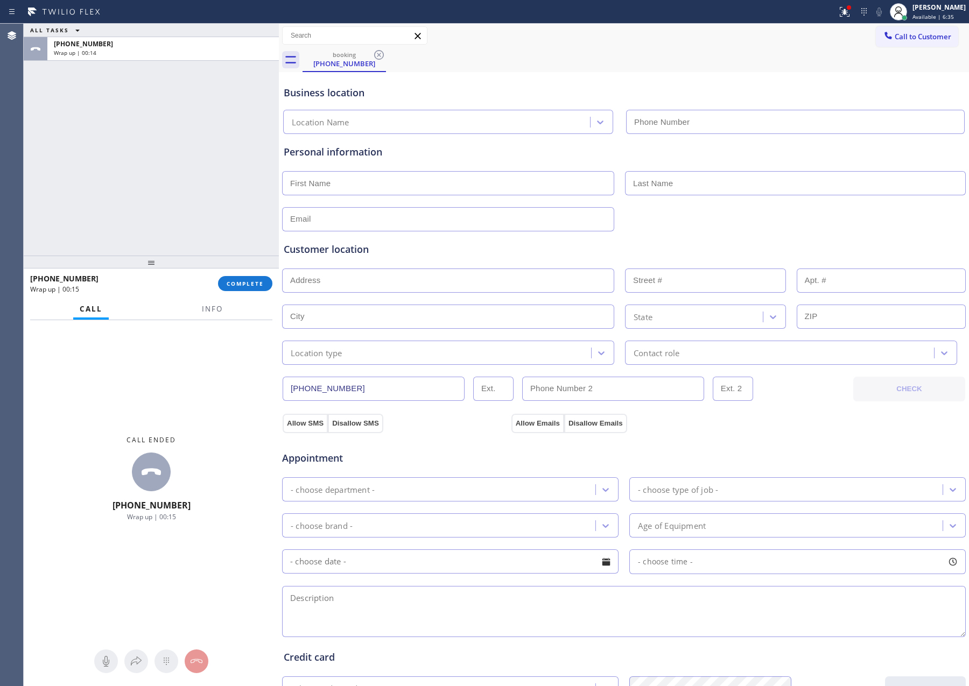
drag, startPoint x: 505, startPoint y: 50, endPoint x: 688, endPoint y: 48, distance: 182.5
click at [535, 52] on div "booking (626) 483-9985" at bounding box center [635, 60] width 666 height 24
click at [906, 34] on span "Call to Customer" at bounding box center [923, 37] width 57 height 10
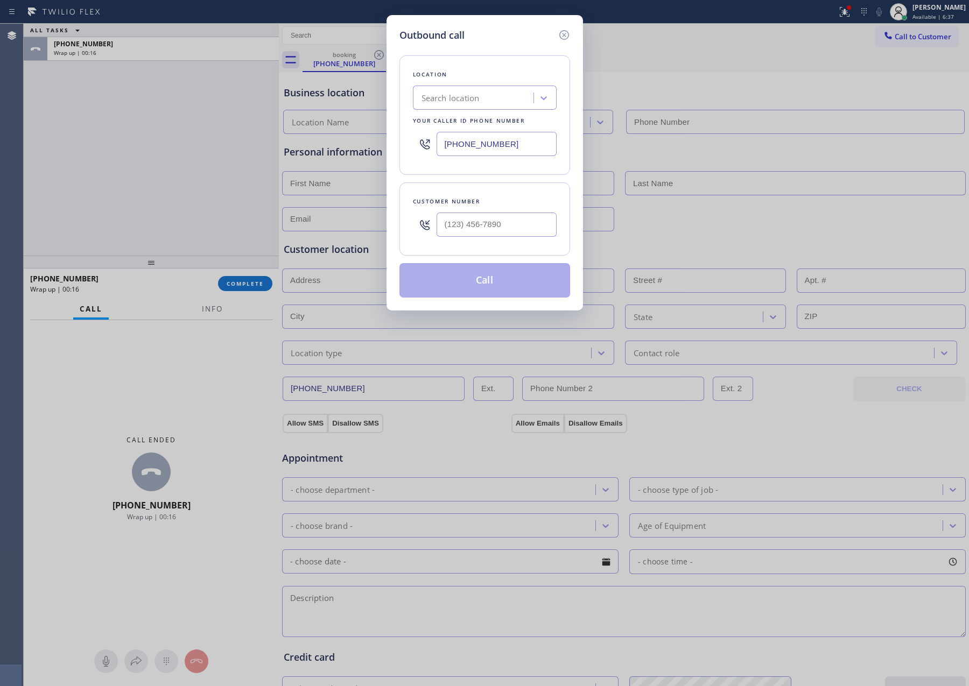
drag, startPoint x: 535, startPoint y: 138, endPoint x: 354, endPoint y: 131, distance: 181.5
click at [354, 131] on div "Outbound call Location Search location Your caller id phone number (909) 531-45…" at bounding box center [484, 343] width 969 height 686
paste input "773) 628-387"
type input "(909) 531-4539"
click at [515, 233] on input "(___) ___-____" at bounding box center [497, 225] width 120 height 24
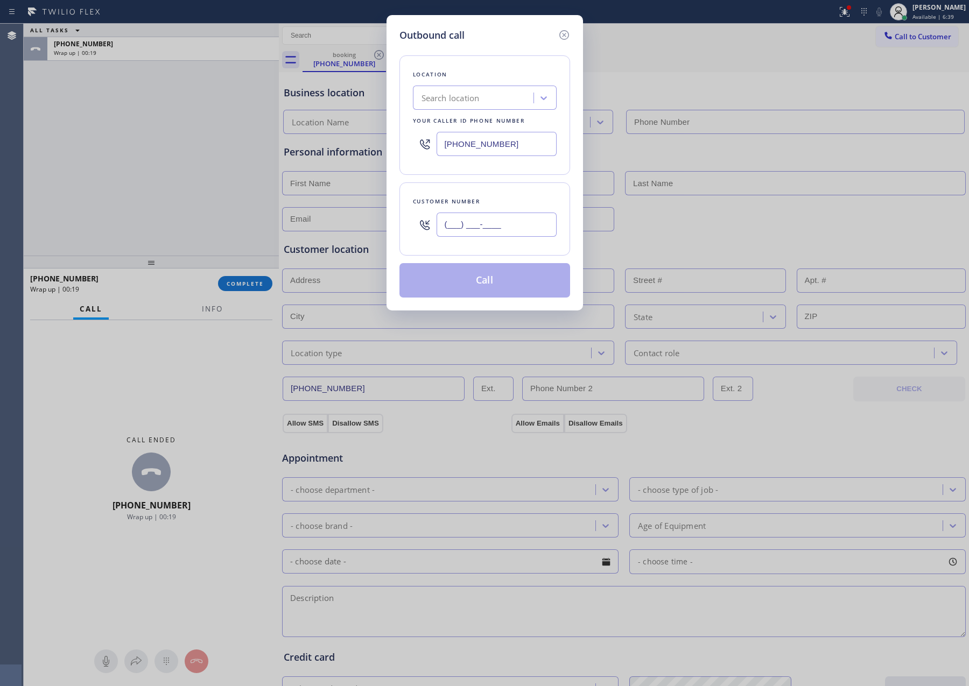
paste input "773) 628-3879"
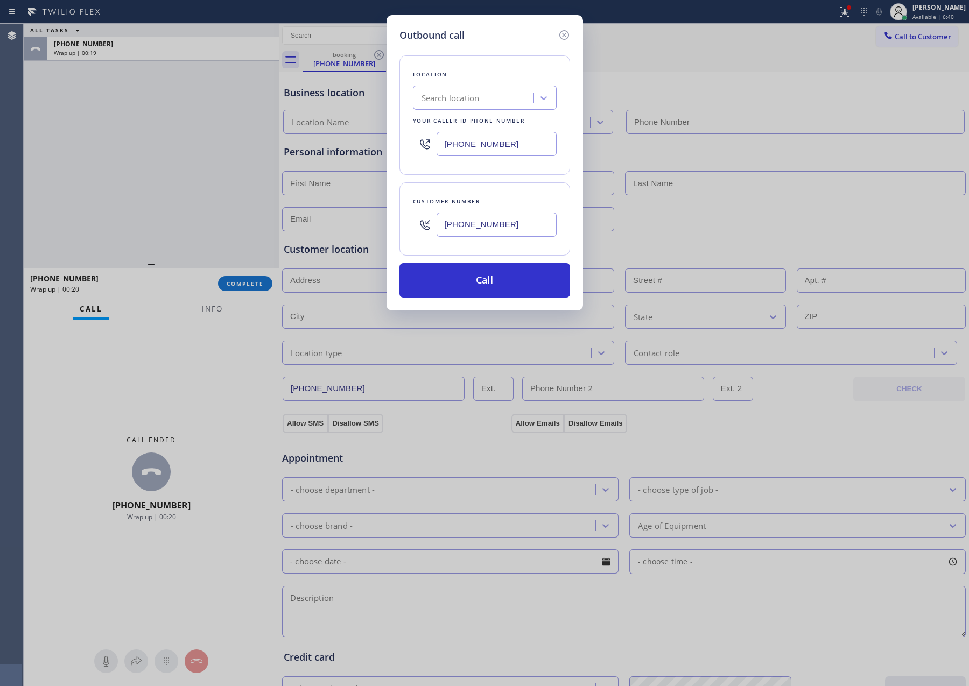
type input "(773) 628-3879"
click at [544, 142] on input "(909) 531-4539" at bounding box center [497, 144] width 120 height 24
paste input "855) 731-4952"
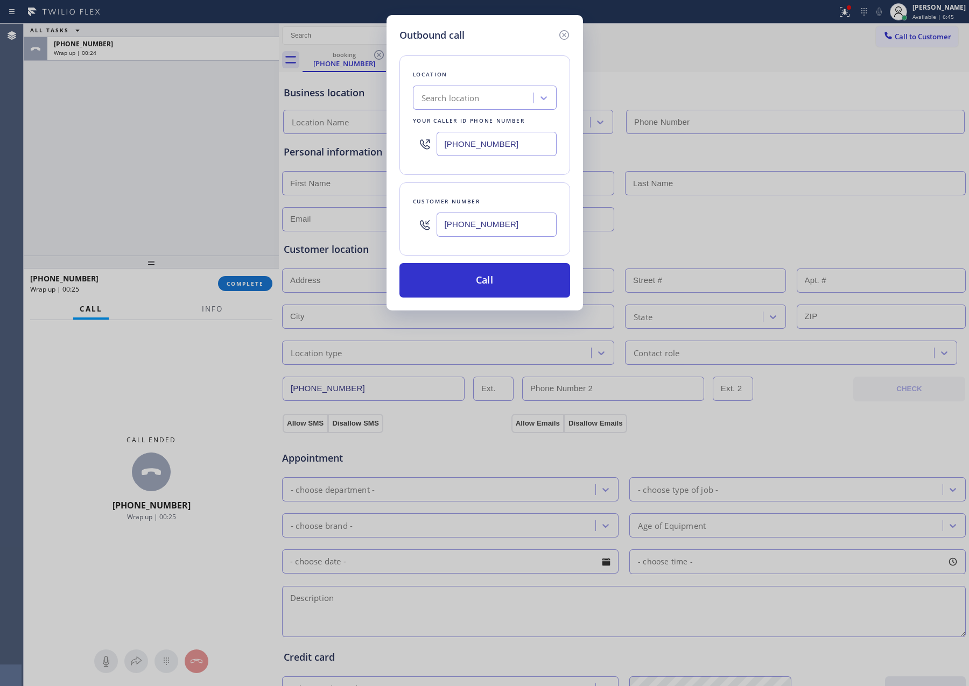
type input "(909) 531-4539"
click at [186, 138] on div "Outbound call Location Search location Your caller id phone number (909) 531-45…" at bounding box center [484, 343] width 969 height 686
click at [191, 140] on div "Outbound call Location Search location Your caller id phone number (909) 531-45…" at bounding box center [484, 343] width 969 height 686
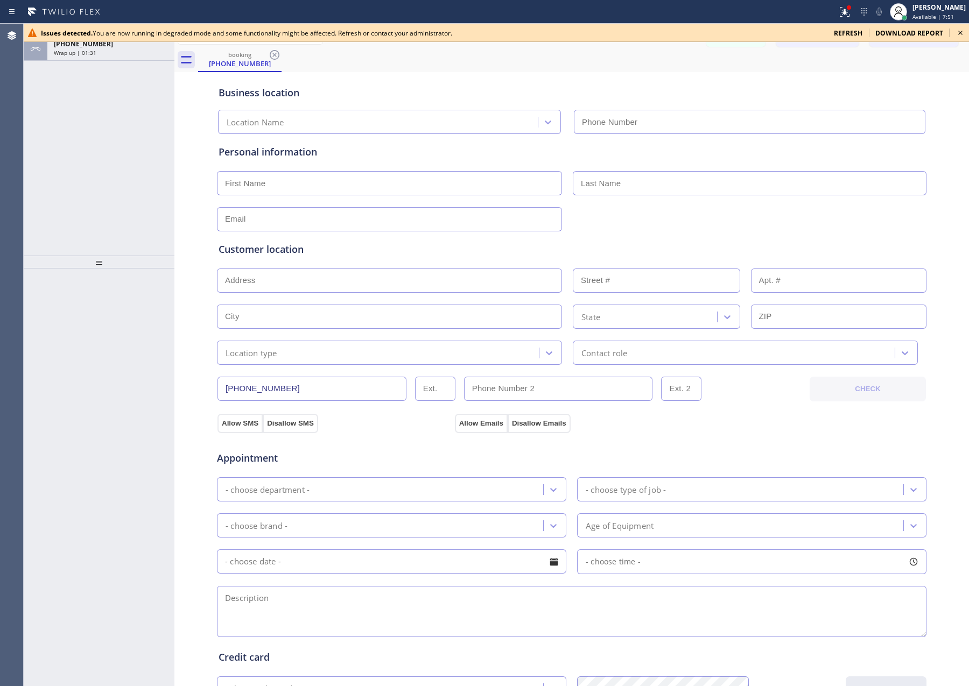
drag, startPoint x: 90, startPoint y: 175, endPoint x: 249, endPoint y: 185, distance: 158.5
click at [117, 181] on div "ALL TASKS ALL TASKS ACTIVE TASKS TASKS IN WRAP UP +16264839985 Wrap up | 01:31" at bounding box center [99, 140] width 151 height 232
click at [861, 27] on div "Issues detected. You are now running in degraded mode and some functionality mi…" at bounding box center [496, 33] width 945 height 18
click at [851, 33] on span "refresh" at bounding box center [848, 33] width 29 height 9
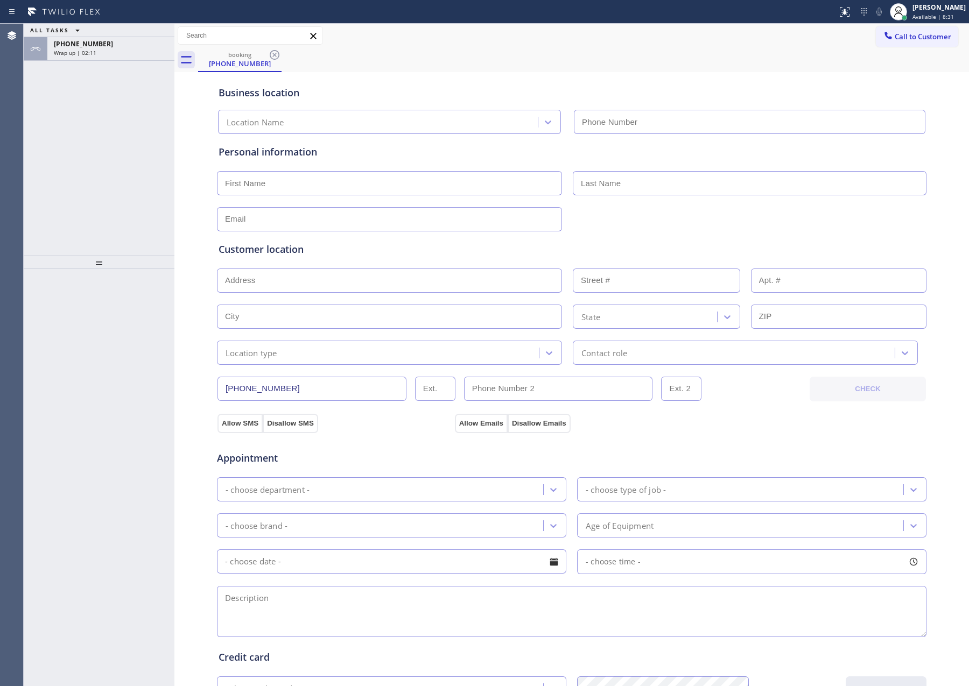
click at [114, 52] on div "Wrap up | 02:11" at bounding box center [111, 53] width 114 height 8
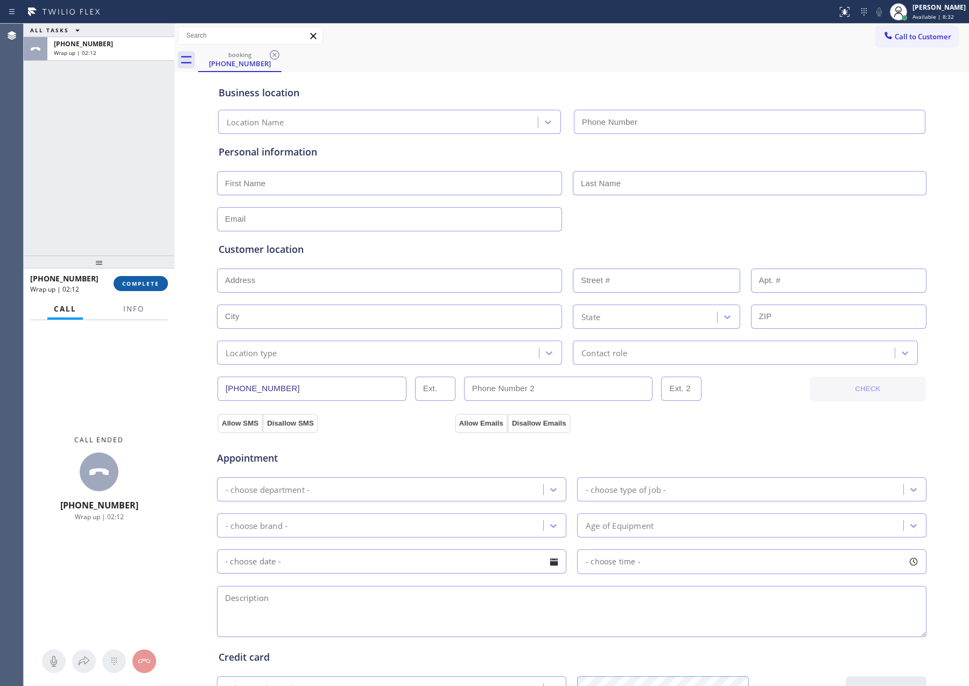
click at [149, 285] on span "COMPLETE" at bounding box center [140, 284] width 37 height 8
click at [126, 181] on div "ALL TASKS ALL TASKS ACTIVE TASKS TASKS IN WRAP UP +16264839985 Wrap up | 02:12" at bounding box center [99, 140] width 151 height 232
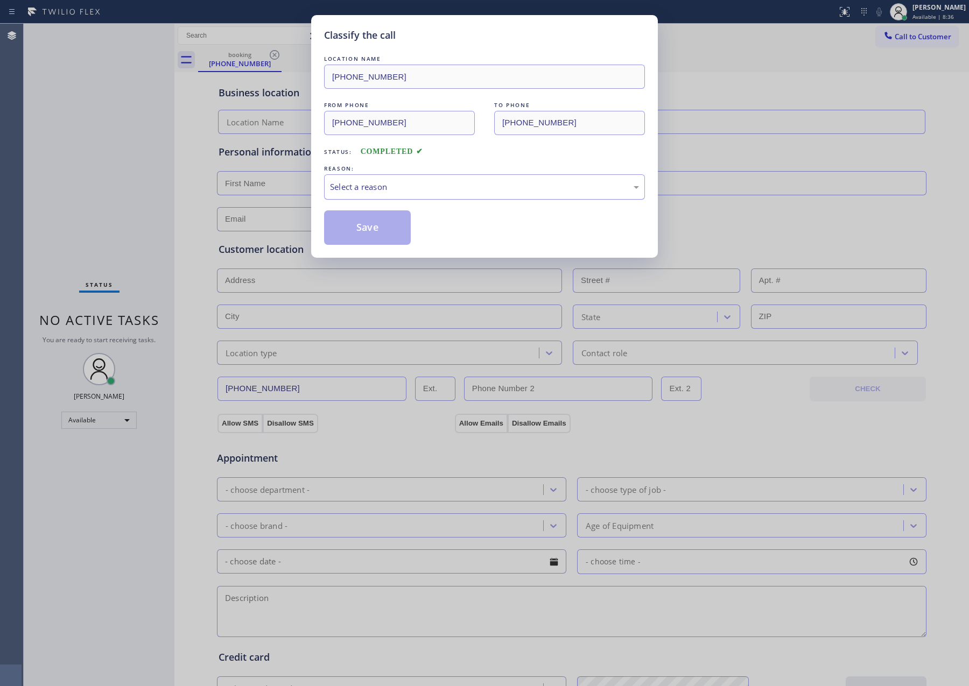
click at [369, 180] on div "Select a reason" at bounding box center [484, 186] width 321 height 25
click at [367, 231] on button "Save" at bounding box center [367, 227] width 87 height 34
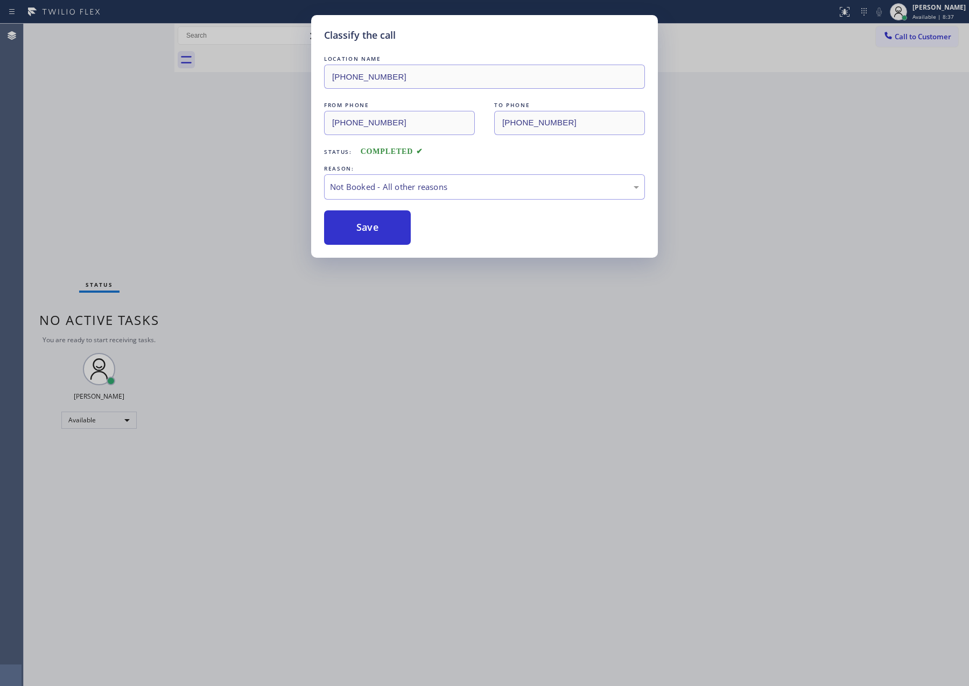
click at [367, 231] on button "Save" at bounding box center [367, 227] width 87 height 34
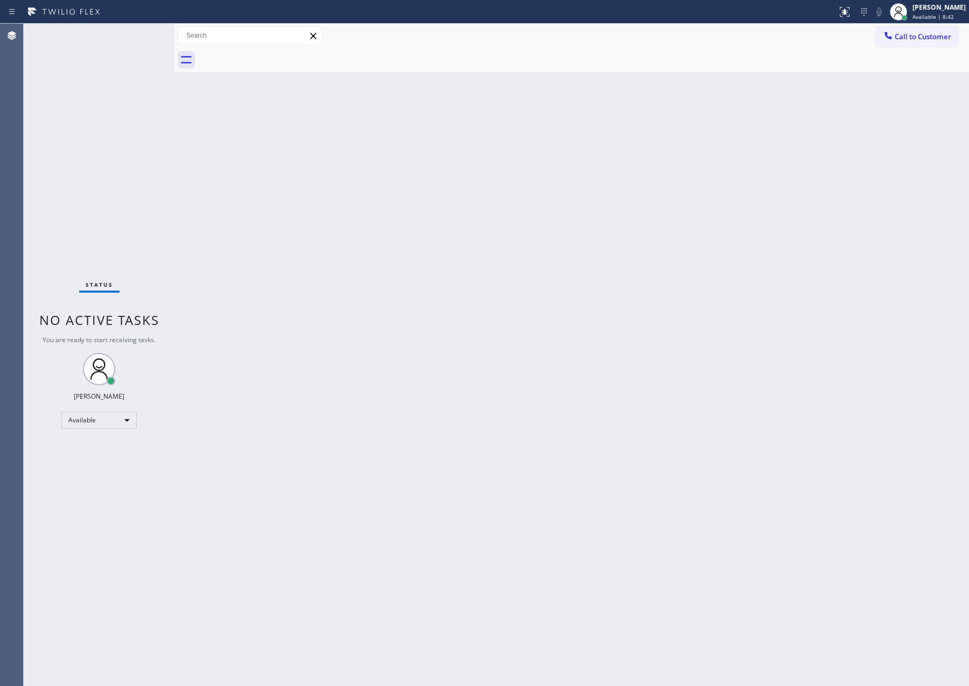
drag, startPoint x: 550, startPoint y: 229, endPoint x: 962, endPoint y: 93, distance: 434.9
click at [575, 233] on div "Back to Dashboard Change Sender ID Customers Technicians Select a contact Outbo…" at bounding box center [571, 355] width 794 height 663
click at [914, 36] on span "Call to Customer" at bounding box center [923, 37] width 57 height 10
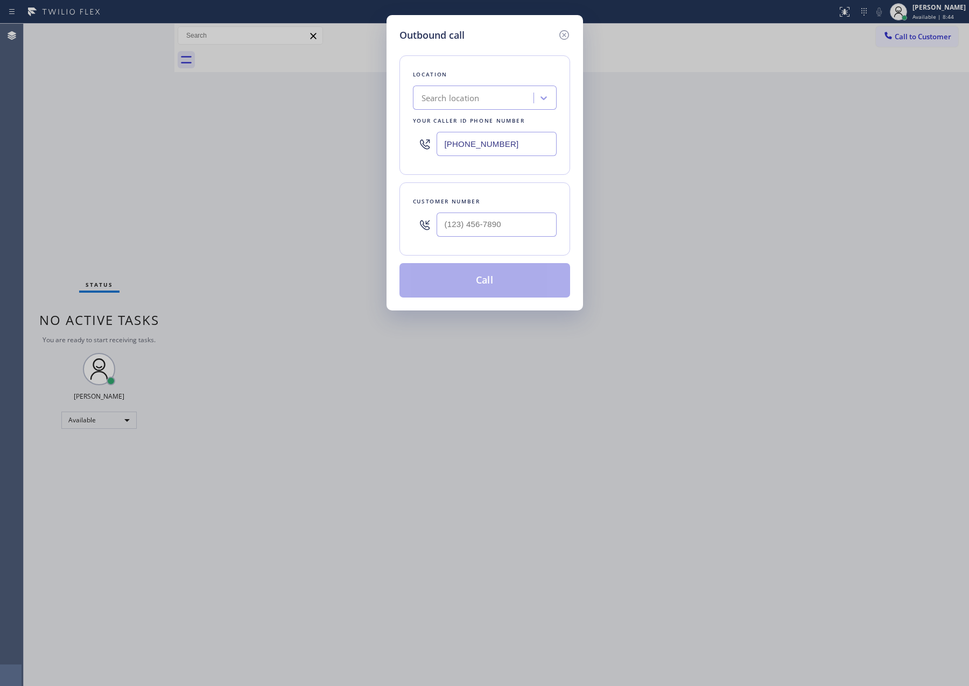
drag, startPoint x: 522, startPoint y: 141, endPoint x: 335, endPoint y: 139, distance: 186.8
click at [335, 139] on div "Outbound call Location Search location Your caller id phone number (909) 531-45…" at bounding box center [484, 343] width 969 height 686
paste input "855) 731-4952"
type input "(855) 731-4952"
click at [450, 225] on input "(___) ___-____" at bounding box center [497, 225] width 120 height 24
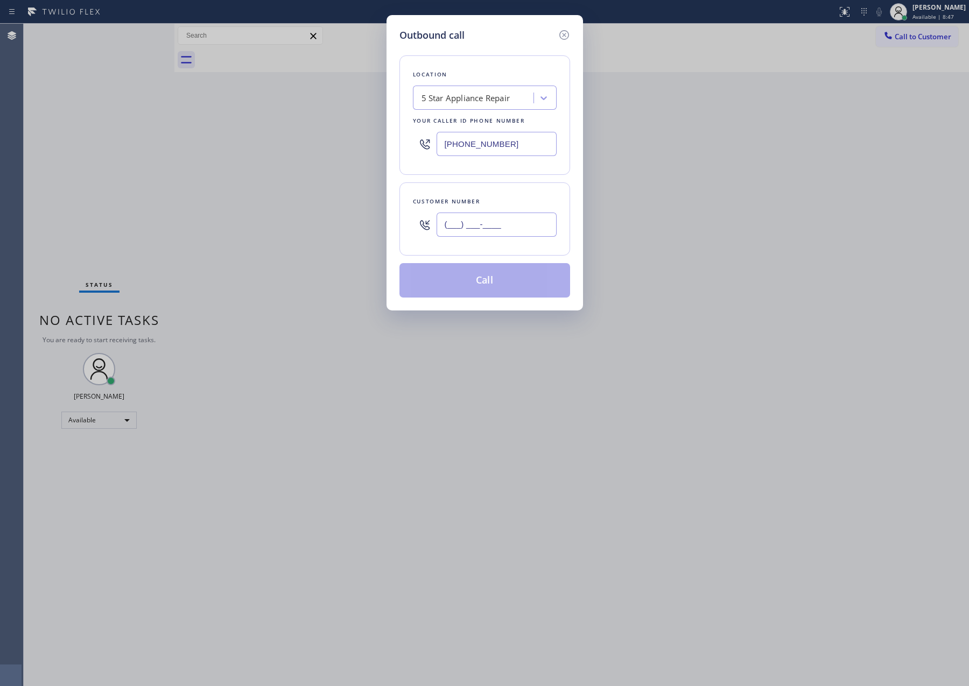
paste input "773) 628-3879"
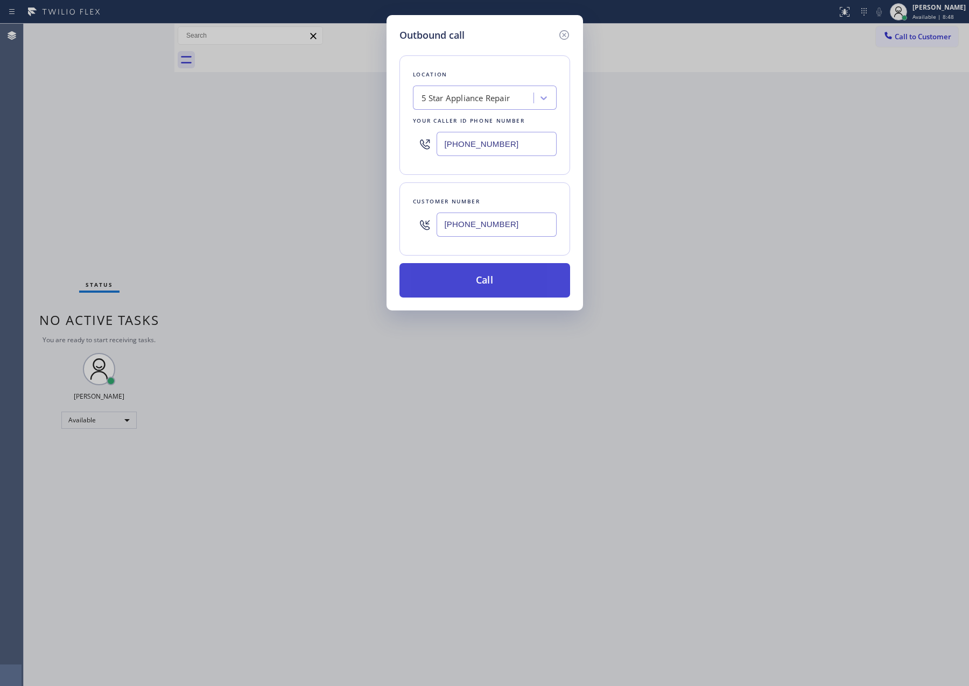
type input "(773) 628-3879"
click at [470, 290] on button "Call" at bounding box center [484, 280] width 171 height 34
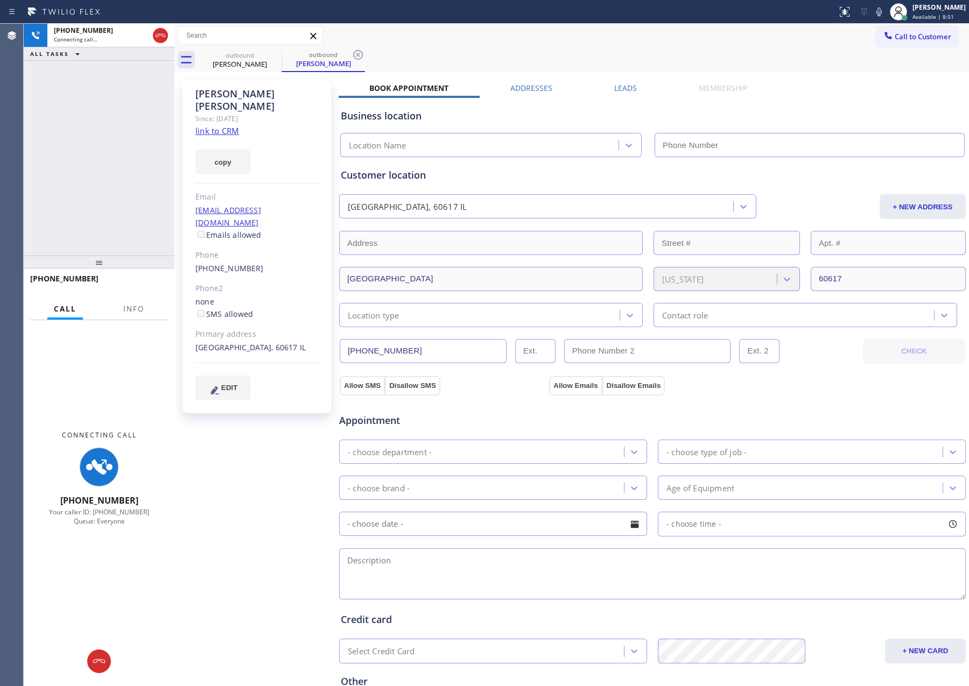
type input "(855) 731-4952"
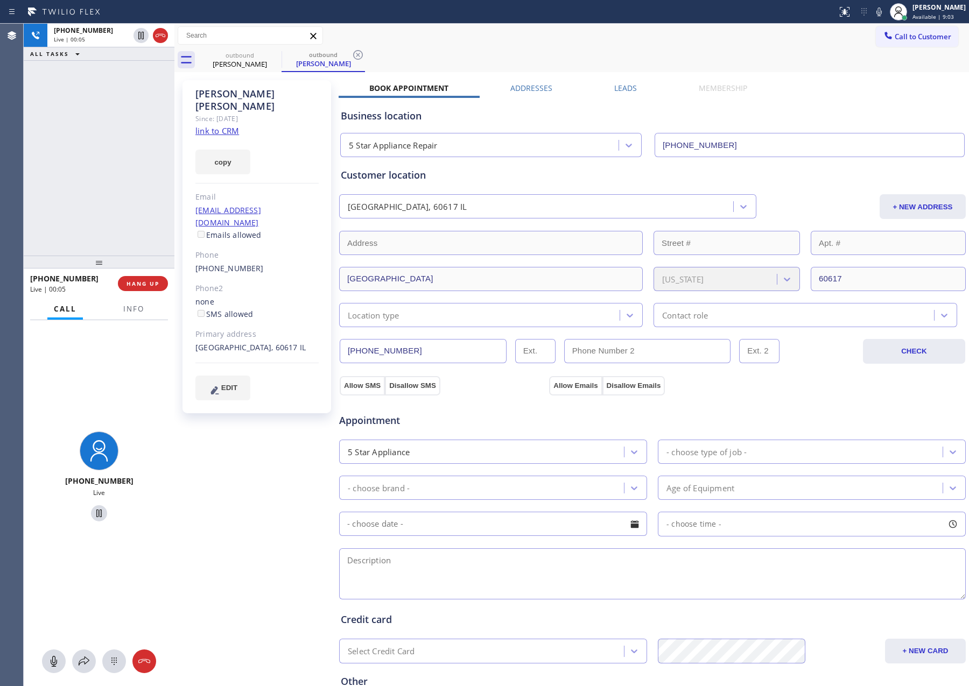
click at [220, 125] on link "link to CRM" at bounding box center [217, 130] width 44 height 11
drag, startPoint x: 81, startPoint y: 164, endPoint x: 142, endPoint y: 212, distance: 77.8
click at [92, 170] on div "+17736283879 Live | 00:06 ALL TASKS ALL TASKS ACTIVE TASKS TASKS IN WRAP UP" at bounding box center [99, 140] width 151 height 232
click at [128, 286] on span "HANG UP" at bounding box center [142, 284] width 33 height 8
click at [115, 136] on div "+17736283879 Live | 00:18 ALL TASKS ALL TASKS ACTIVE TASKS TASKS IN WRAP UP" at bounding box center [99, 140] width 151 height 232
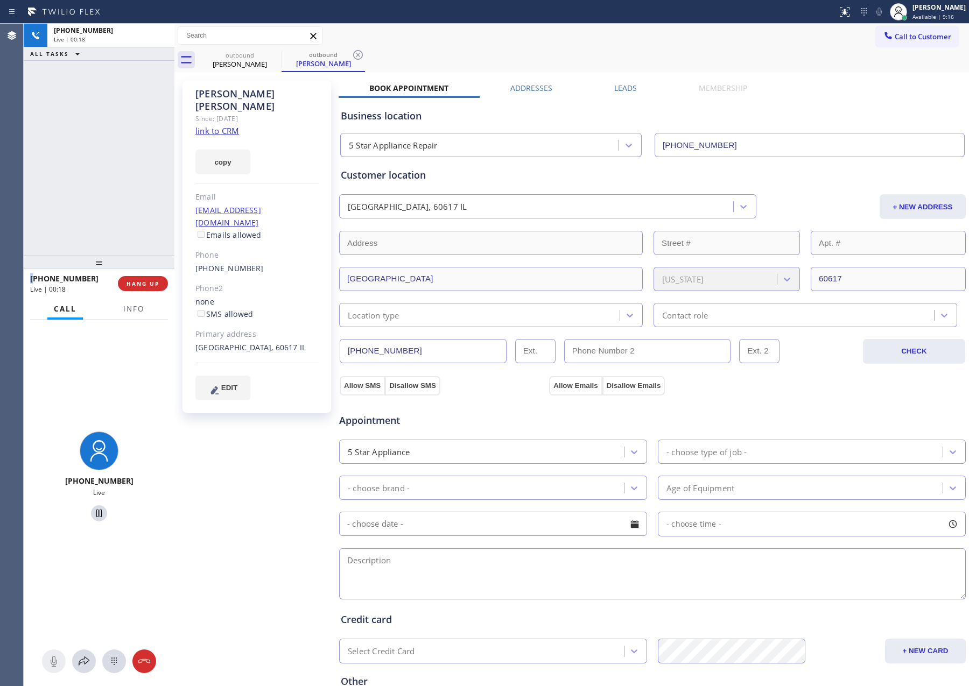
click at [115, 136] on div "+17736283879 Live | 00:18 ALL TASKS ALL TASKS ACTIVE TASKS TASKS IN WRAP UP" at bounding box center [99, 140] width 151 height 232
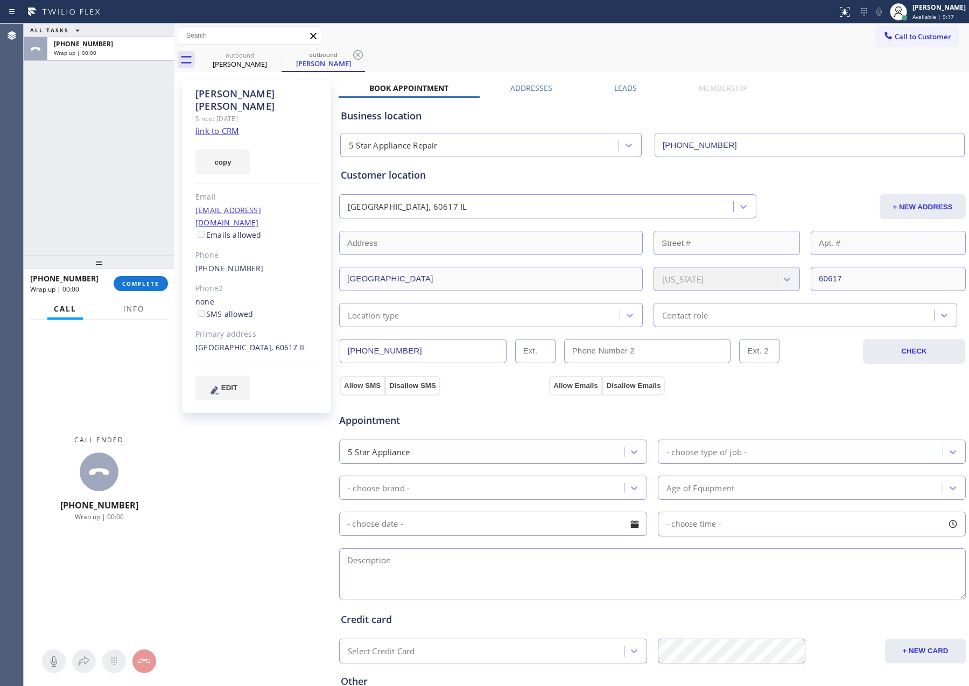
click at [144, 215] on div "ALL TASKS ALL TASKS ACTIVE TASKS TASKS IN WRAP UP +17736283879 Wrap up | 00:00" at bounding box center [99, 140] width 151 height 232
click at [149, 283] on span "COMPLETE" at bounding box center [140, 284] width 37 height 8
click at [123, 194] on div "ALL TASKS ALL TASKS ACTIVE TASKS TASKS IN WRAP UP +17736283879 Wrap up | 00:01" at bounding box center [99, 140] width 151 height 232
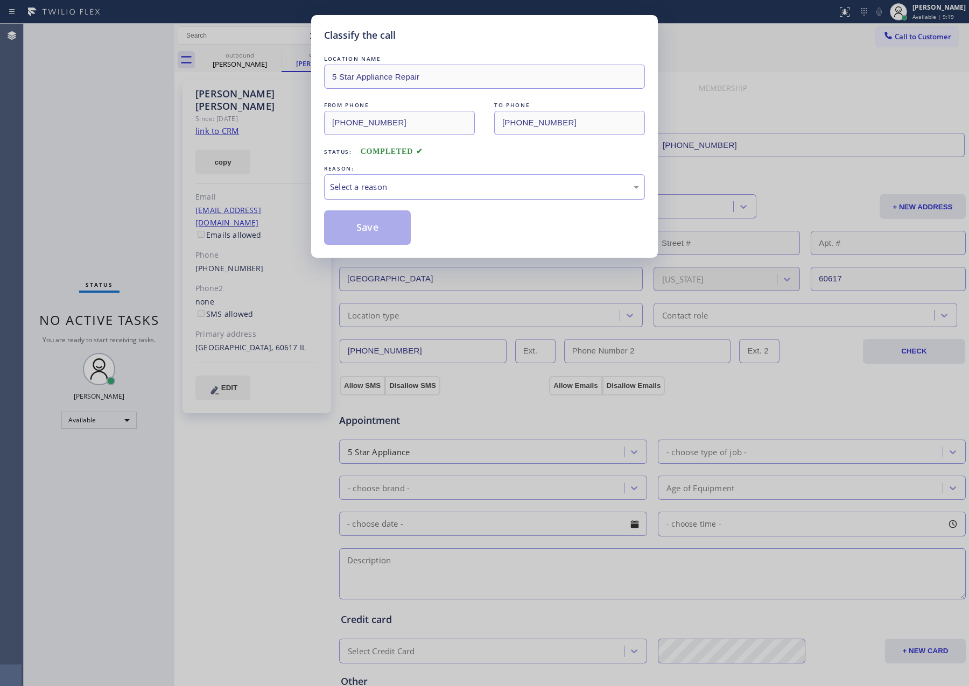
click at [411, 186] on div "Select a reason" at bounding box center [484, 187] width 309 height 12
click at [354, 231] on button "Save" at bounding box center [367, 227] width 87 height 34
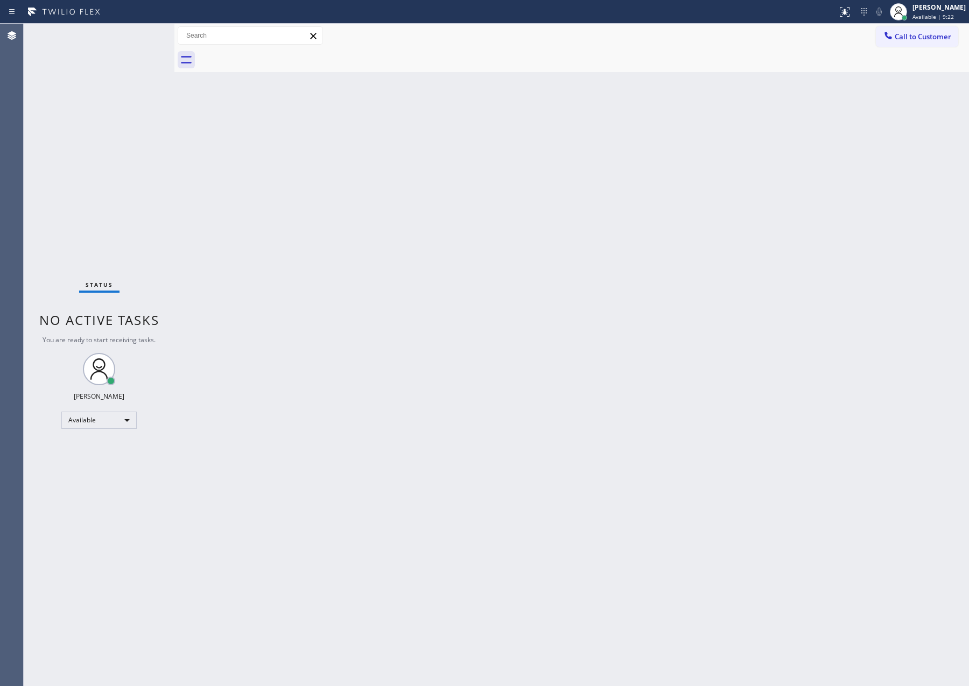
click at [417, 341] on div "Back to Dashboard Change Sender ID Customers Technicians Select a contact Outbo…" at bounding box center [571, 355] width 794 height 663
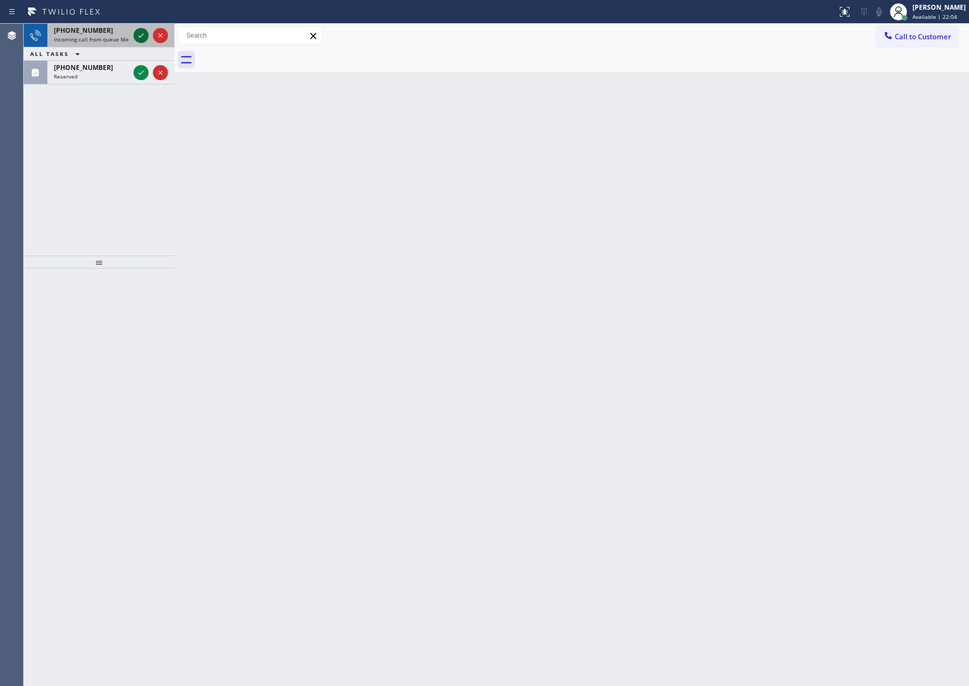
click at [142, 38] on icon at bounding box center [141, 35] width 13 height 13
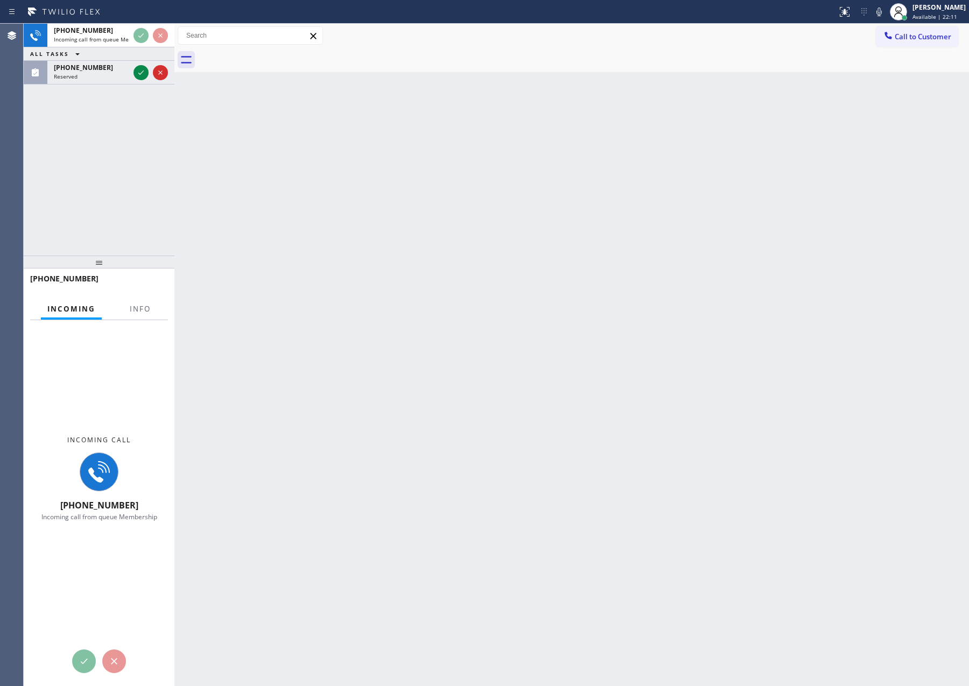
drag, startPoint x: 131, startPoint y: 187, endPoint x: 152, endPoint y: 151, distance: 41.9
click at [152, 151] on div "+17143184297 Incoming call from queue Membership ALL TASKS ALL TASKS ACTIVE TAS…" at bounding box center [99, 140] width 151 height 232
click at [139, 70] on icon at bounding box center [141, 72] width 13 height 13
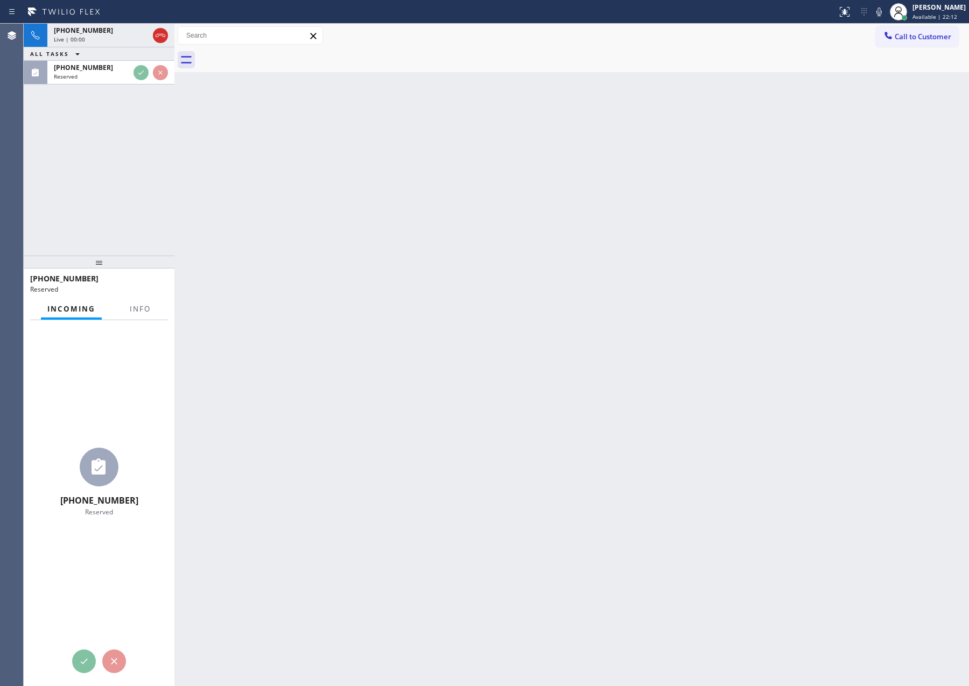
click at [139, 218] on div "+17143184297 Live | 00:00 ALL TASKS ALL TASKS ACTIVE TASKS TASKS IN WRAP UP (21…" at bounding box center [99, 140] width 151 height 232
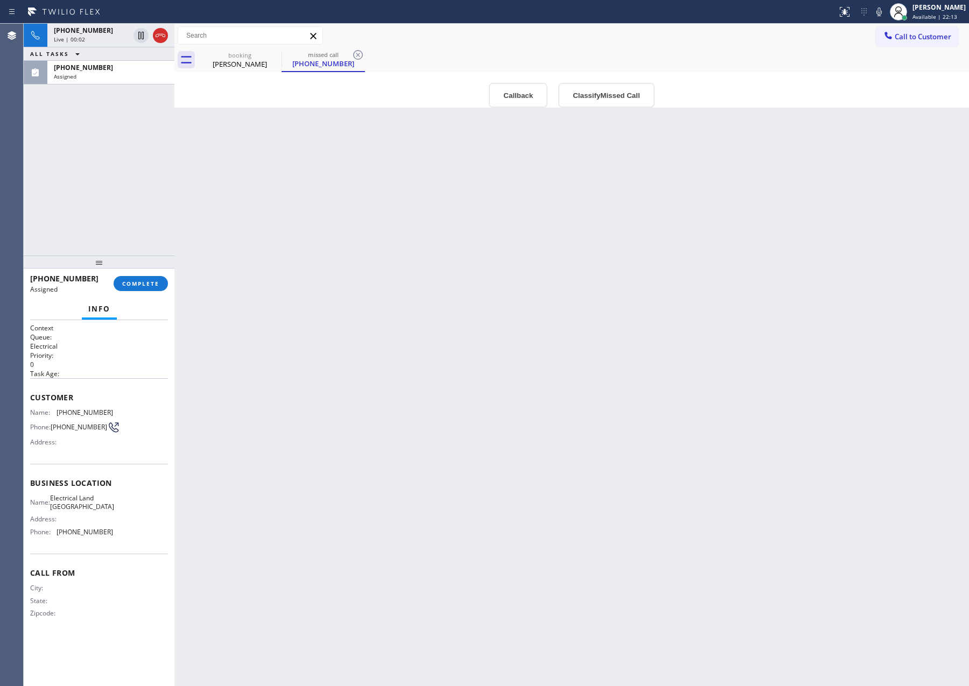
drag, startPoint x: 140, startPoint y: 176, endPoint x: 235, endPoint y: 55, distance: 153.4
click at [144, 175] on div "+17143184297 Live | 00:02 ALL TASKS ALL TASKS ACTIVE TASKS TASKS IN WRAP UP (21…" at bounding box center [99, 140] width 151 height 232
click at [239, 57] on div "booking" at bounding box center [239, 55] width 81 height 8
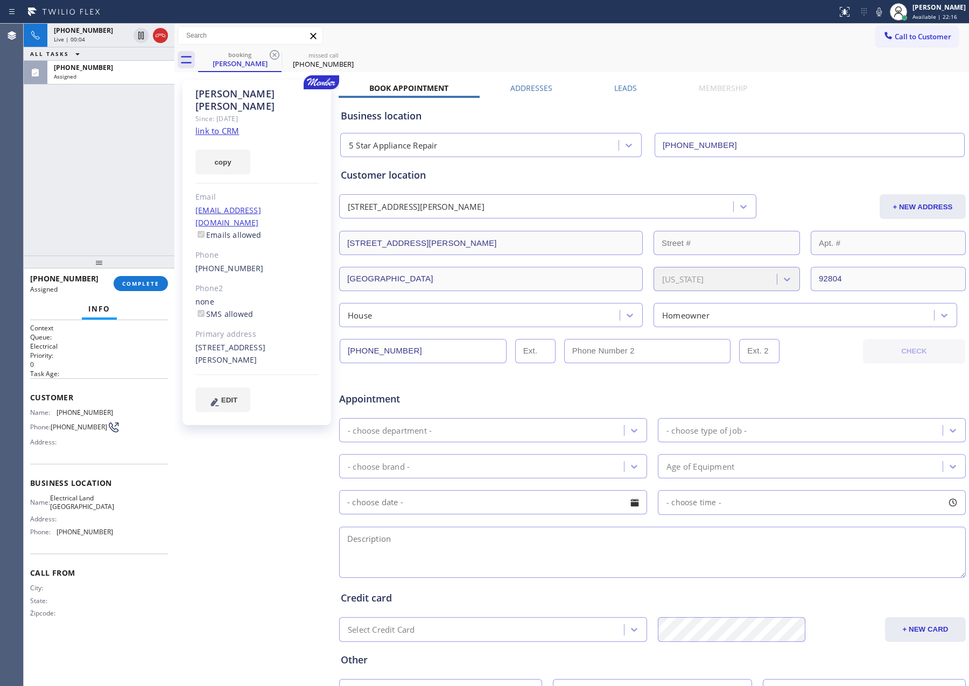
click at [223, 125] on link "link to CRM" at bounding box center [217, 130] width 44 height 11
drag, startPoint x: 108, startPoint y: 159, endPoint x: 372, endPoint y: 147, distance: 264.0
click at [158, 156] on div "+17143184297 Live | 00:05 ALL TASKS ALL TASKS ACTIVE TASKS TASKS IN WRAP UP (21…" at bounding box center [99, 140] width 151 height 232
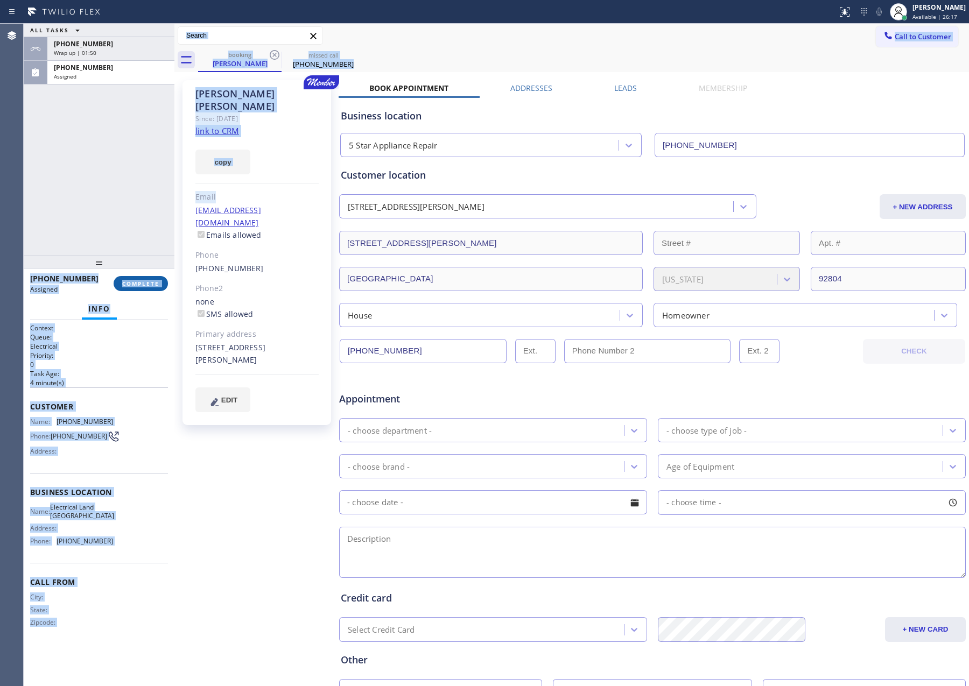
drag, startPoint x: 170, startPoint y: 209, endPoint x: 137, endPoint y: 286, distance: 83.7
click at [147, 257] on div "ALL TASKS ALL TASKS ACTIVE TASKS TASKS IN WRAP UP +17143184297 Wrap up | 01:50 …" at bounding box center [496, 355] width 945 height 663
click at [128, 283] on span "COMPLETE" at bounding box center [140, 284] width 37 height 8
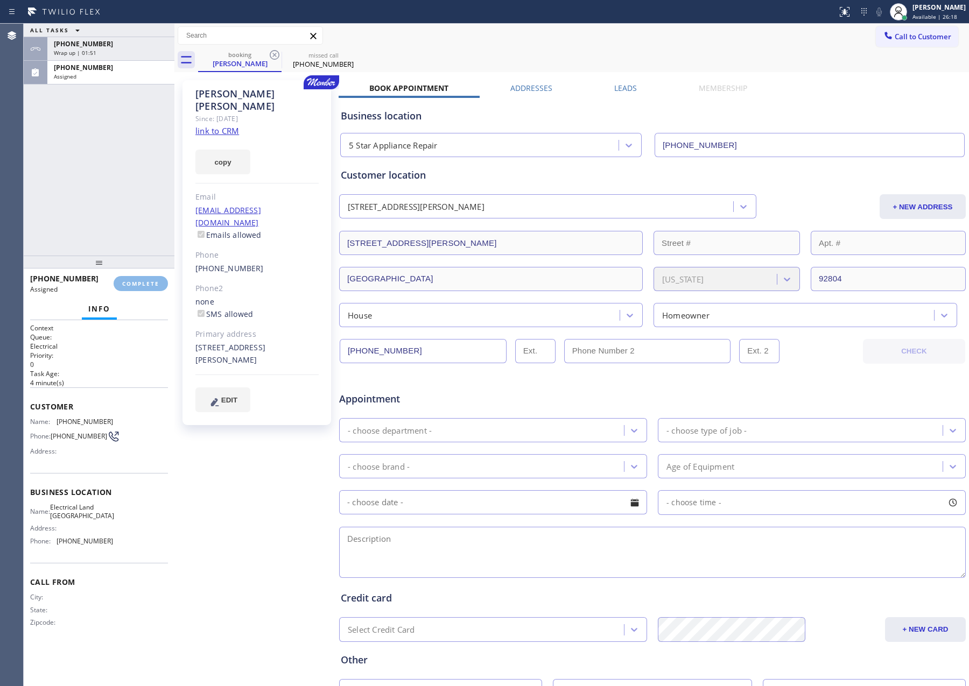
drag, startPoint x: 109, startPoint y: 157, endPoint x: 121, endPoint y: 164, distance: 14.2
click at [110, 160] on div "ALL TASKS ALL TASKS ACTIVE TASKS TASKS IN WRAP UP +17143184297 Wrap up | 01:51 …" at bounding box center [99, 140] width 151 height 232
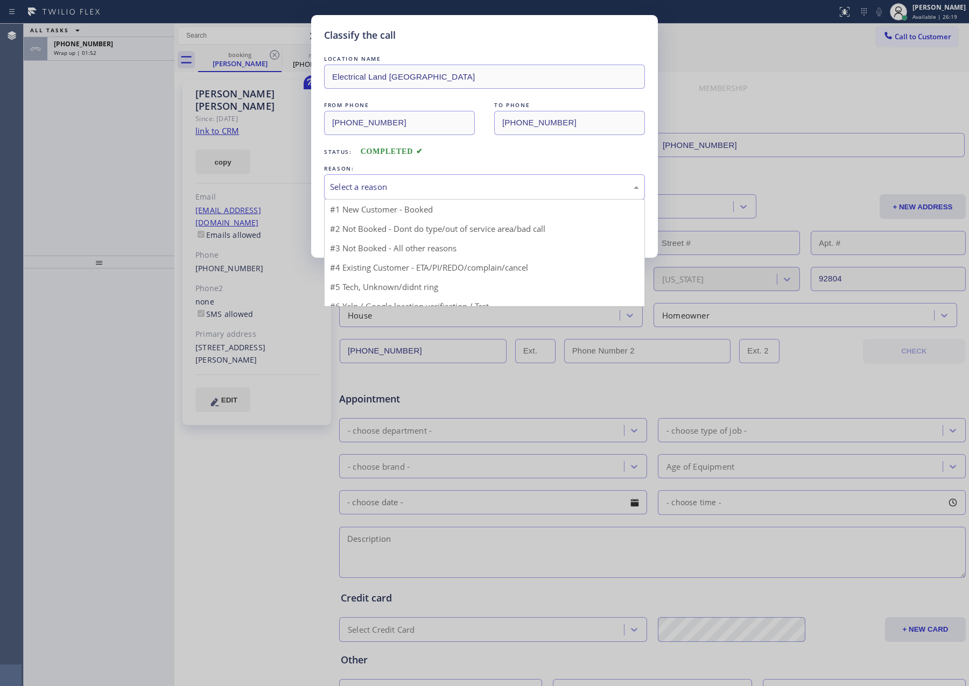
drag, startPoint x: 421, startPoint y: 177, endPoint x: 383, endPoint y: 244, distance: 78.1
click at [420, 178] on div "Select a reason" at bounding box center [484, 186] width 321 height 25
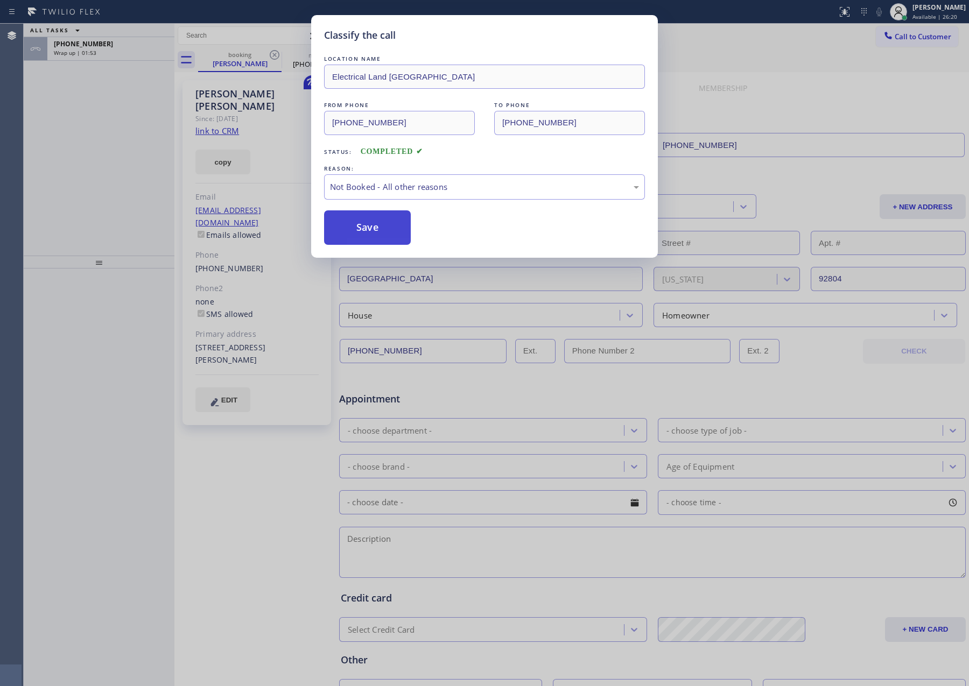
click at [386, 226] on button "Save" at bounding box center [367, 227] width 87 height 34
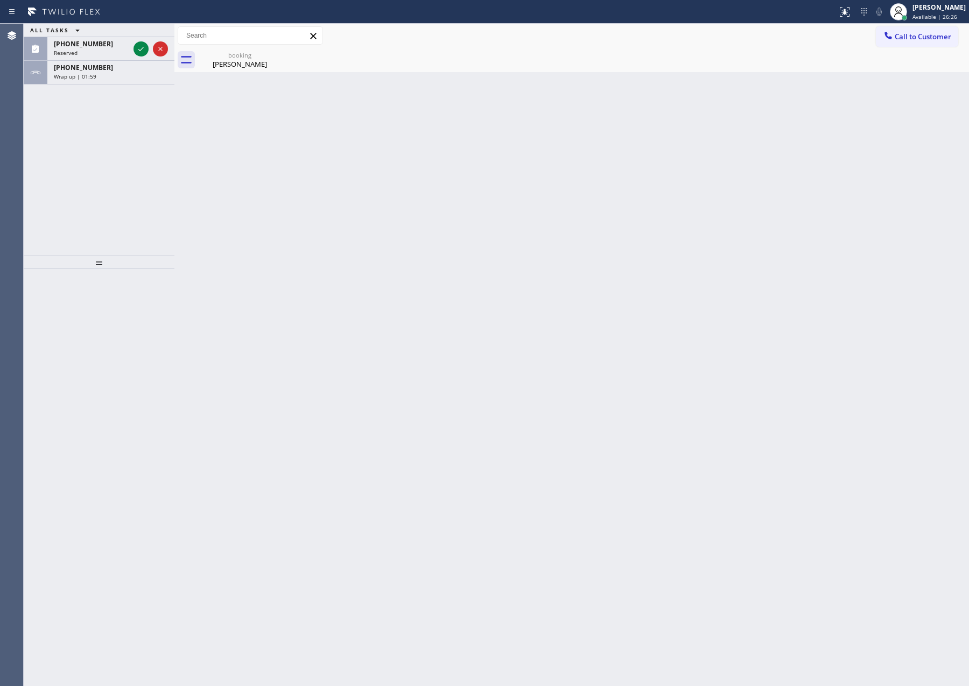
click at [164, 178] on div "ALL TASKS ALL TASKS ACTIVE TASKS TASKS IN WRAP UP (516) 808-2483 Reserved +1714…" at bounding box center [99, 140] width 151 height 232
drag, startPoint x: 142, startPoint y: 74, endPoint x: 154, endPoint y: 223, distance: 149.0
click at [142, 79] on div "Wrap up | 02:00" at bounding box center [111, 77] width 114 height 8
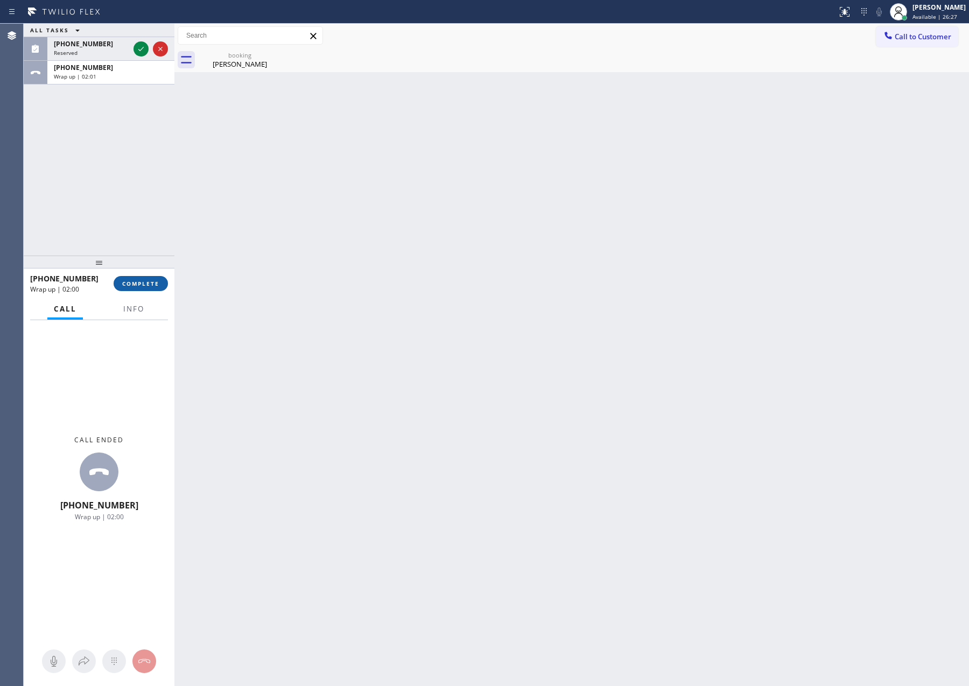
click at [140, 288] on button "COMPLETE" at bounding box center [141, 283] width 54 height 15
click at [136, 205] on div "Classify the call LOCATION NAME (909) 531-4539 FROM PHONE (626) 483-9985 TO PHO…" at bounding box center [496, 355] width 945 height 663
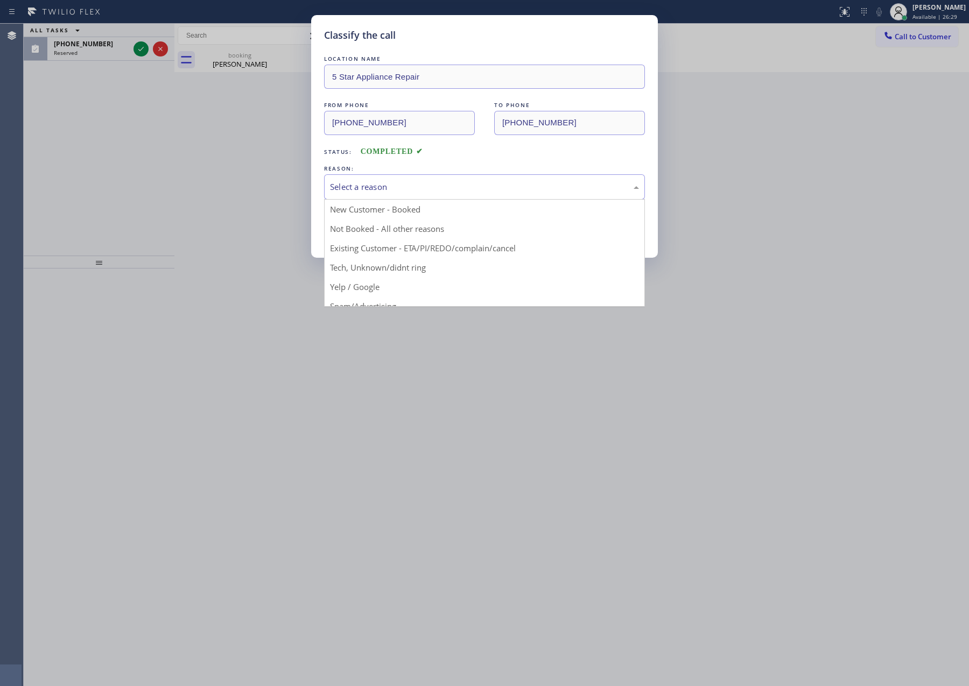
click at [391, 188] on div "Select a reason" at bounding box center [484, 187] width 309 height 12
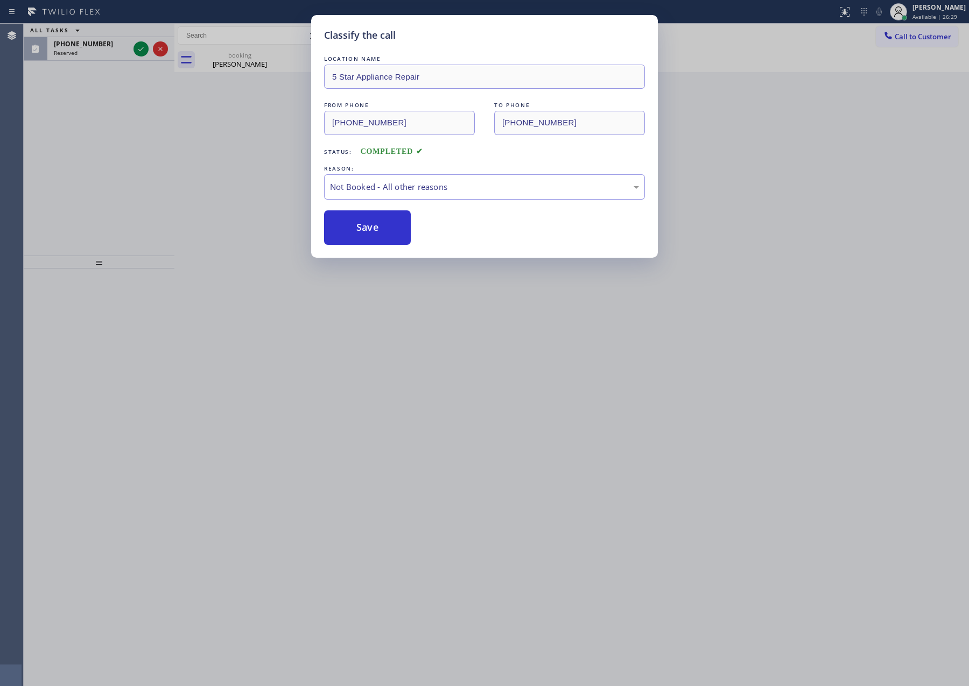
click at [381, 230] on button "Save" at bounding box center [367, 227] width 87 height 34
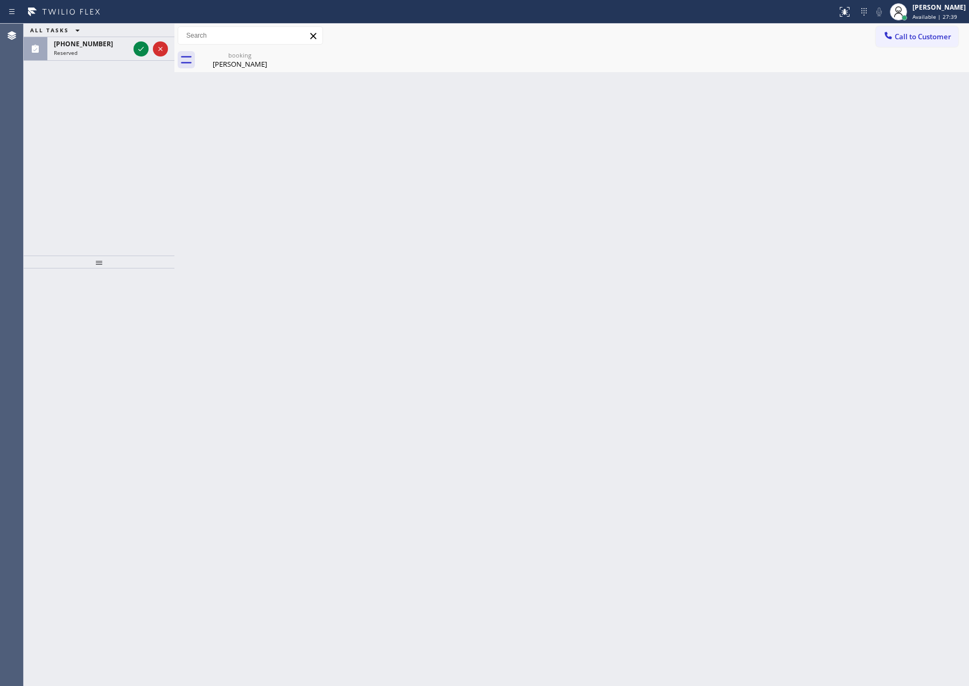
drag, startPoint x: 90, startPoint y: 126, endPoint x: 112, endPoint y: 102, distance: 32.8
click at [95, 126] on div "ALL TASKS ALL TASKS ACTIVE TASKS TASKS IN WRAP UP (516) 808-2483 Reserved" at bounding box center [99, 140] width 151 height 232
click at [142, 45] on icon at bounding box center [141, 49] width 13 height 13
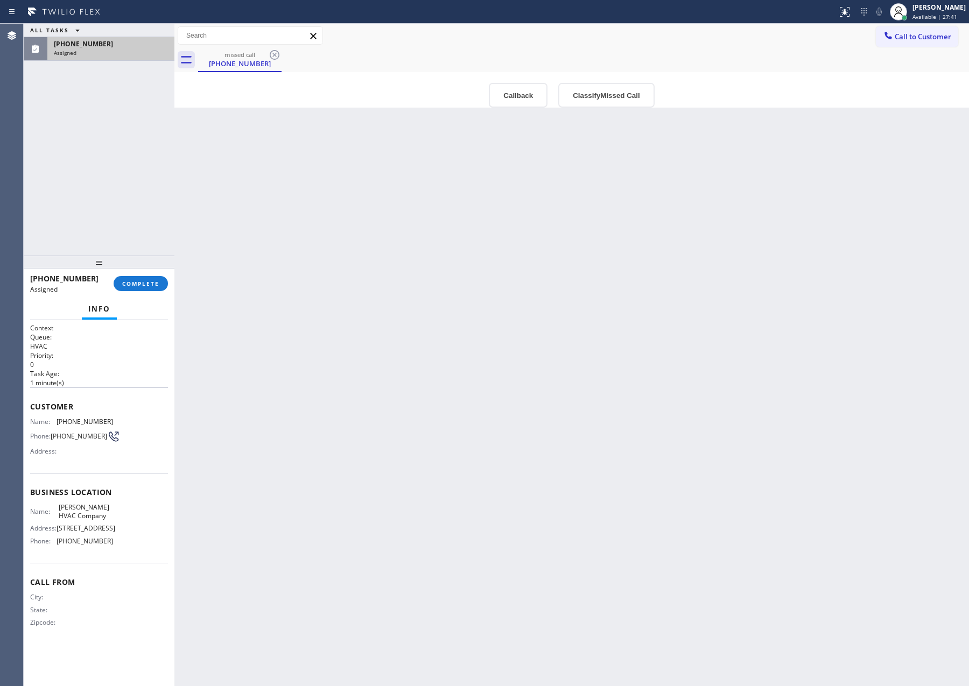
type input "(646) 798-9161"
click at [555, 297] on div "Back to Dashboard Change Sender ID Customers Technicians Select a contact Outbo…" at bounding box center [571, 355] width 794 height 663
click at [515, 94] on button "Callback" at bounding box center [518, 95] width 59 height 25
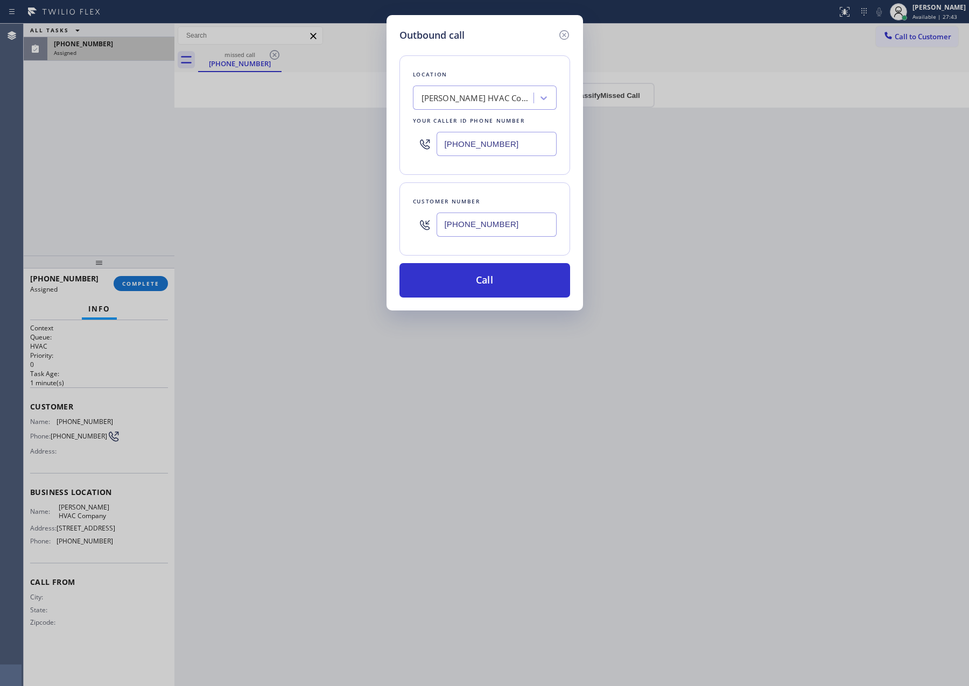
drag, startPoint x: 487, startPoint y: 286, endPoint x: 837, endPoint y: 381, distance: 363.1
click at [501, 289] on button "Call" at bounding box center [484, 280] width 171 height 34
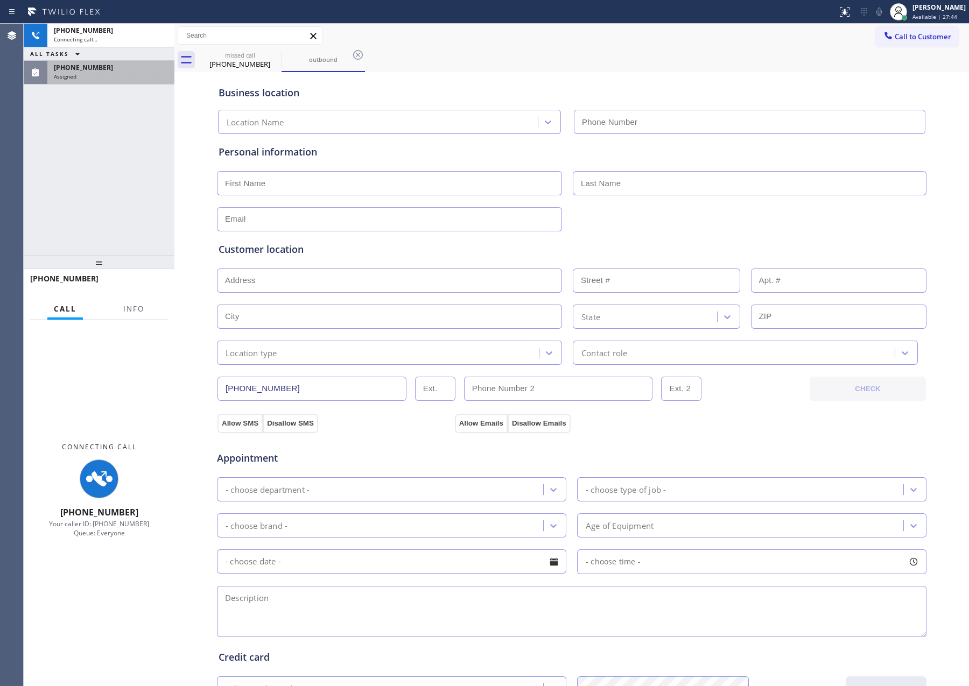
type input "(646) 798-9161"
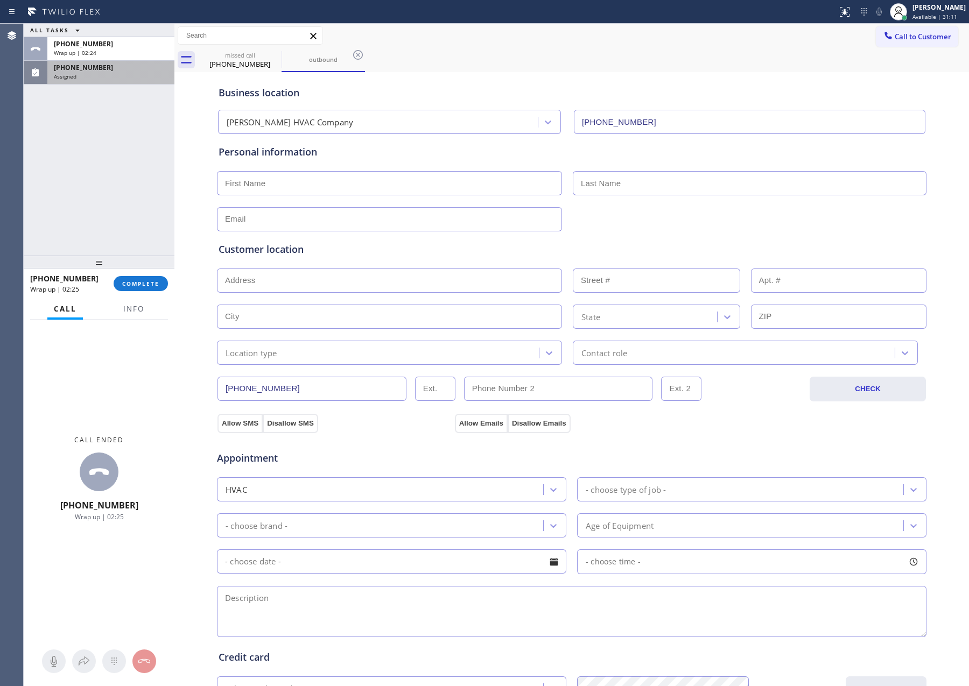
drag, startPoint x: 94, startPoint y: 212, endPoint x: 164, endPoint y: 325, distance: 132.6
click at [116, 249] on div "ALL TASKS ALL TASKS ACTIVE TASKS TASKS IN WRAP UP +15168082483 Wrap up | 02:24 …" at bounding box center [99, 140] width 151 height 232
click at [157, 287] on button "COMPLETE" at bounding box center [141, 283] width 54 height 15
drag, startPoint x: 157, startPoint y: 161, endPoint x: 151, endPoint y: 157, distance: 7.3
click at [156, 161] on div "ALL TASKS ALL TASKS ACTIVE TASKS TASKS IN WRAP UP +15168082483 Wrap up | 02:25 …" at bounding box center [99, 140] width 151 height 232
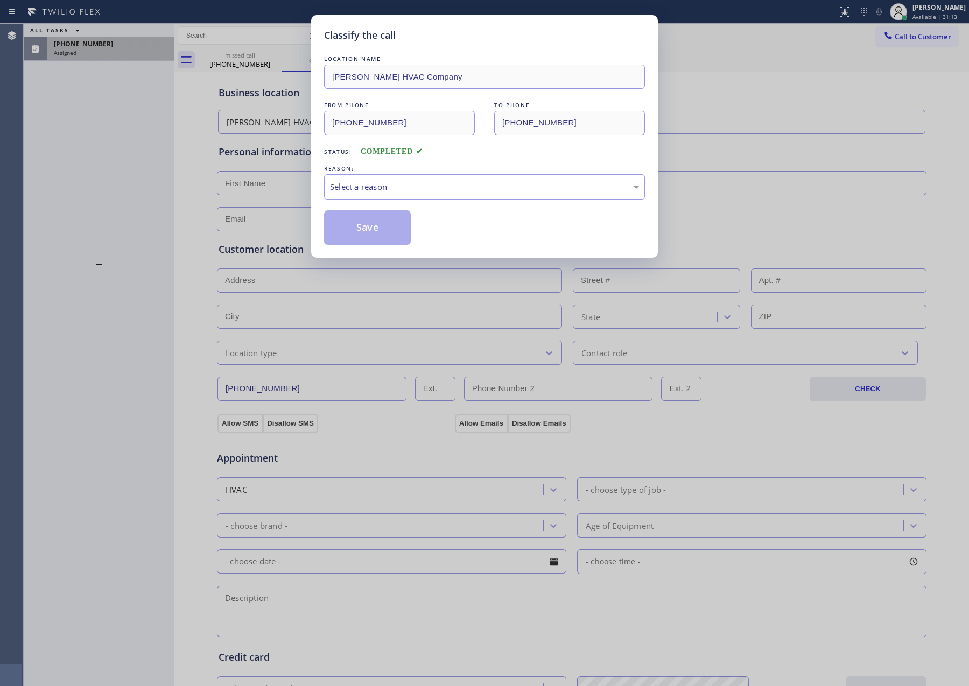
drag, startPoint x: 350, startPoint y: 189, endPoint x: 354, endPoint y: 194, distance: 5.8
click at [354, 193] on div "Select a reason" at bounding box center [484, 187] width 309 height 12
click at [370, 227] on button "Save" at bounding box center [367, 227] width 87 height 34
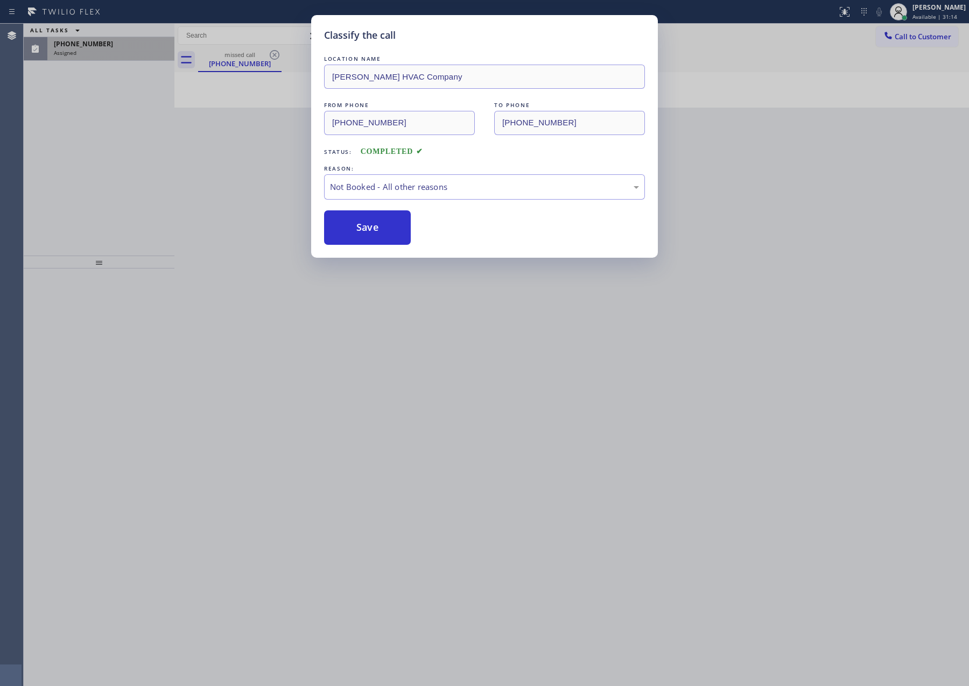
click at [121, 144] on div "Classify the call LOCATION NAME Timothy HVAC Company FROM PHONE (646) 798-9161 …" at bounding box center [484, 343] width 969 height 686
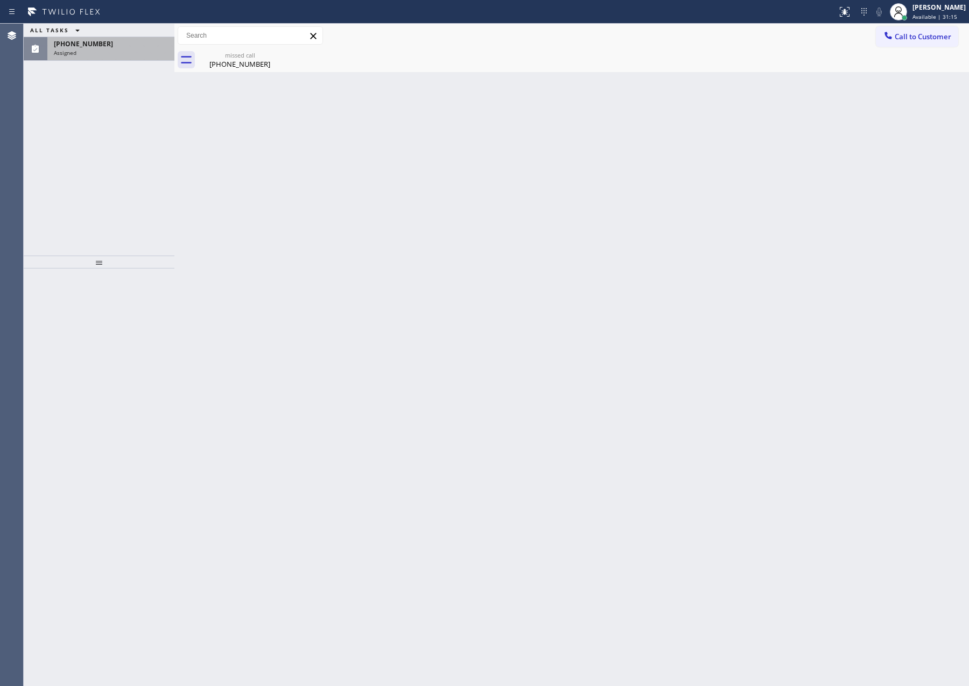
click at [126, 54] on div "Assigned" at bounding box center [111, 53] width 114 height 8
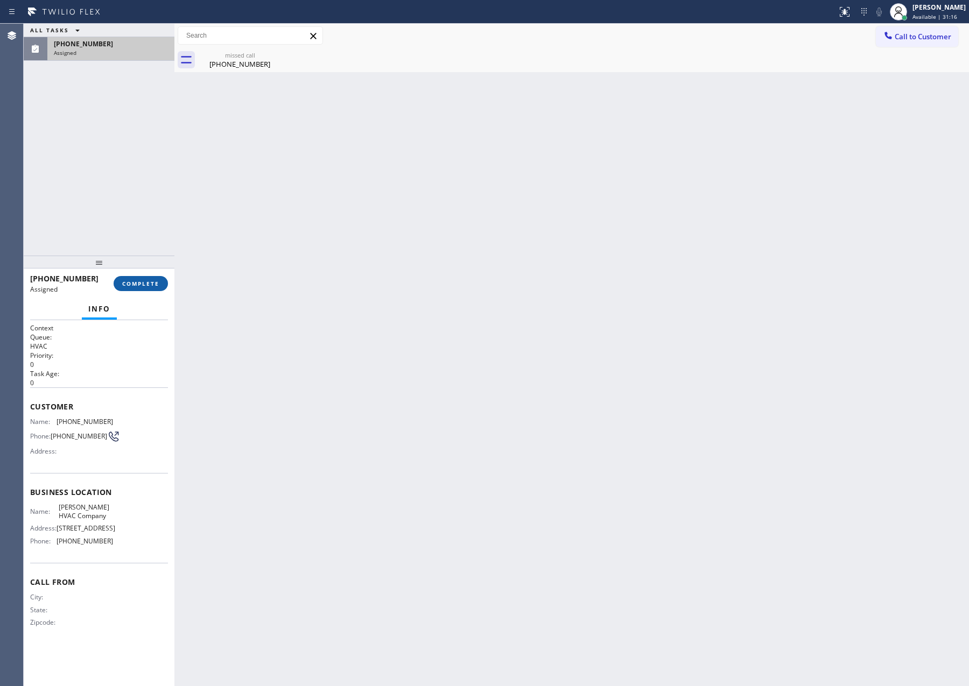
click at [145, 276] on button "COMPLETE" at bounding box center [141, 283] width 54 height 15
drag, startPoint x: 154, startPoint y: 157, endPoint x: 141, endPoint y: 157, distance: 12.9
click at [153, 157] on div "ALL TASKS ALL TASKS ACTIVE TASKS TASKS IN WRAP UP (516) 808-2483 Assigned" at bounding box center [99, 140] width 151 height 232
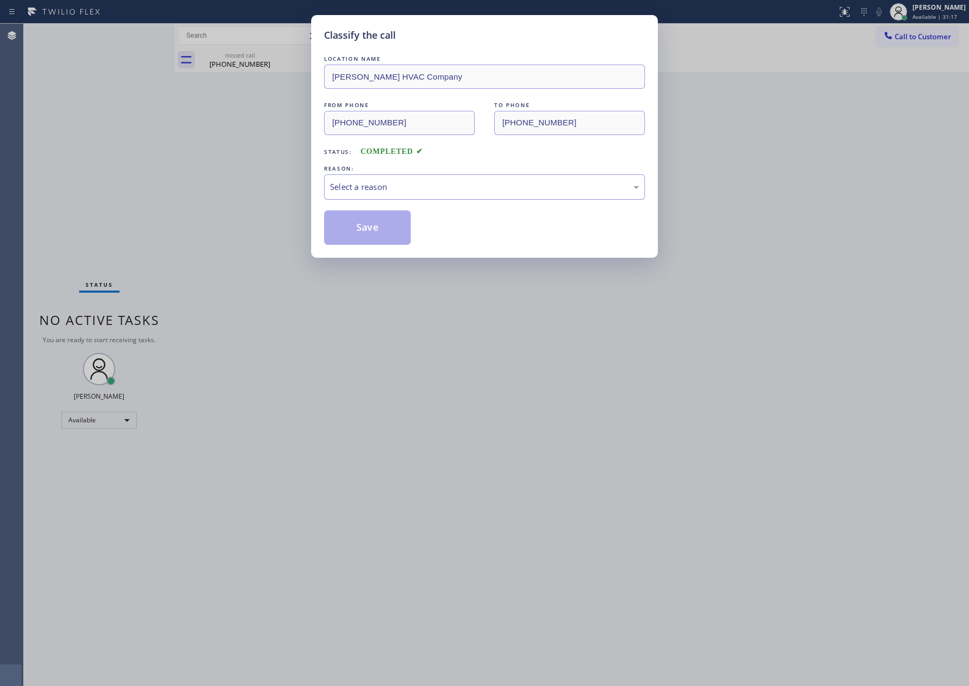
click at [367, 192] on div "Select a reason" at bounding box center [484, 187] width 309 height 12
click at [364, 230] on button "Save" at bounding box center [367, 227] width 87 height 34
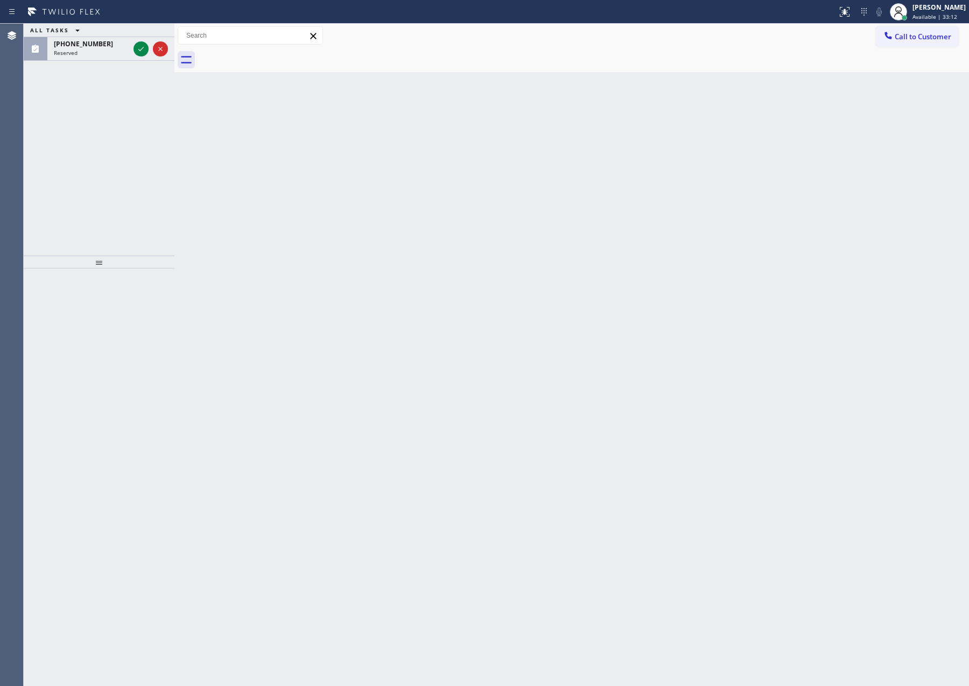
drag, startPoint x: 365, startPoint y: 357, endPoint x: 524, endPoint y: 16, distance: 375.7
click at [412, 257] on div "Back to Dashboard Change Sender ID Customers Technicians Select a contact Outbo…" at bounding box center [571, 355] width 794 height 663
click at [161, 164] on div "ALL TASKS ALL TASKS ACTIVE TASKS TASKS IN WRAP UP (510) 378-1773 Reserved" at bounding box center [99, 140] width 151 height 232
drag, startPoint x: 173, startPoint y: 108, endPoint x: 255, endPoint y: 102, distance: 82.0
click at [174, 102] on div at bounding box center [174, 355] width 0 height 663
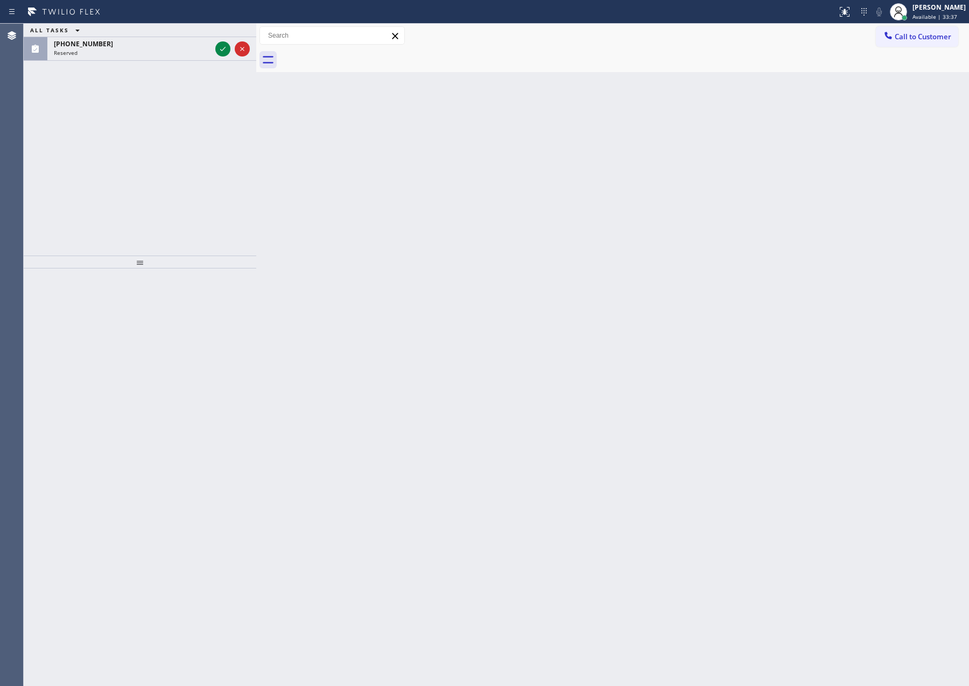
click at [170, 125] on div "ALL TASKS ALL TASKS ACTIVE TASKS TASKS IN WRAP UP (510) 378-1773 Reserved" at bounding box center [140, 140] width 233 height 232
drag, startPoint x: 222, startPoint y: 47, endPoint x: 174, endPoint y: 188, distance: 148.8
click at [221, 52] on icon at bounding box center [222, 49] width 13 height 13
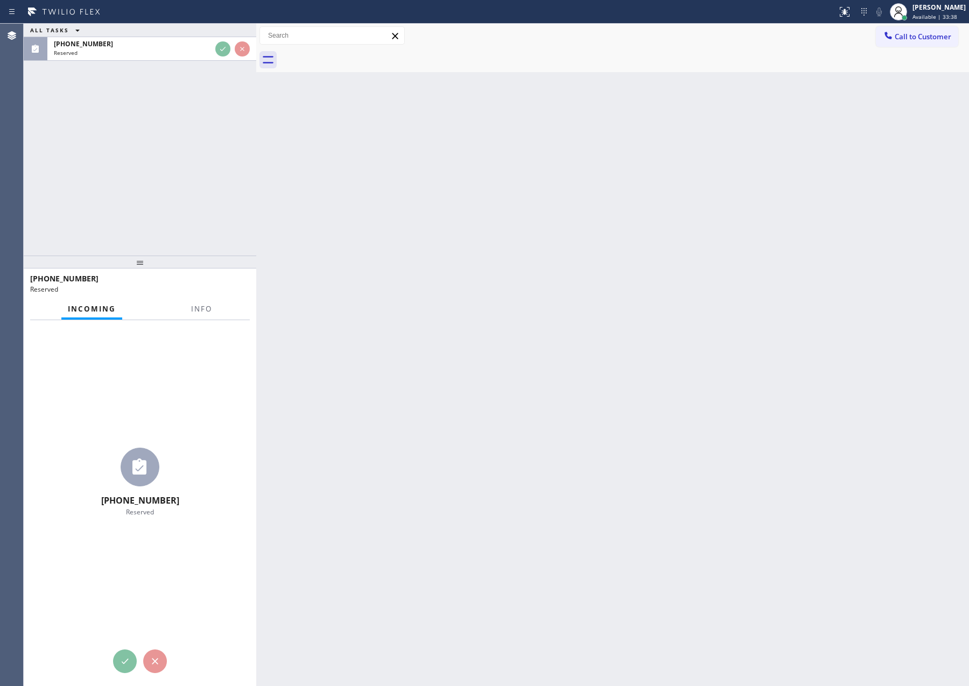
click at [175, 188] on div "ALL TASKS ALL TASKS ACTIVE TASKS TASKS IN WRAP UP (510) 378-1773 Reserved" at bounding box center [140, 140] width 233 height 232
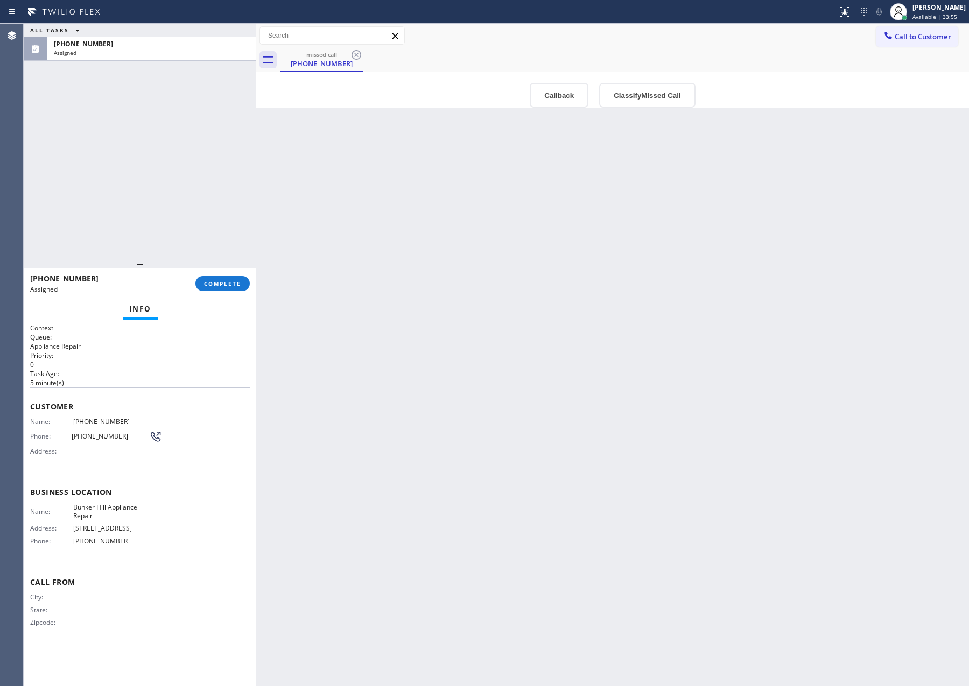
click at [377, 302] on div "Back to Dashboard Change Sender ID Customers Technicians Select a contact Outbo…" at bounding box center [612, 355] width 713 height 663
click at [488, 361] on div "Back to Dashboard Change Sender ID Customers Technicians Select a contact Outbo…" at bounding box center [612, 355] width 713 height 663
click at [491, 355] on div "Back to Dashboard Change Sender ID Customers Technicians Select a contact Outbo…" at bounding box center [612, 355] width 713 height 663
click at [131, 155] on div "ALL TASKS ALL TASKS ACTIVE TASKS TASKS IN WRAP UP (510) 378-1773 Assigned" at bounding box center [140, 140] width 233 height 232
drag, startPoint x: 212, startPoint y: 290, endPoint x: 187, endPoint y: 230, distance: 64.7
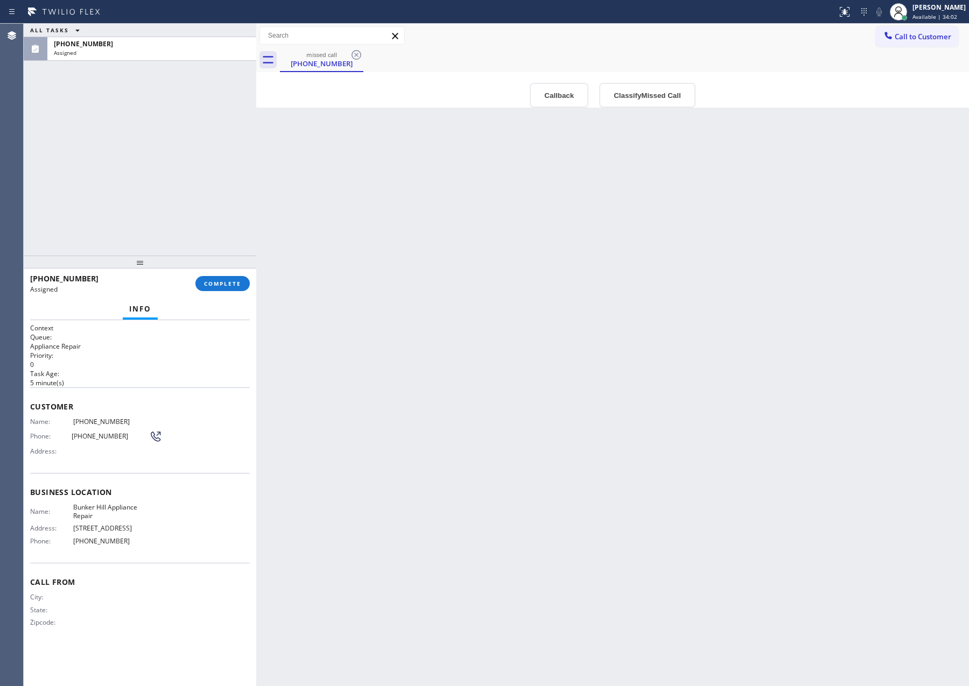
click at [212, 289] on button "COMPLETE" at bounding box center [222, 283] width 54 height 15
click at [173, 166] on div "ALL TASKS ALL TASKS ACTIVE TASKS TASKS IN WRAP UP (510) 378-1773 Assigned" at bounding box center [140, 140] width 233 height 232
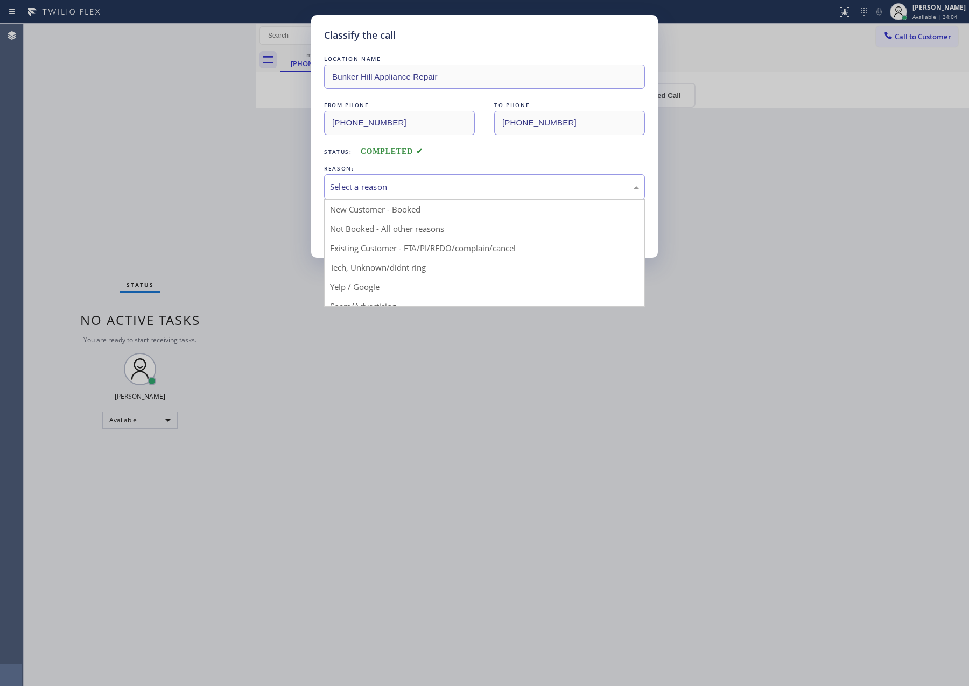
drag, startPoint x: 367, startPoint y: 185, endPoint x: 364, endPoint y: 226, distance: 41.6
click at [367, 188] on div "Select a reason" at bounding box center [484, 187] width 309 height 12
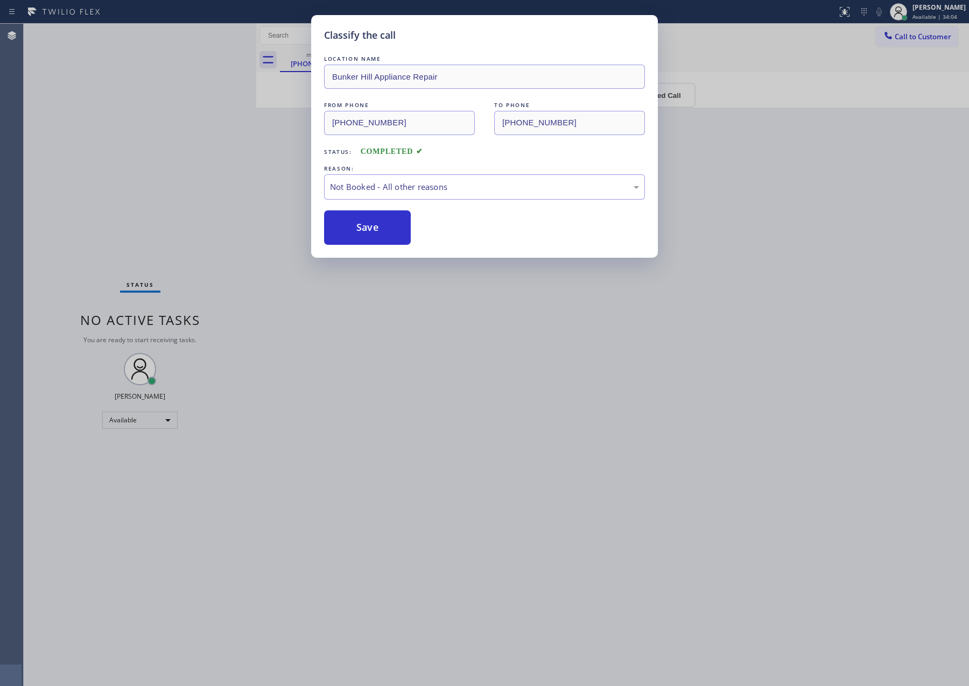
click at [365, 226] on button "Save" at bounding box center [367, 227] width 87 height 34
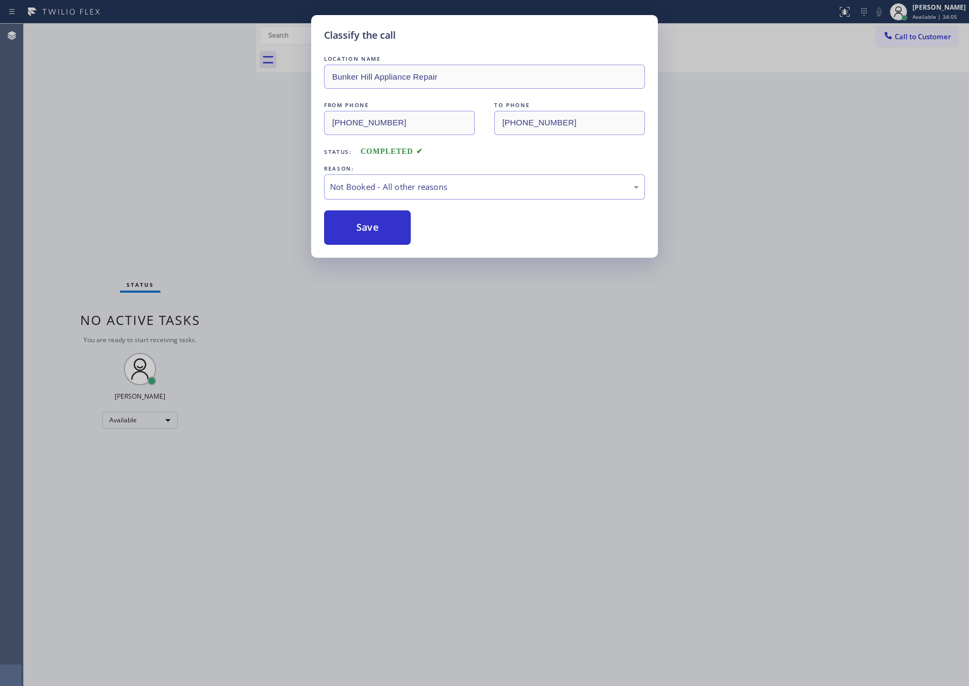
click at [365, 226] on button "Save" at bounding box center [367, 227] width 87 height 34
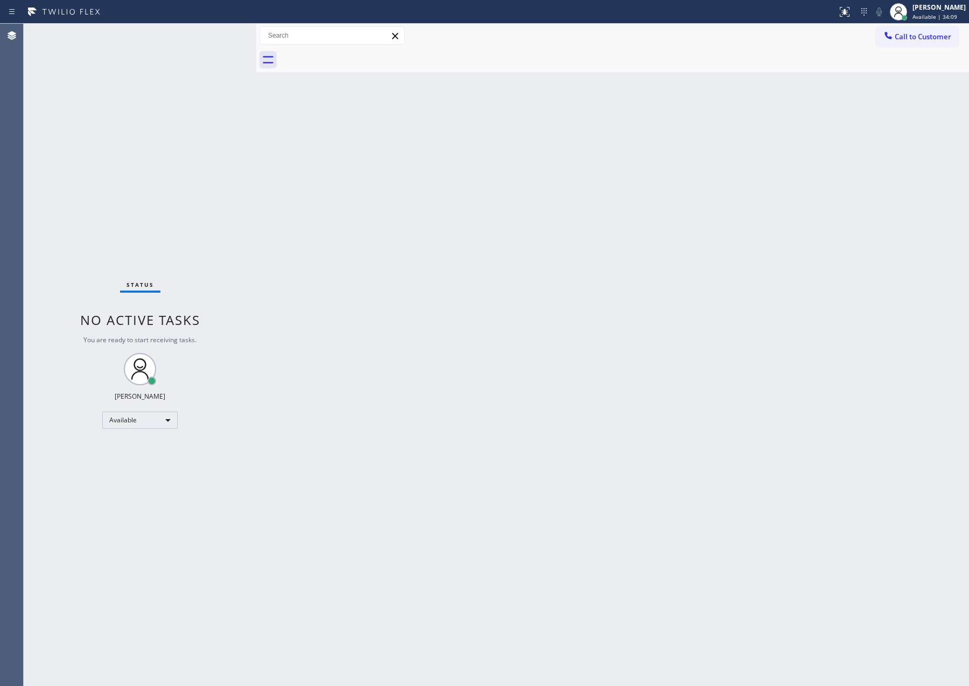
click at [374, 287] on div "Back to Dashboard Change Sender ID Customers Technicians Select a contact Outbo…" at bounding box center [612, 355] width 713 height 663
click at [639, 238] on div "Back to Dashboard Change Sender ID Customers Technicians Select a contact Outbo…" at bounding box center [612, 355] width 713 height 663
click at [641, 244] on div "Back to Dashboard Change Sender ID Customers Technicians Select a contact Outbo…" at bounding box center [612, 355] width 713 height 663
drag, startPoint x: 363, startPoint y: 343, endPoint x: 399, endPoint y: 370, distance: 44.6
click at [383, 359] on div "Back to Dashboard Change Sender ID Customers Technicians Select a contact Outbo…" at bounding box center [612, 355] width 713 height 663
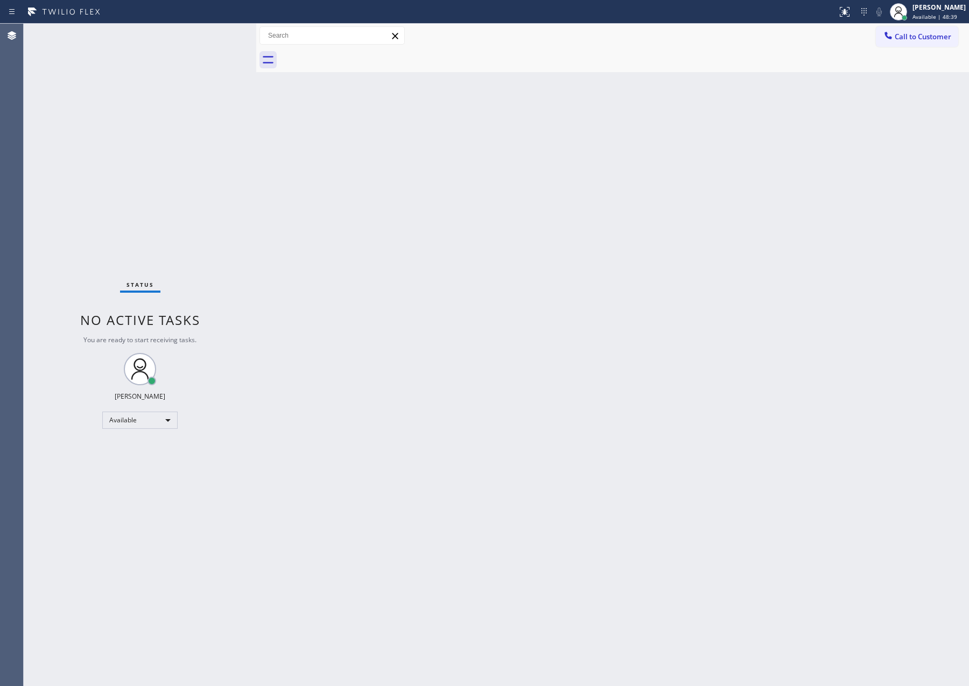
click at [457, 419] on div "Back to Dashboard Change Sender ID Customers Technicians Select a contact Outbo…" at bounding box center [612, 355] width 713 height 663
click at [467, 415] on div "Back to Dashboard Change Sender ID Customers Technicians Select a contact Outbo…" at bounding box center [612, 355] width 713 height 663
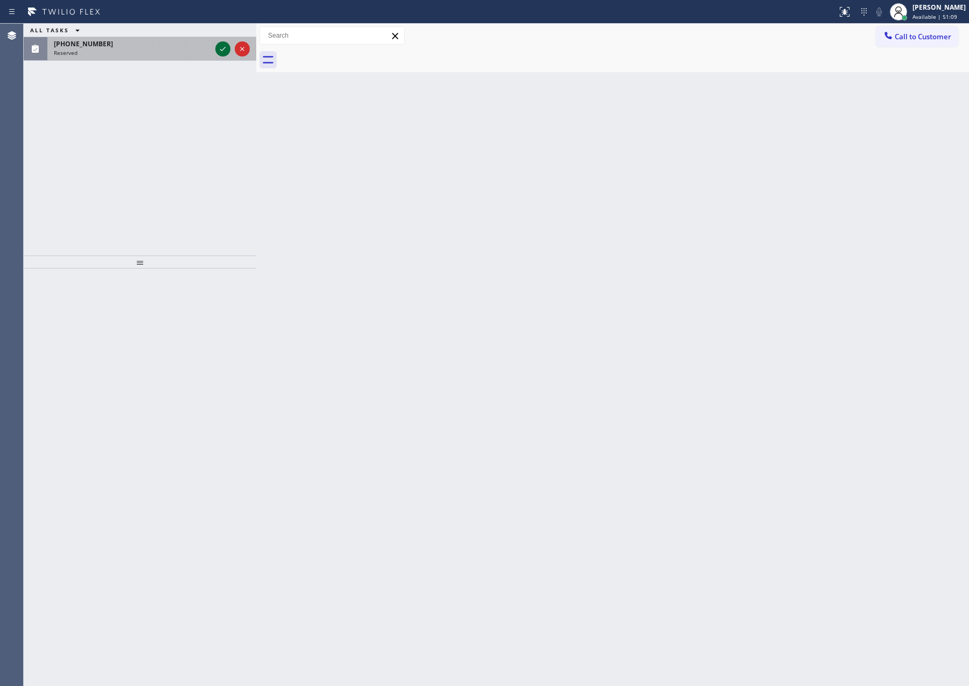
click at [220, 50] on icon at bounding box center [222, 49] width 13 height 13
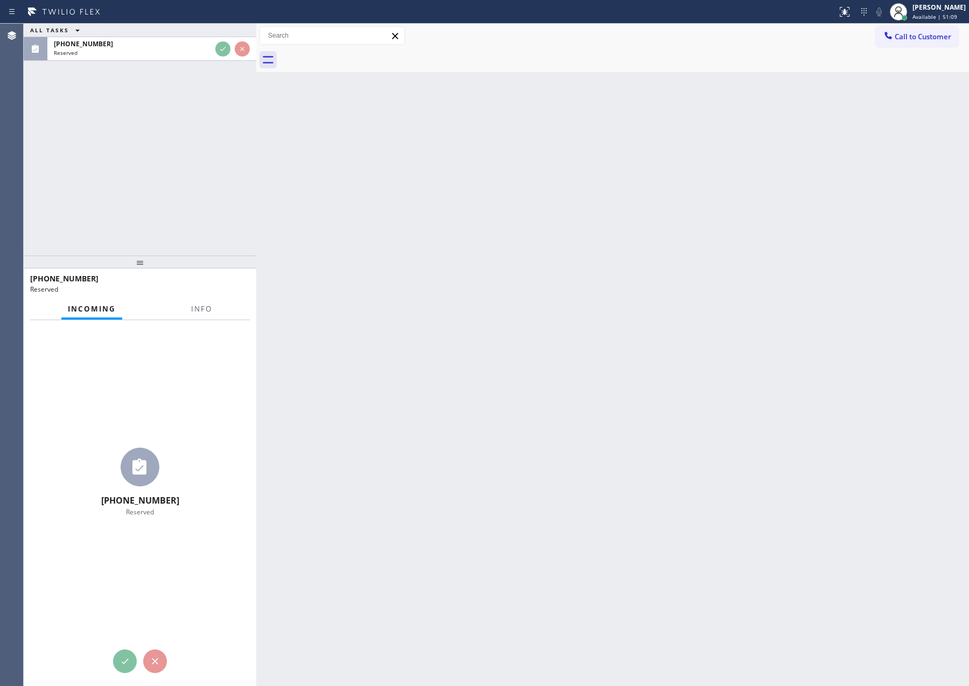
click at [216, 124] on div "ALL TASKS ALL TASKS ACTIVE TASKS TASKS IN WRAP UP (347) 879-9412 Reserved" at bounding box center [140, 140] width 233 height 232
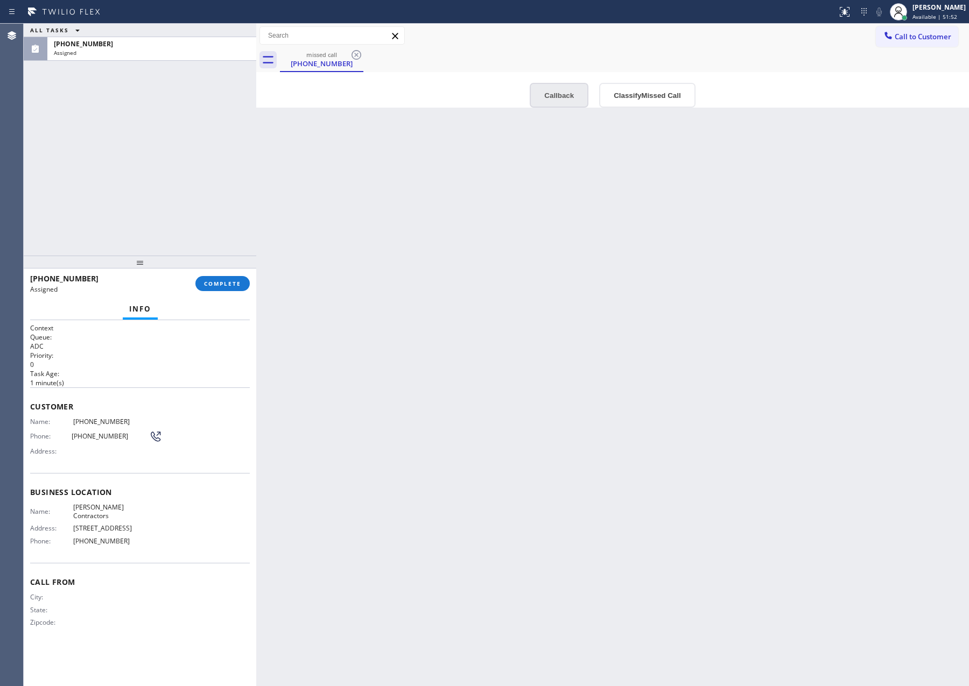
click at [552, 97] on button "Callback" at bounding box center [559, 95] width 59 height 25
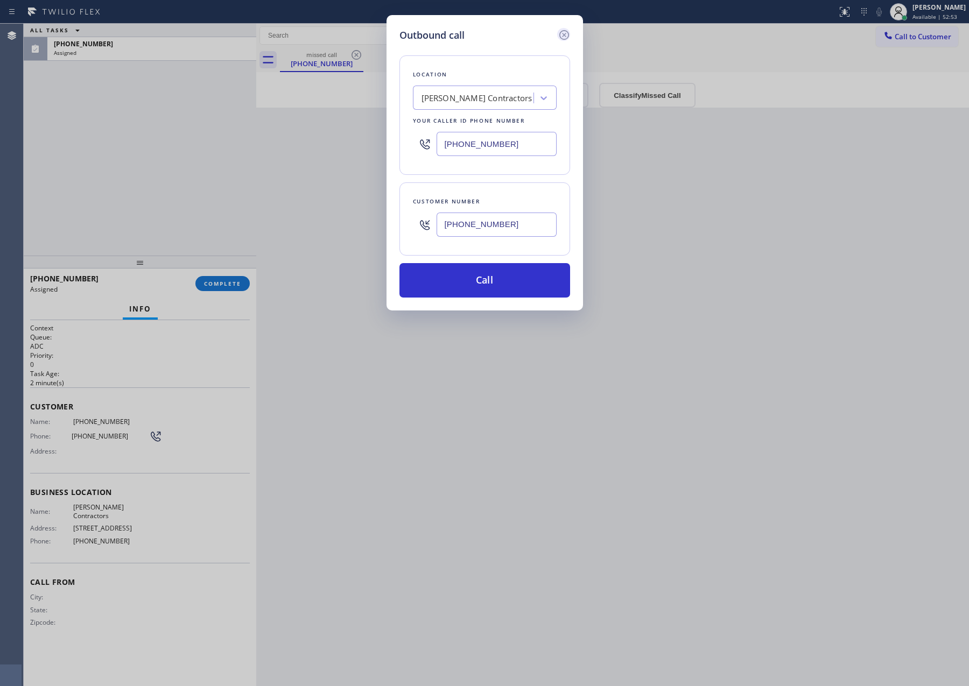
click at [568, 34] on icon at bounding box center [564, 35] width 10 height 10
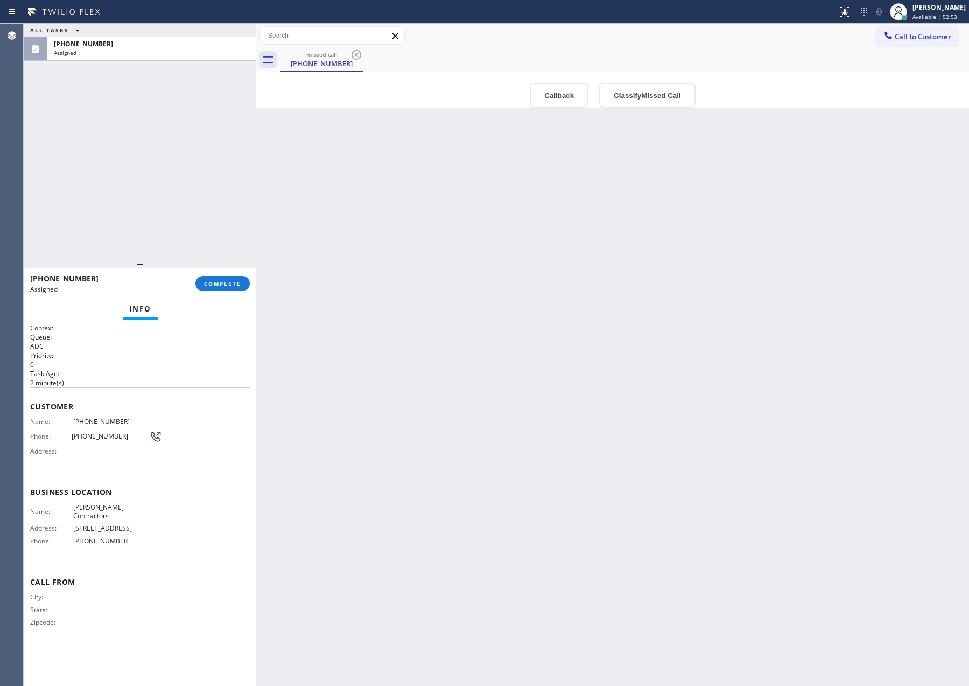
click at [693, 264] on div "Back to Dashboard Change Sender ID Customers Technicians Select a contact Outbo…" at bounding box center [612, 355] width 713 height 663
drag, startPoint x: 588, startPoint y: 362, endPoint x: 89, endPoint y: 134, distance: 548.9
click at [590, 365] on div "Back to Dashboard Change Sender ID Customers Technicians Select a contact Outbo…" at bounding box center [612, 355] width 713 height 663
click at [68, 110] on div "ALL TASKS ALL TASKS ACTIVE TASKS TASKS IN WRAP UP (347) 879-9412 Assigned" at bounding box center [140, 140] width 233 height 232
click at [244, 284] on button "COMPLETE" at bounding box center [222, 283] width 54 height 15
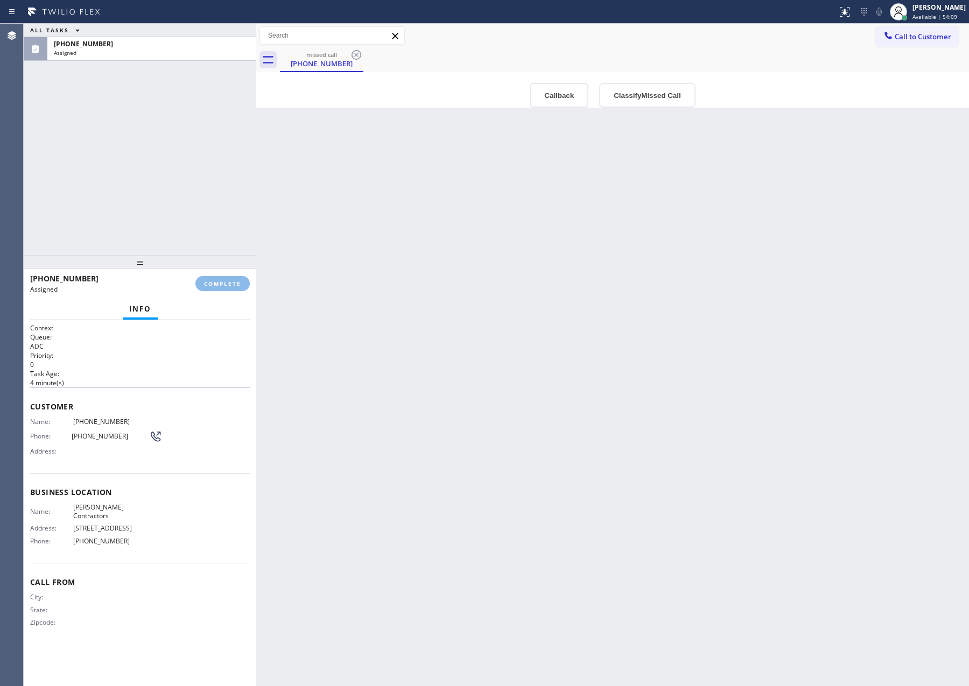
click at [225, 97] on div "ALL TASKS ALL TASKS ACTIVE TASKS TASKS IN WRAP UP (347) 879-9412 Assigned" at bounding box center [140, 140] width 233 height 232
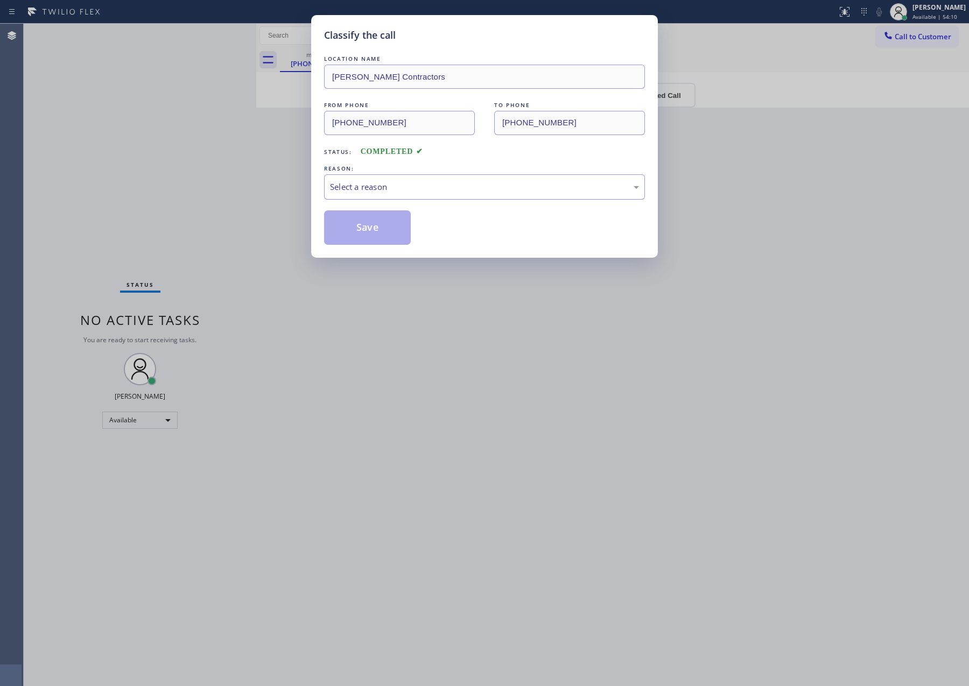
click at [428, 189] on div "Select a reason" at bounding box center [484, 187] width 309 height 12
click at [399, 228] on button "Save" at bounding box center [367, 227] width 87 height 34
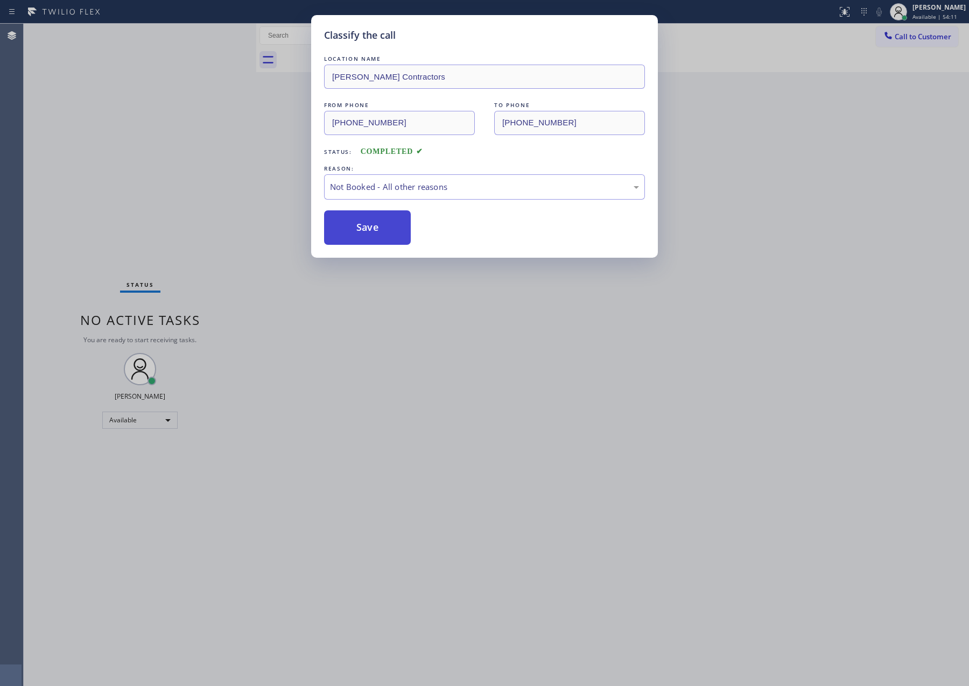
click at [399, 228] on button "Save" at bounding box center [367, 227] width 87 height 34
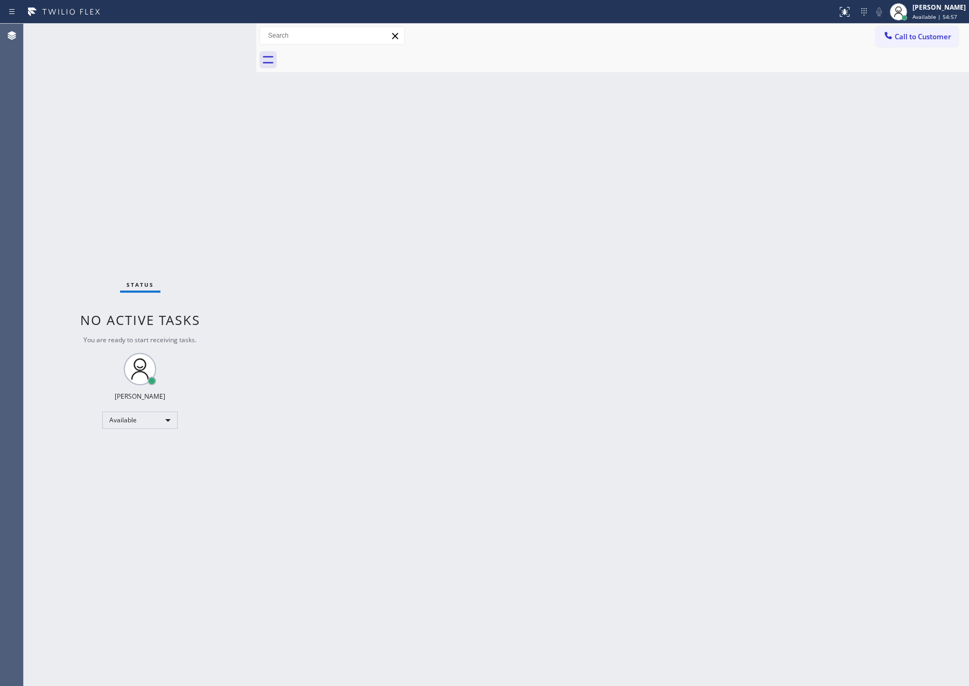
click at [396, 321] on div "Back to Dashboard Change Sender ID Customers Technicians Select a contact Outbo…" at bounding box center [612, 355] width 713 height 663
click at [501, 278] on div "Back to Dashboard Change Sender ID Customers Technicians Select a contact Outbo…" at bounding box center [612, 355] width 713 height 663
click at [513, 272] on div "Back to Dashboard Change Sender ID Customers Technicians Select a contact Outbo…" at bounding box center [612, 355] width 713 height 663
click at [522, 268] on div "Back to Dashboard Change Sender ID Customers Technicians Select a contact Outbo…" at bounding box center [612, 355] width 713 height 663
click at [630, 401] on div "Back to Dashboard Change Sender ID Customers Technicians Select a contact Outbo…" at bounding box center [612, 355] width 713 height 663
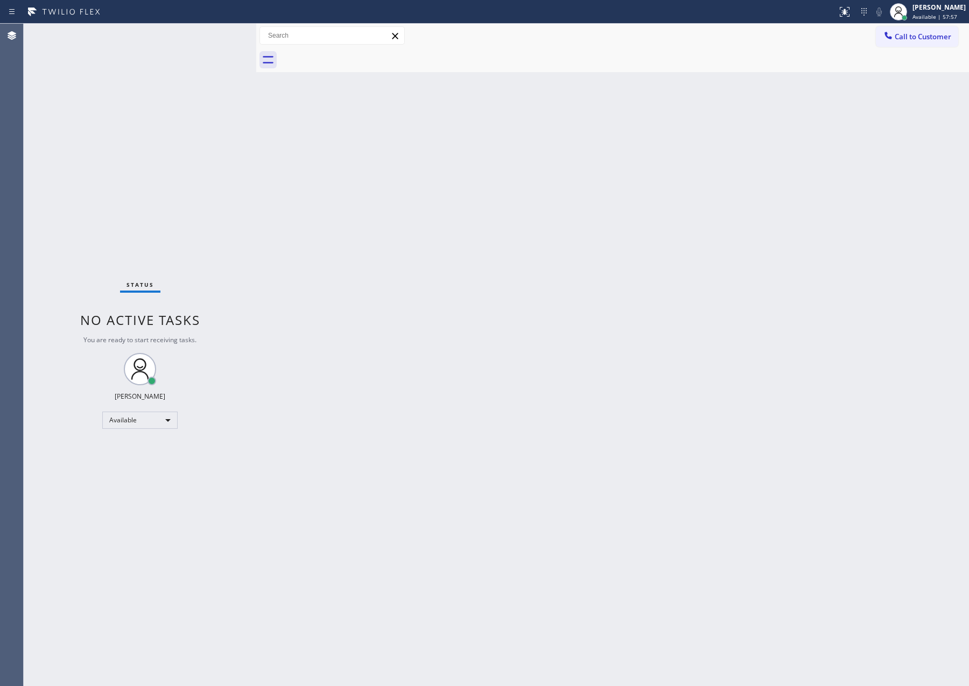
drag, startPoint x: 713, startPoint y: 491, endPoint x: 922, endPoint y: 606, distance: 238.7
click at [726, 499] on div "Back to Dashboard Change Sender ID Customers Technicians Select a contact Outbo…" at bounding box center [612, 355] width 713 height 663
click at [507, 368] on div "Back to Dashboard Change Sender ID Customers Technicians Select a contact Outbo…" at bounding box center [612, 355] width 713 height 663
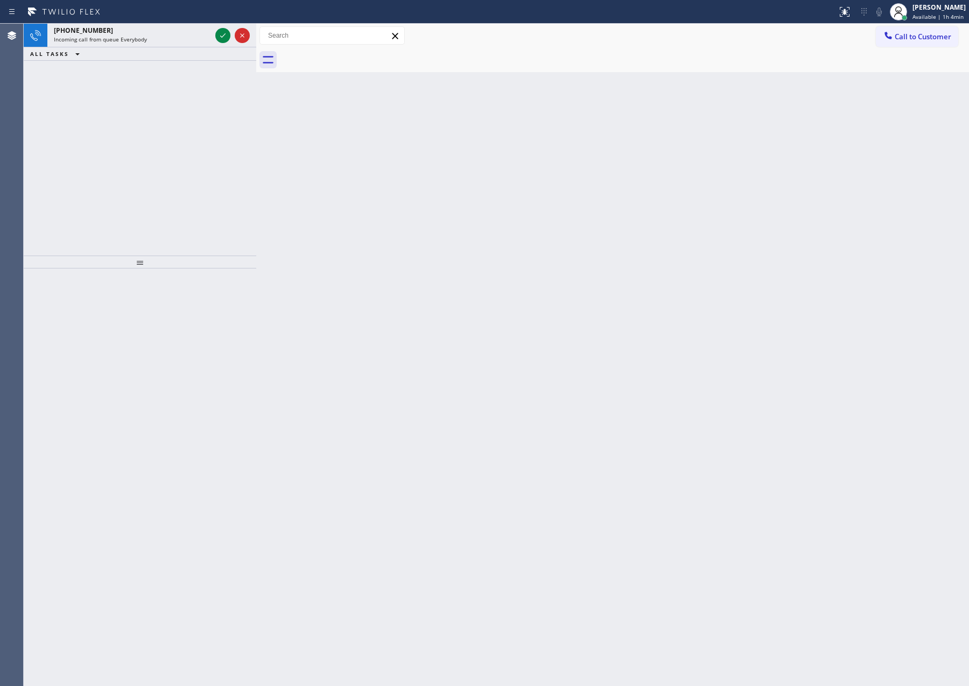
drag, startPoint x: 222, startPoint y: 31, endPoint x: 225, endPoint y: 162, distance: 130.8
click at [228, 50] on div "+12109725454 Incoming call from queue Everybody ALL TASKS ALL TASKS ACTIVE TASK…" at bounding box center [140, 42] width 233 height 37
click at [225, 163] on div "+12109725454 Incoming call from queue Everybody ALL TASKS ALL TASKS ACTIVE TASK…" at bounding box center [140, 140] width 233 height 232
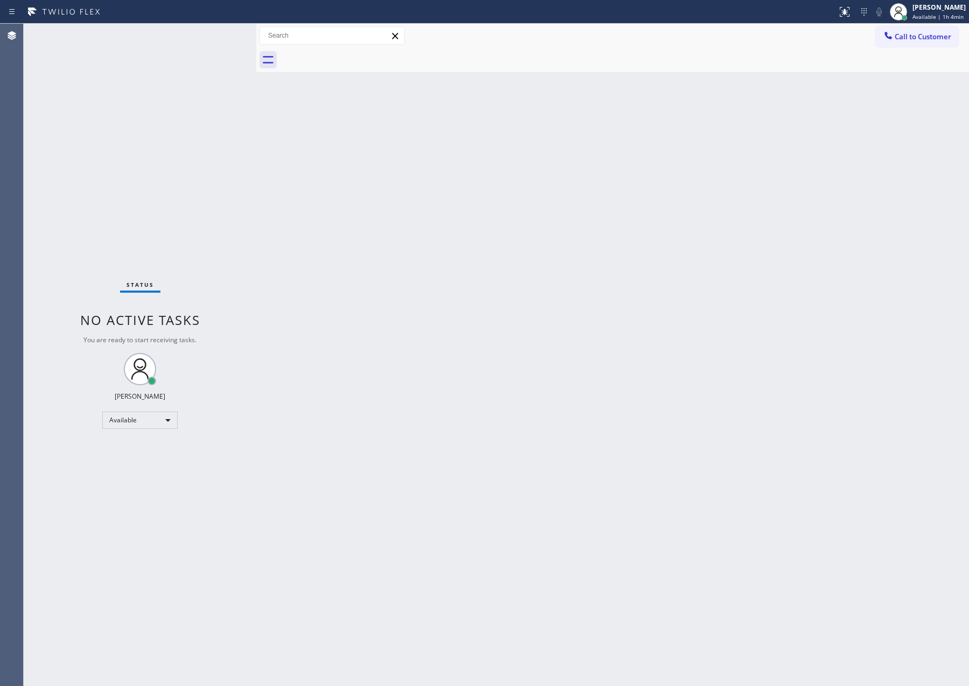
click at [269, 195] on div "Status No active tasks You are ready to start receiving tasks. Eva Mahinay Avai…" at bounding box center [496, 355] width 945 height 663
click at [558, 404] on div "Back to Dashboard Change Sender ID Customers Technicians Select a contact Outbo…" at bounding box center [612, 355] width 713 height 663
click at [580, 389] on div "Back to Dashboard Change Sender ID Customers Technicians Select a contact Outbo…" at bounding box center [612, 355] width 713 height 663
click at [596, 299] on div "Back to Dashboard Change Sender ID Customers Technicians Select a contact Outbo…" at bounding box center [612, 355] width 713 height 663
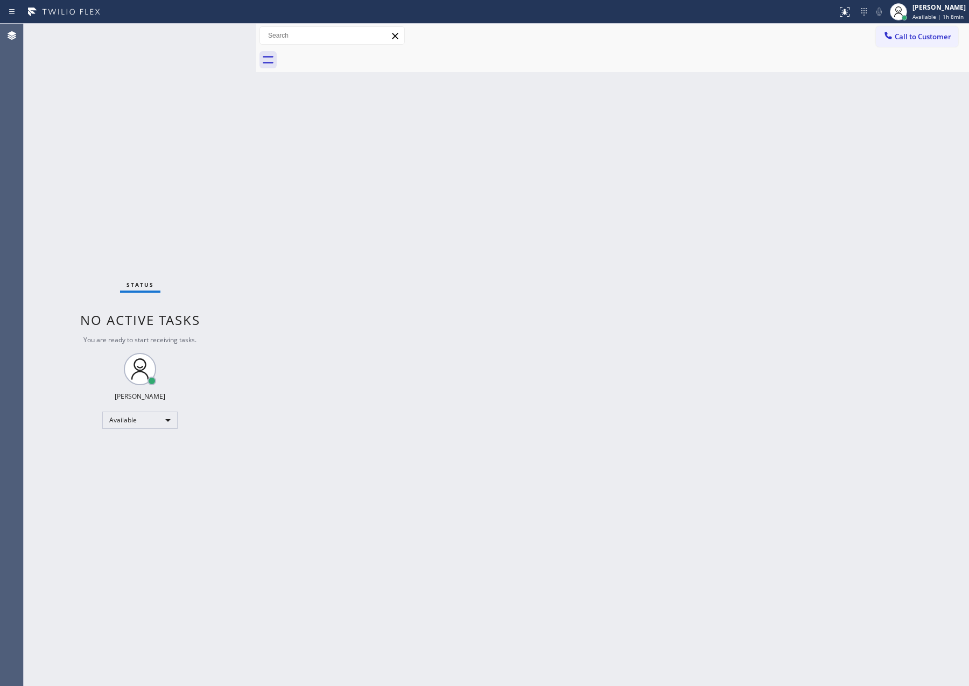
click at [438, 349] on div "Back to Dashboard Change Sender ID Customers Technicians Select a contact Outbo…" at bounding box center [612, 355] width 713 height 663
click at [132, 415] on div "Available" at bounding box center [139, 420] width 75 height 17
click at [749, 310] on div at bounding box center [484, 343] width 969 height 686
click at [153, 422] on div "Available" at bounding box center [139, 420] width 75 height 17
drag, startPoint x: 128, startPoint y: 478, endPoint x: 202, endPoint y: 448, distance: 79.9
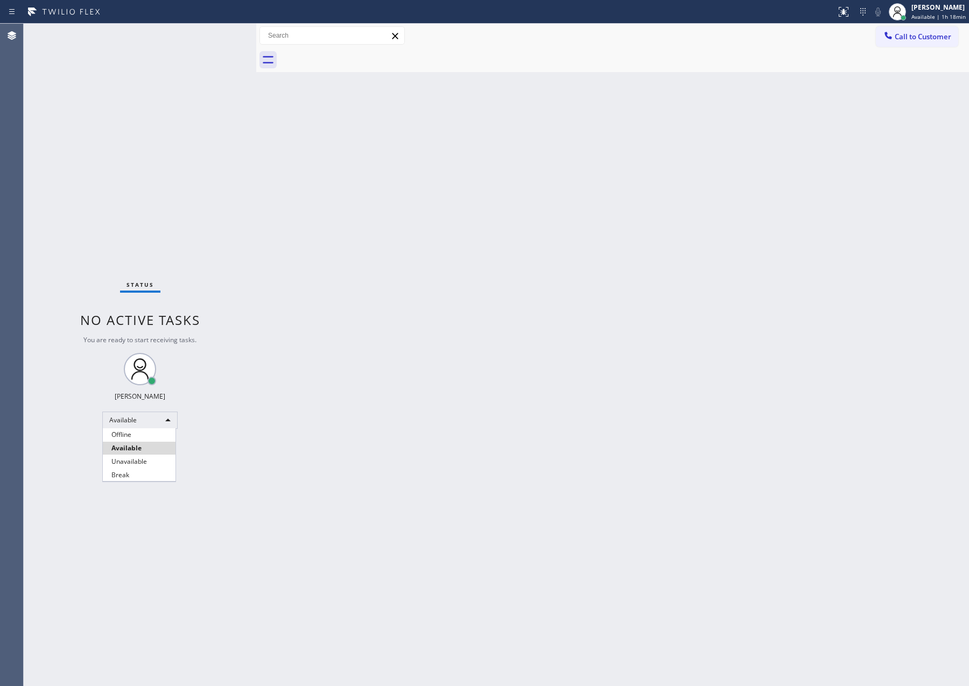
click at [128, 478] on li "Break" at bounding box center [139, 475] width 73 height 13
click at [349, 312] on div "Back to Dashboard Change Sender ID Customers Technicians Select a contact Outbo…" at bounding box center [612, 355] width 713 height 663
